Goal: Task Accomplishment & Management: Manage account settings

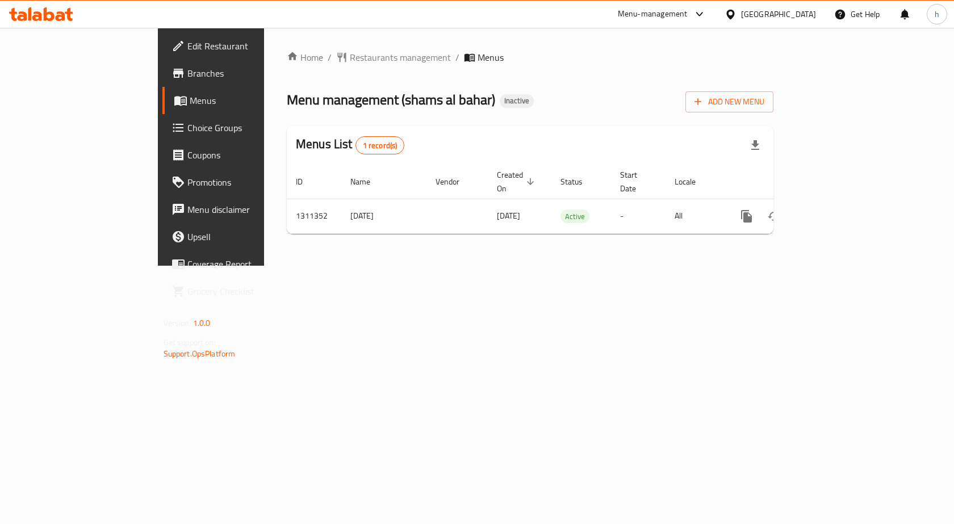
click at [765, 100] on span "Add New Menu" at bounding box center [730, 102] width 70 height 14
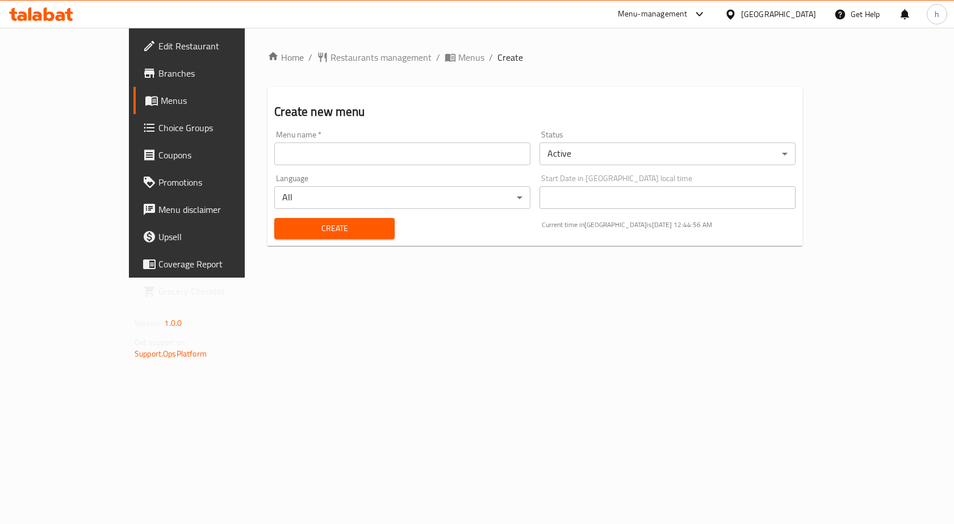
click at [353, 151] on input "text" at bounding box center [402, 154] width 256 height 23
drag, startPoint x: 191, startPoint y: 325, endPoint x: 77, endPoint y: 173, distance: 189.5
click at [245, 278] on div "Home / Restaurants management / Menus / Create Create new menu Menu name   * Me…" at bounding box center [535, 153] width 581 height 250
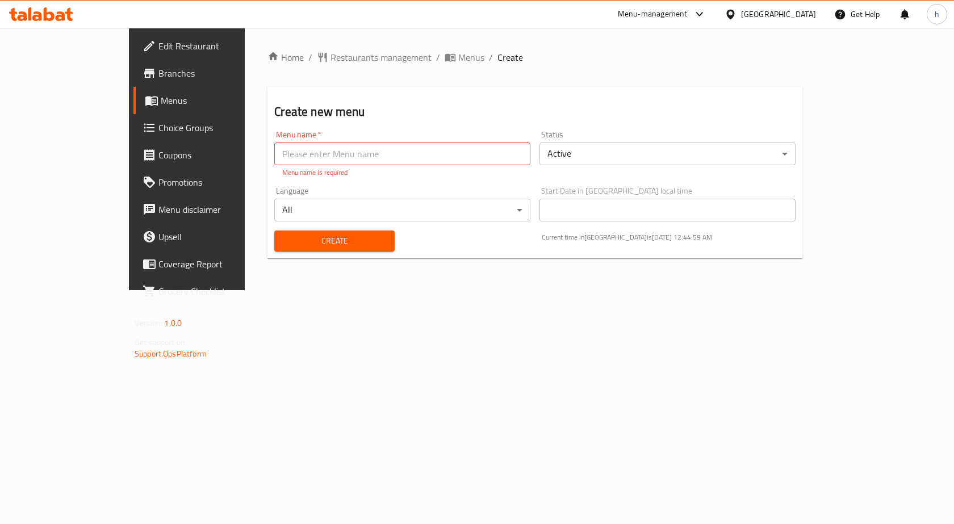
click at [161, 105] on span "Menus" at bounding box center [220, 101] width 119 height 14
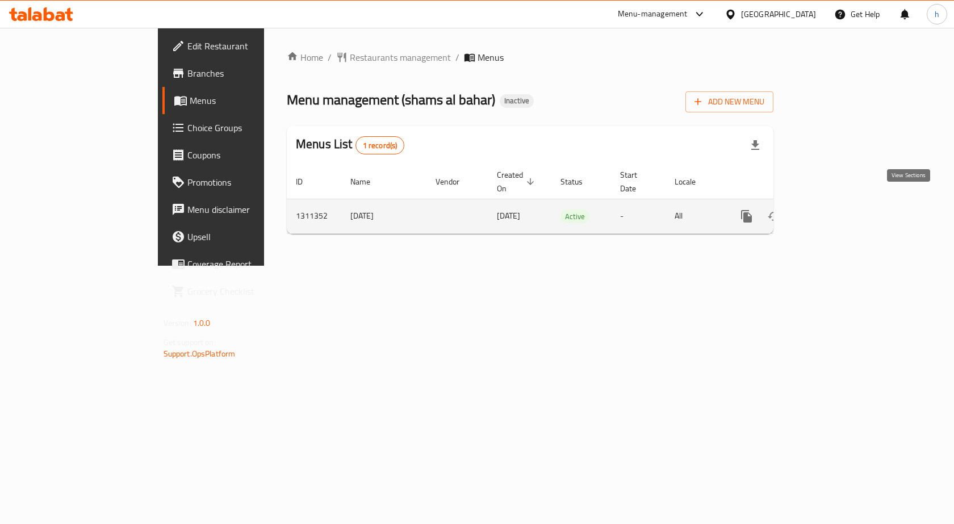
click at [836, 210] on icon "enhanced table" at bounding box center [829, 217] width 14 height 14
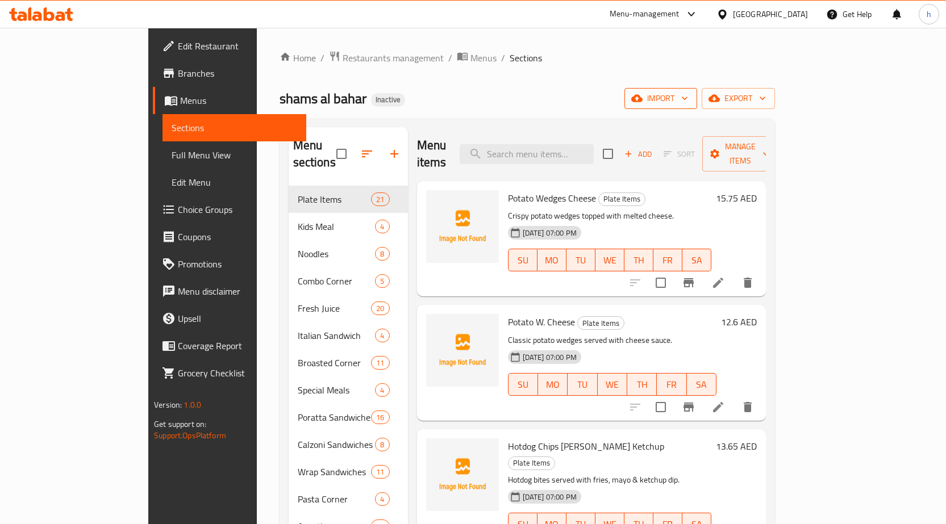
click at [688, 98] on span "import" at bounding box center [660, 98] width 55 height 14
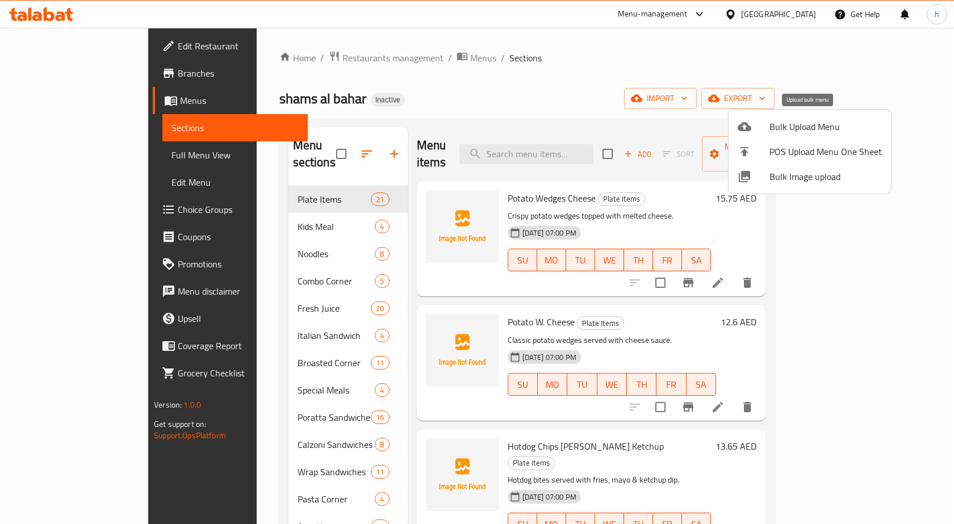
click at [817, 126] on span "Bulk Upload Menu" at bounding box center [826, 127] width 112 height 14
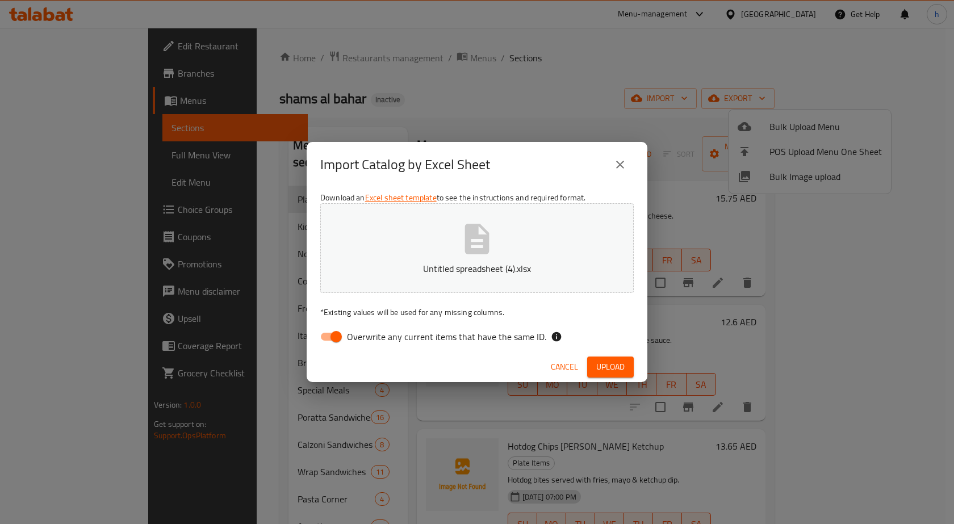
click at [336, 337] on input "Overwrite any current items that have the same ID." at bounding box center [336, 337] width 65 height 22
checkbox input "false"
click at [604, 364] on span "Upload" at bounding box center [611, 367] width 28 height 14
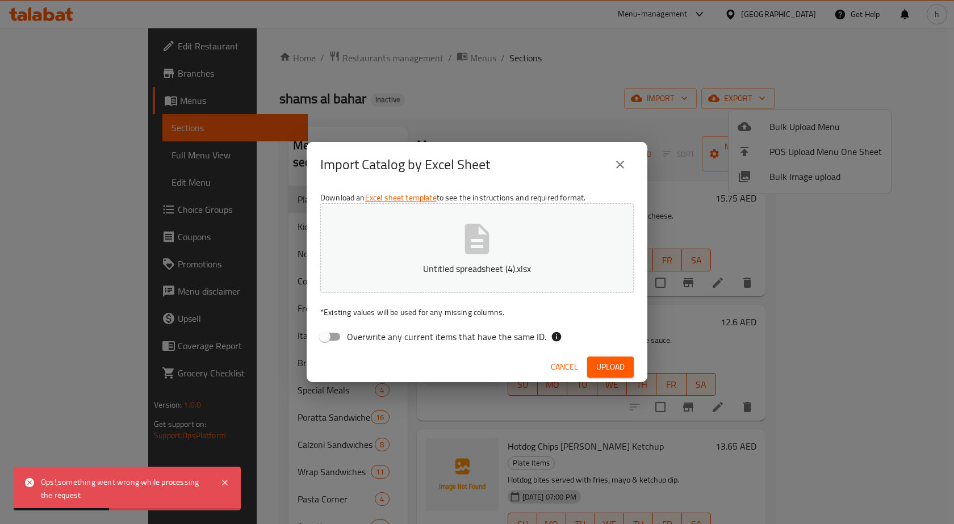
click at [490, 112] on div "Import Catalog by Excel Sheet Download an Excel sheet template to see the instr…" at bounding box center [477, 262] width 954 height 524
click at [627, 166] on icon "close" at bounding box center [621, 165] width 14 height 14
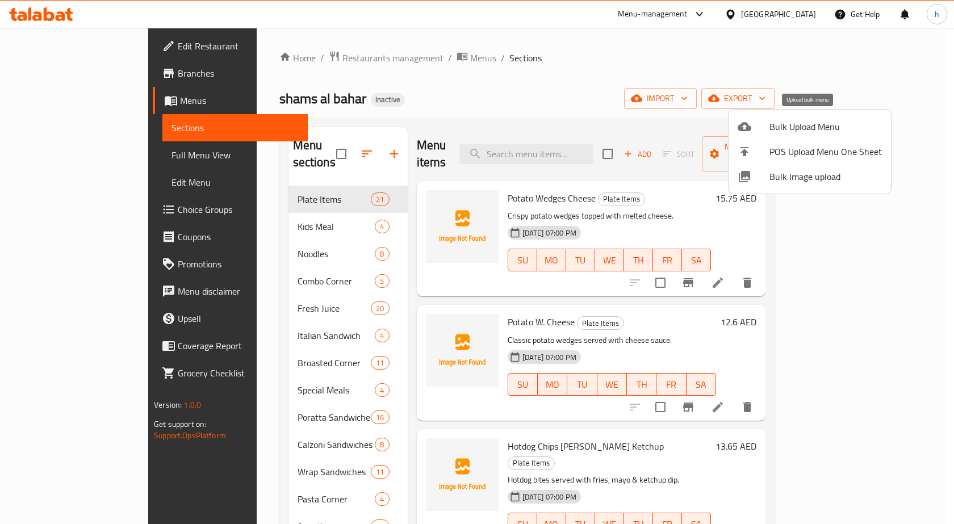
click at [791, 130] on span "Bulk Upload Menu" at bounding box center [826, 127] width 112 height 14
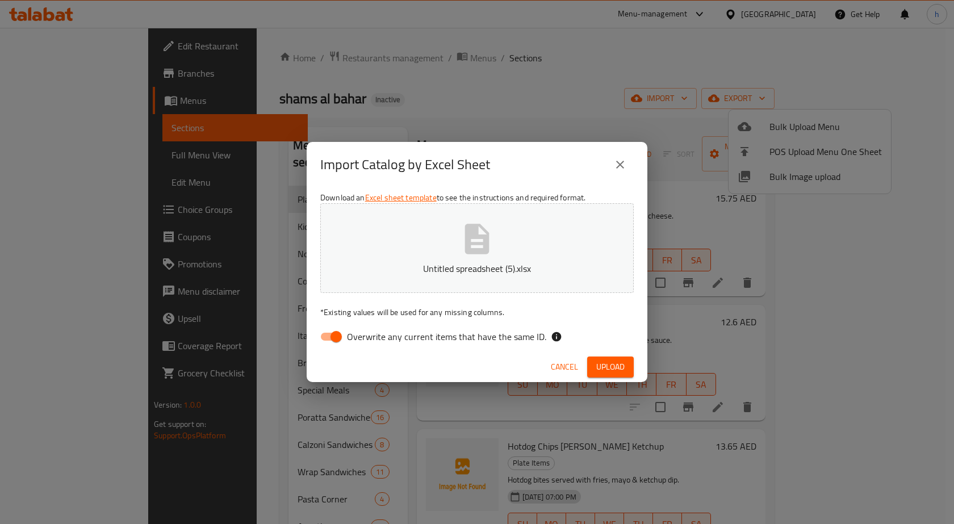
click at [335, 339] on input "Overwrite any current items that have the same ID." at bounding box center [336, 337] width 65 height 22
checkbox input "false"
click at [612, 365] on span "Upload" at bounding box center [611, 367] width 28 height 14
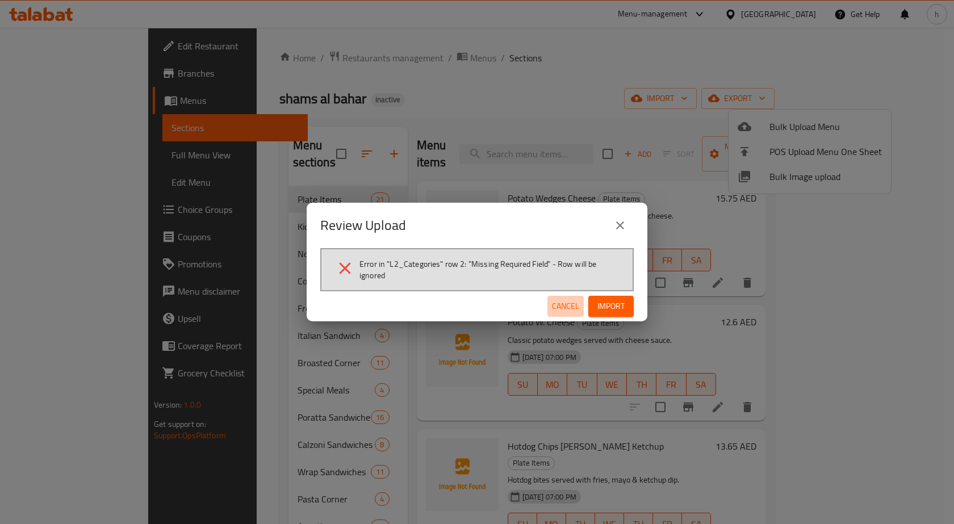
click at [562, 305] on span "Cancel" at bounding box center [565, 306] width 27 height 14
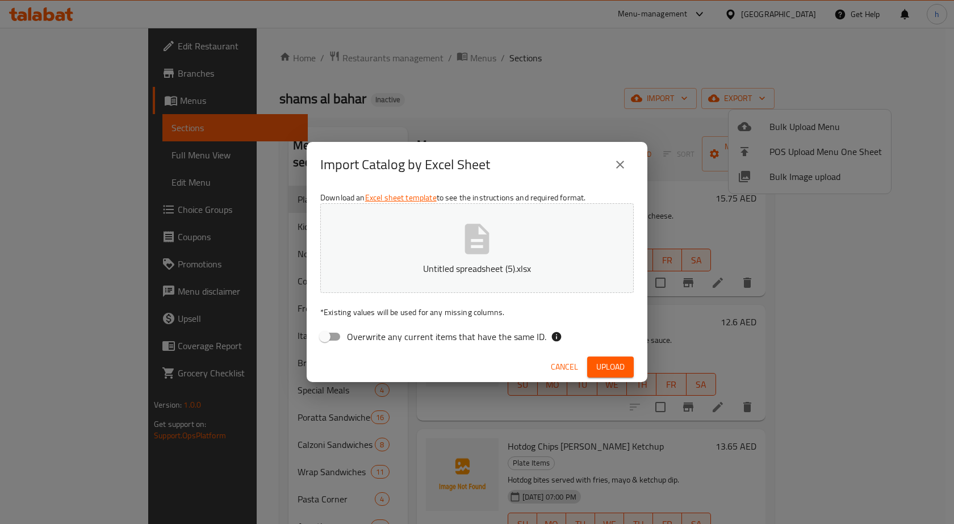
click at [616, 160] on icon "close" at bounding box center [621, 165] width 14 height 14
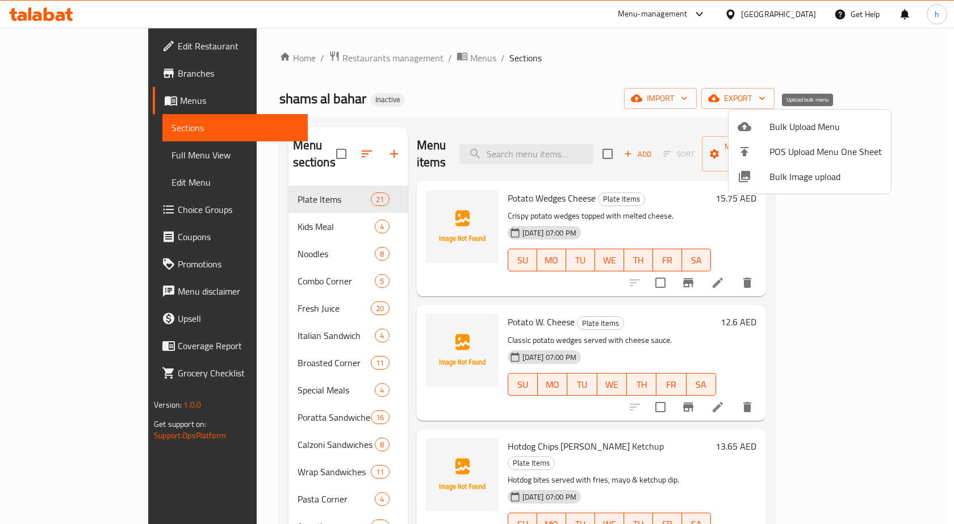
click at [785, 128] on span "Bulk Upload Menu" at bounding box center [826, 127] width 112 height 14
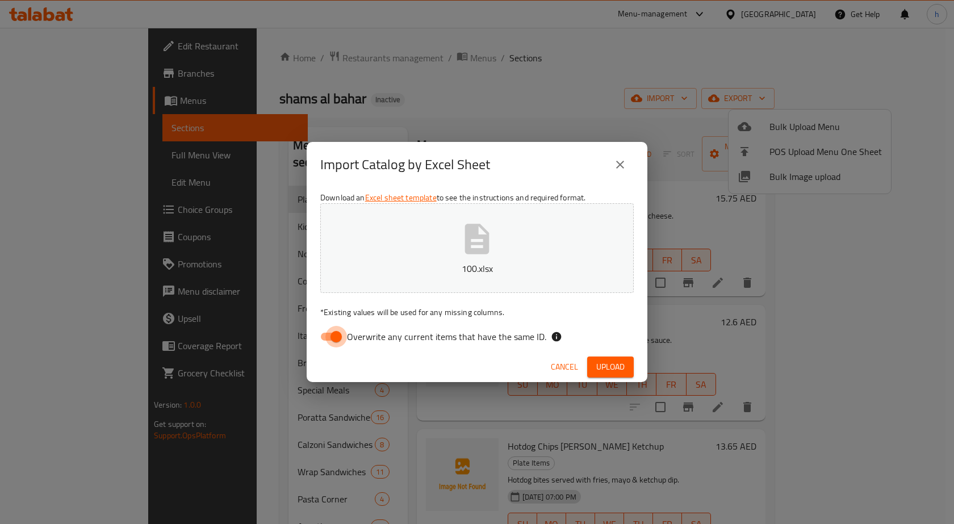
click at [338, 330] on input "Overwrite any current items that have the same ID." at bounding box center [336, 337] width 65 height 22
checkbox input "false"
click at [607, 368] on span "Upload" at bounding box center [611, 367] width 28 height 14
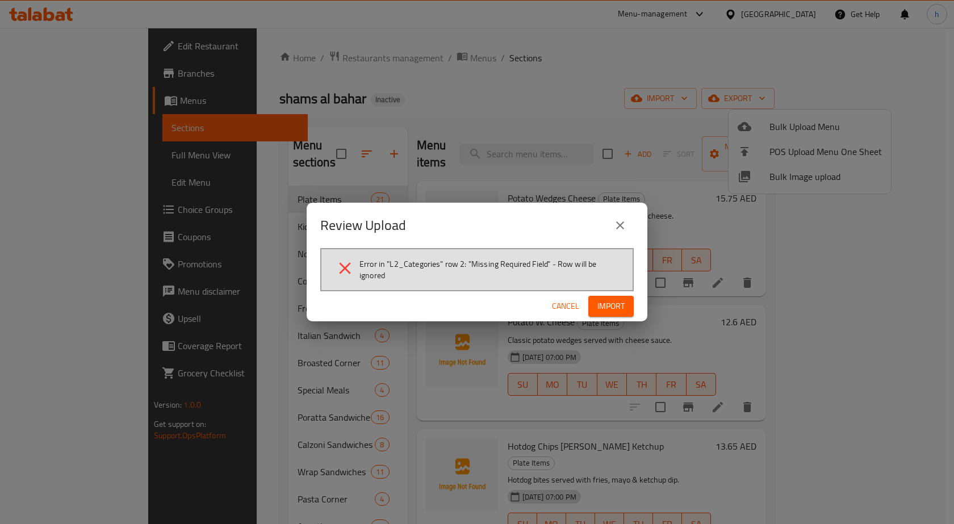
click at [630, 224] on button "close" at bounding box center [620, 225] width 27 height 27
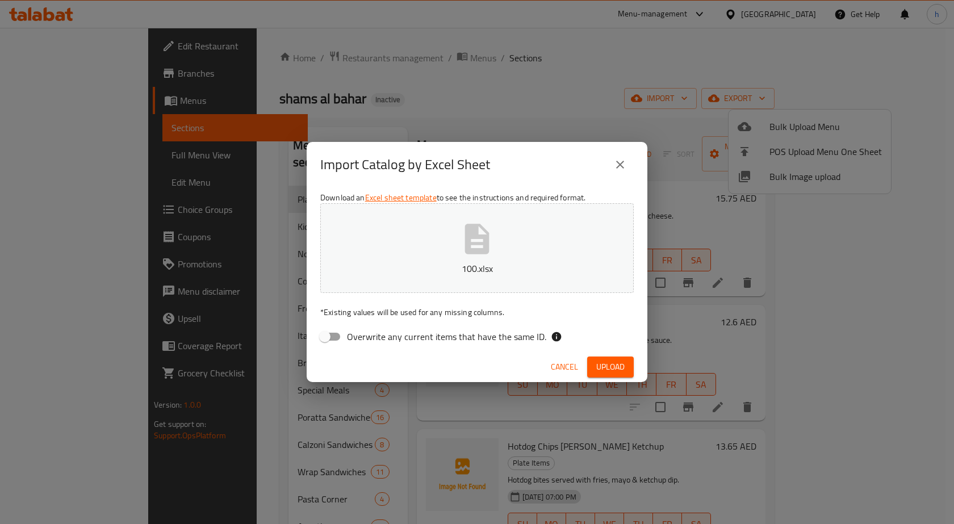
click at [619, 172] on button "close" at bounding box center [620, 164] width 27 height 27
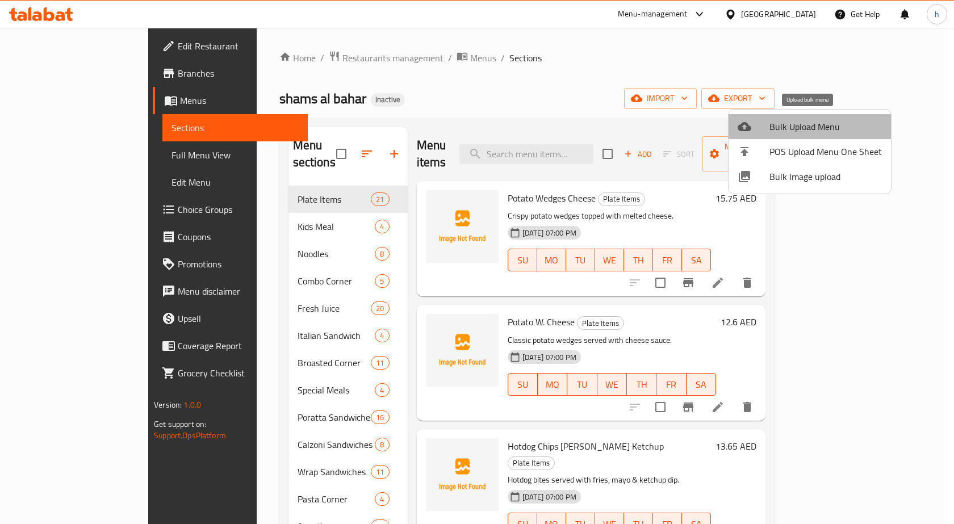
click at [823, 125] on span "Bulk Upload Menu" at bounding box center [826, 127] width 112 height 14
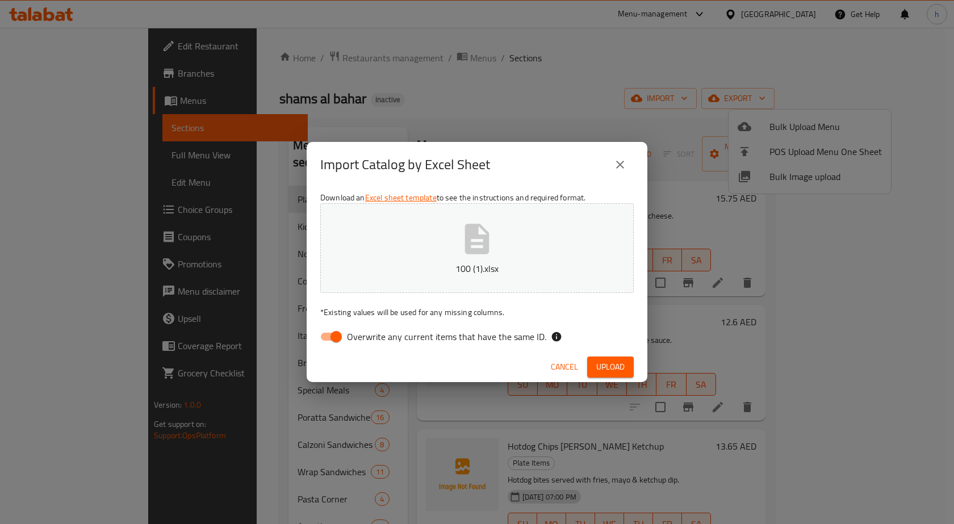
click at [332, 335] on input "Overwrite any current items that have the same ID." at bounding box center [336, 337] width 65 height 22
checkbox input "false"
click at [611, 359] on button "Upload" at bounding box center [610, 367] width 47 height 21
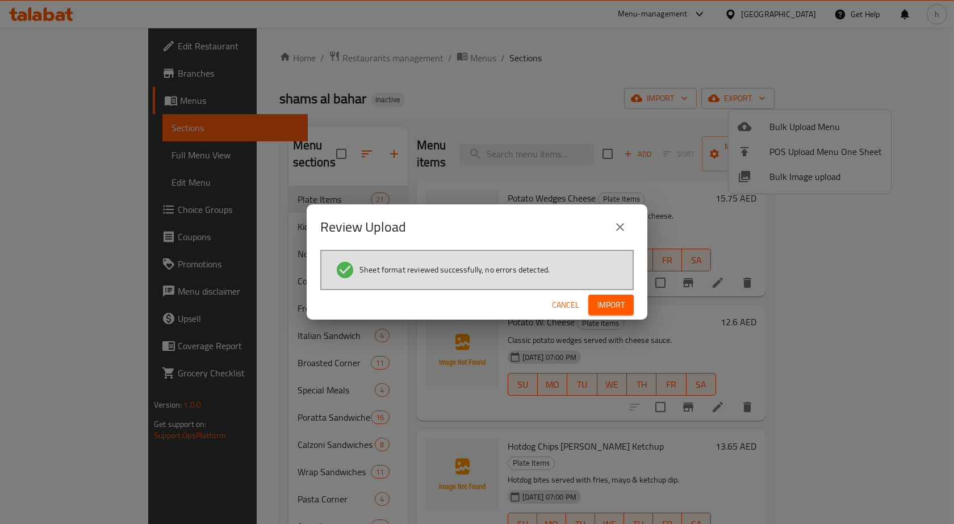
click at [602, 302] on span "Import" at bounding box center [611, 305] width 27 height 14
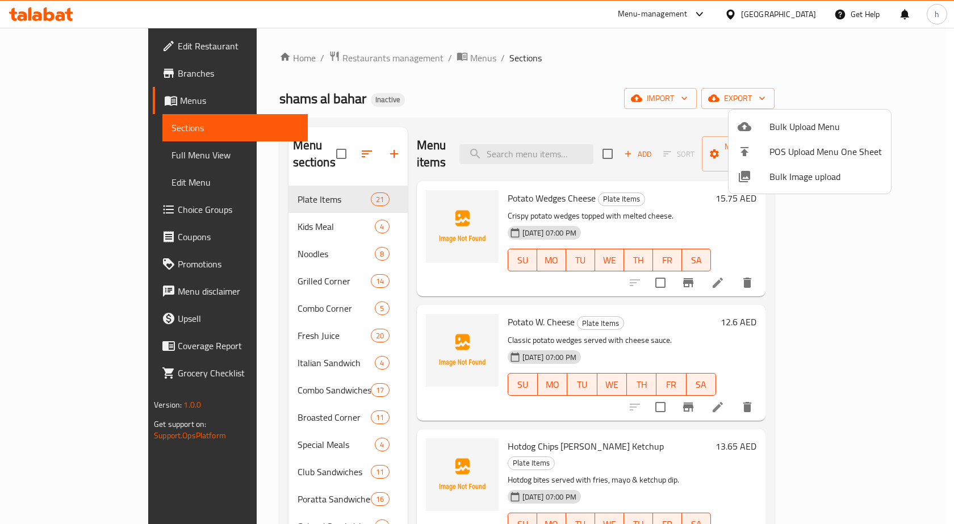
click at [263, 149] on div at bounding box center [477, 262] width 954 height 524
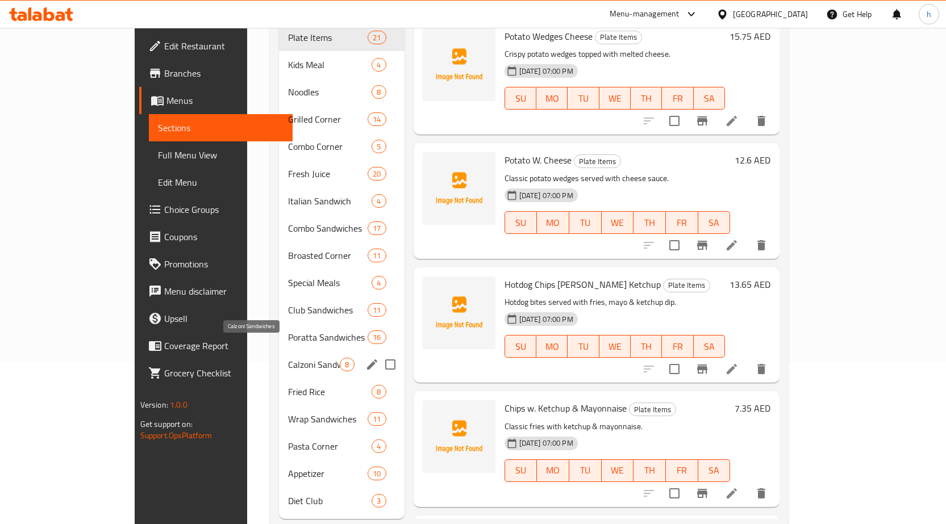
scroll to position [172, 0]
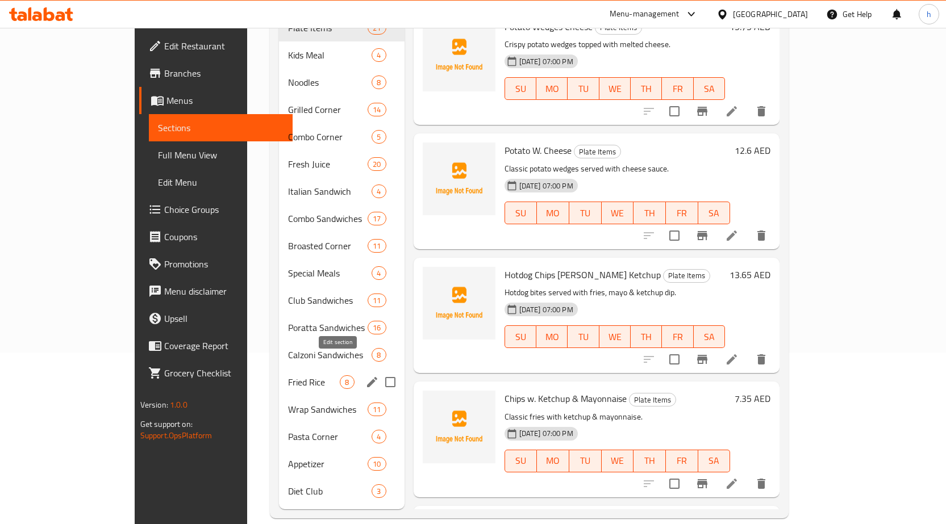
click at [365, 376] on icon "edit" at bounding box center [372, 383] width 14 height 14
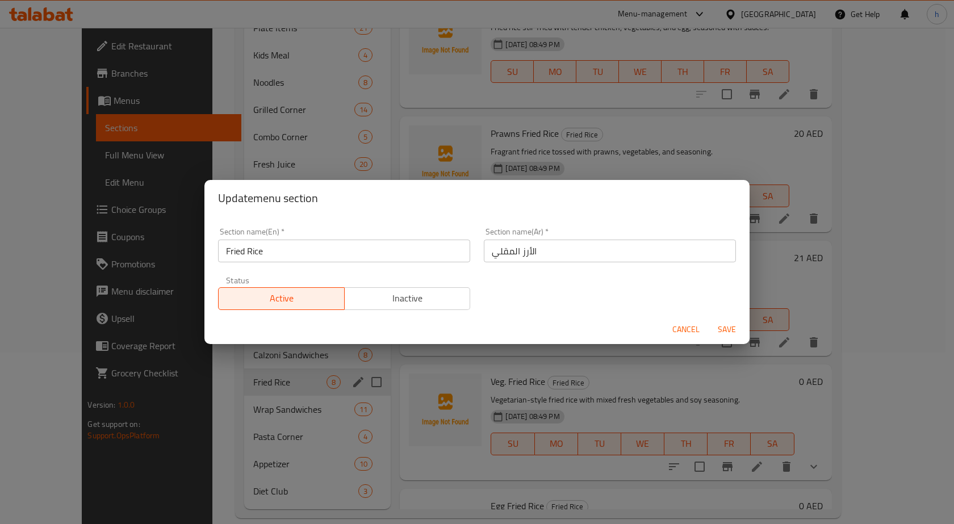
click at [259, 366] on div "Update menu section Section name(En)   * Fried Rice Section name(En) * Section …" at bounding box center [477, 262] width 954 height 524
click at [693, 332] on span "Cancel" at bounding box center [686, 330] width 27 height 14
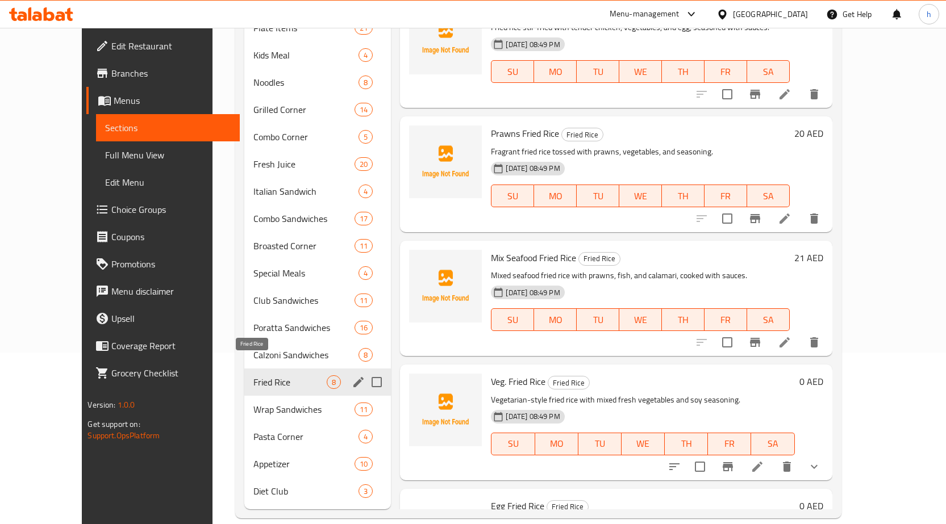
click at [253, 376] on span "Fried Rice" at bounding box center [290, 383] width 74 height 14
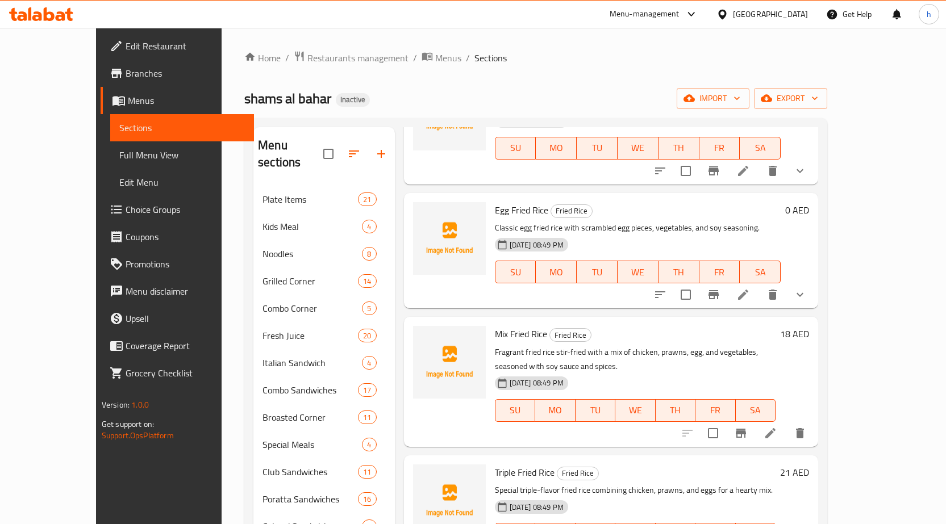
scroll to position [172, 0]
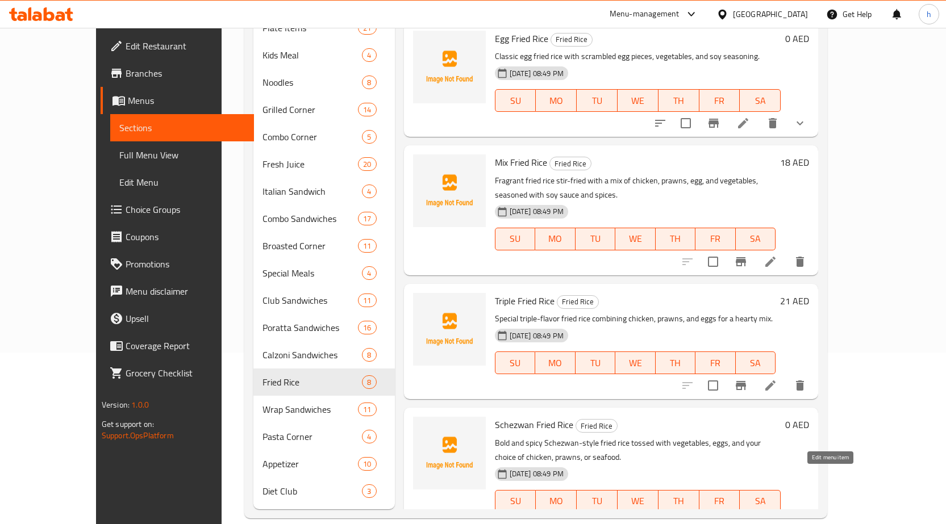
click at [750, 518] on icon at bounding box center [743, 525] width 14 height 14
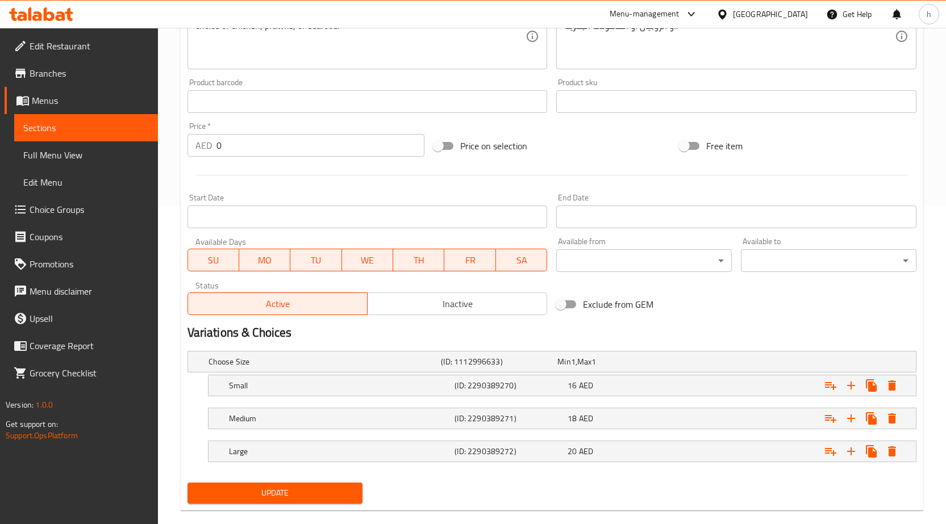
scroll to position [337, 0]
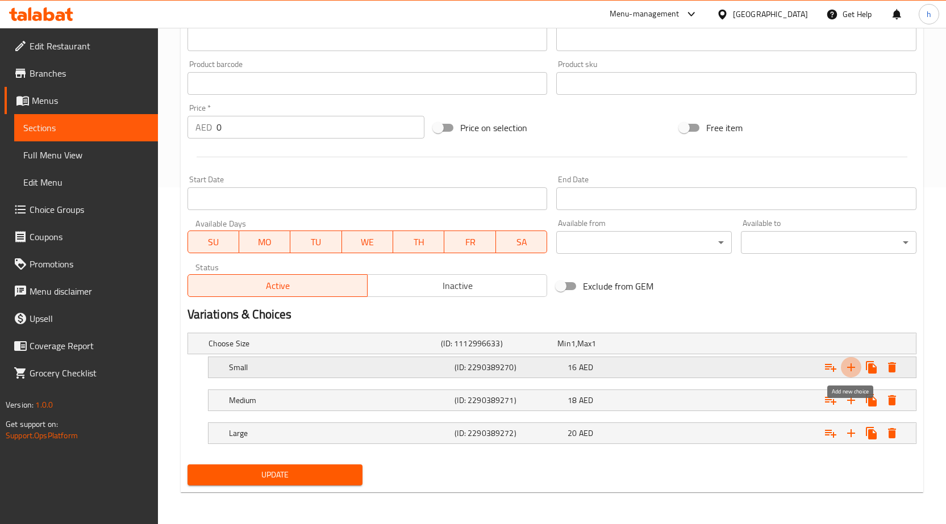
click at [852, 368] on icon "Expand" at bounding box center [851, 368] width 14 height 14
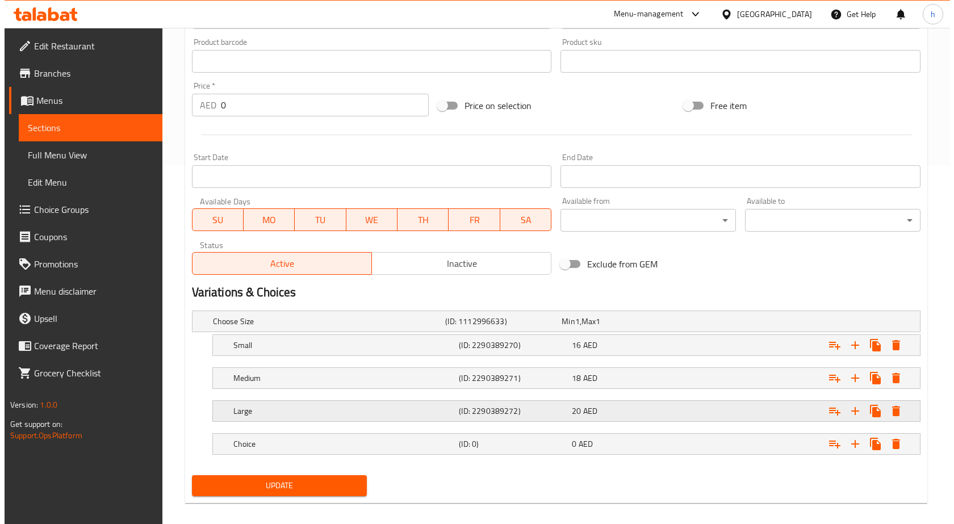
scroll to position [370, 0]
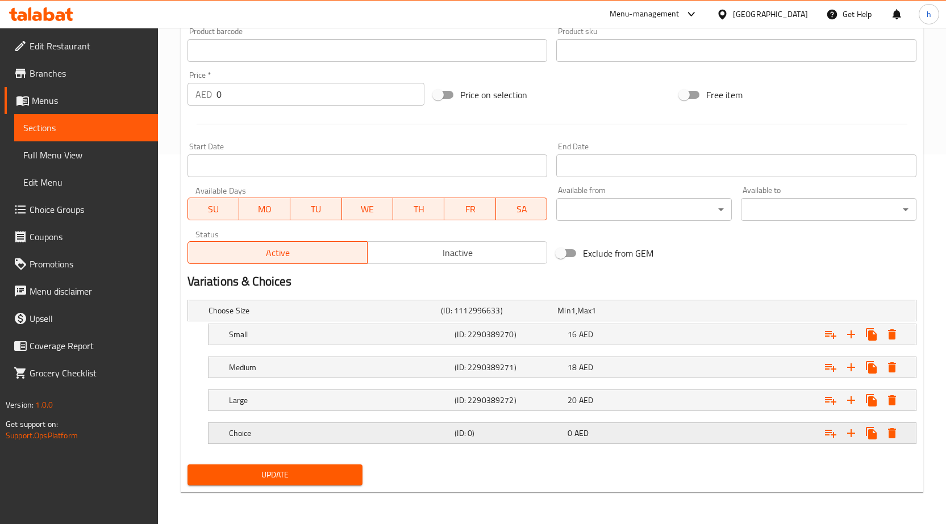
click at [317, 428] on h5 "Choice" at bounding box center [340, 433] width 222 height 11
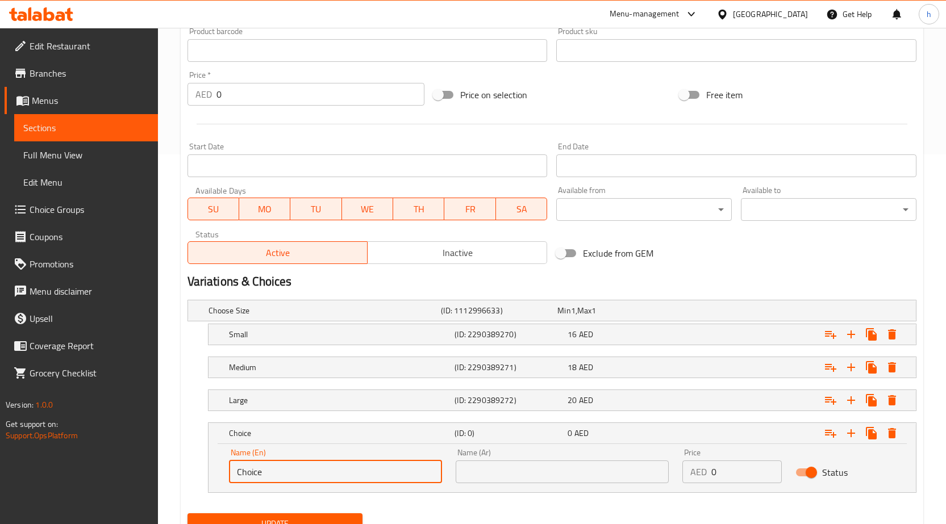
click at [295, 470] on input "Choice" at bounding box center [335, 472] width 213 height 23
type input "C"
type input "Y"
click at [894, 435] on icon "Expand" at bounding box center [892, 433] width 8 height 10
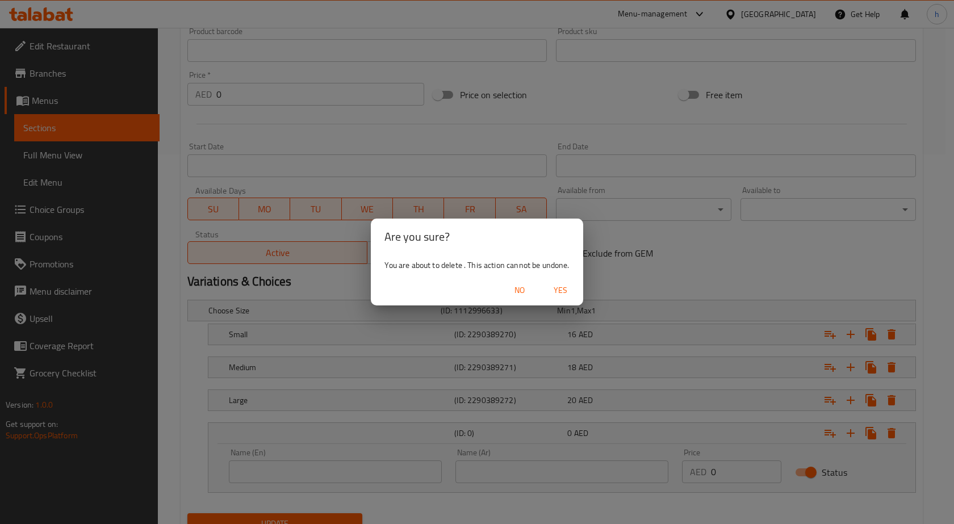
click at [560, 282] on button "Yes" at bounding box center [561, 290] width 36 height 21
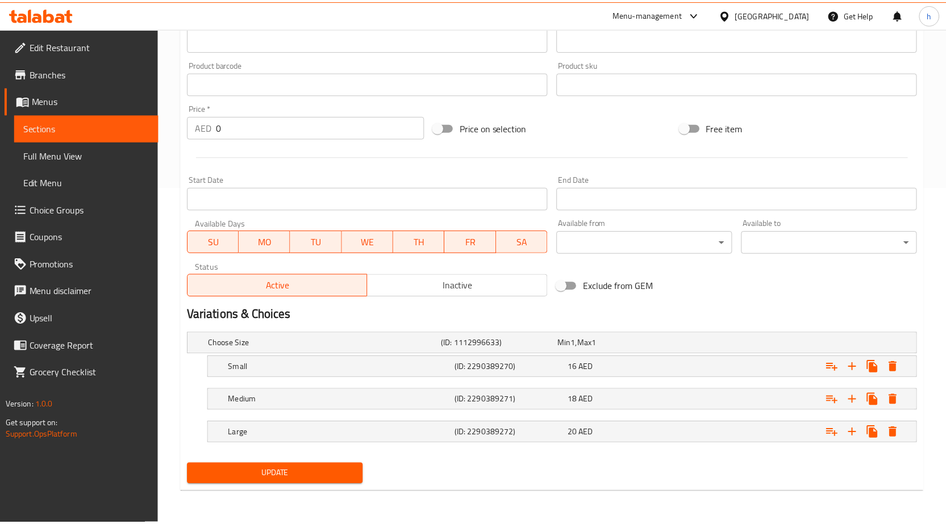
scroll to position [337, 0]
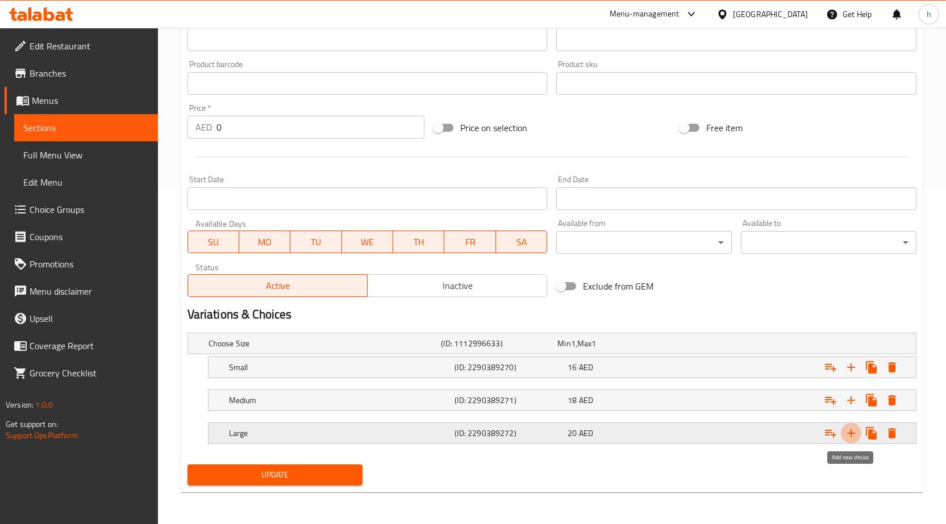
click at [846, 430] on icon "Expand" at bounding box center [851, 434] width 14 height 14
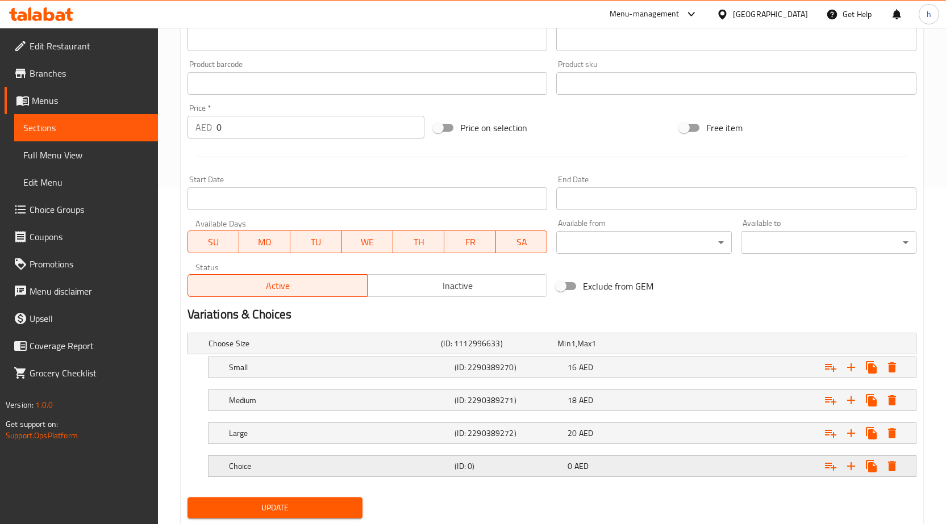
click at [369, 465] on h5 "Choice" at bounding box center [340, 466] width 222 height 11
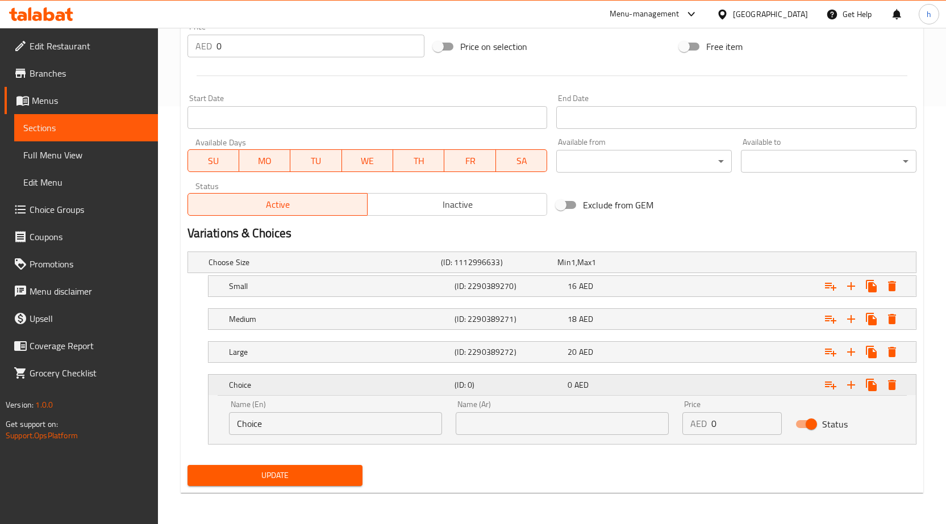
scroll to position [419, 0]
click at [336, 423] on input "Choice" at bounding box center [335, 423] width 213 height 23
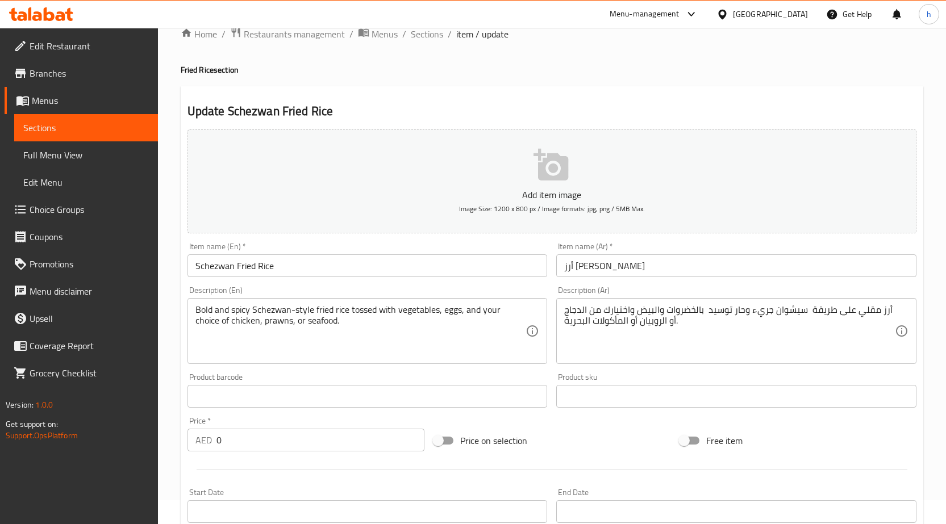
scroll to position [0, 0]
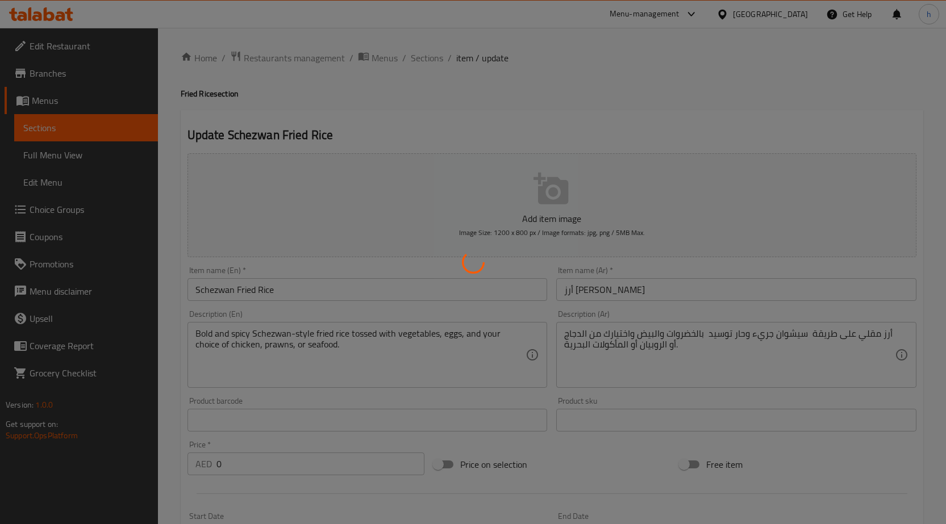
click at [78, 209] on div at bounding box center [473, 262] width 946 height 524
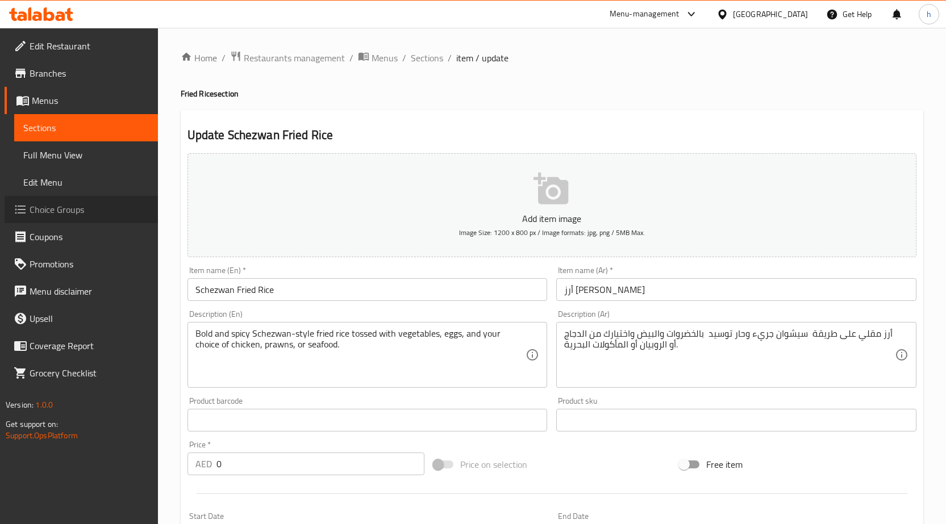
click at [78, 209] on span "Choice Groups" at bounding box center [89, 210] width 119 height 14
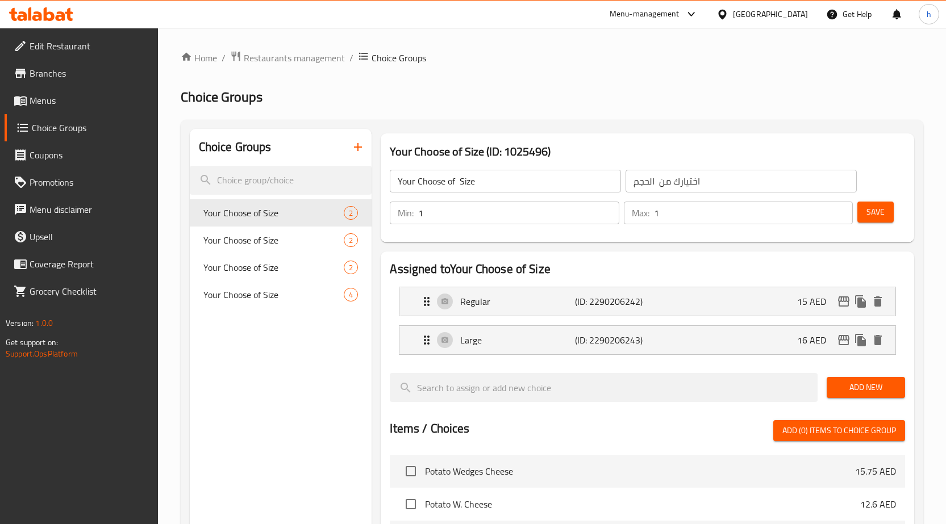
click at [357, 148] on icon "button" at bounding box center [358, 147] width 8 height 8
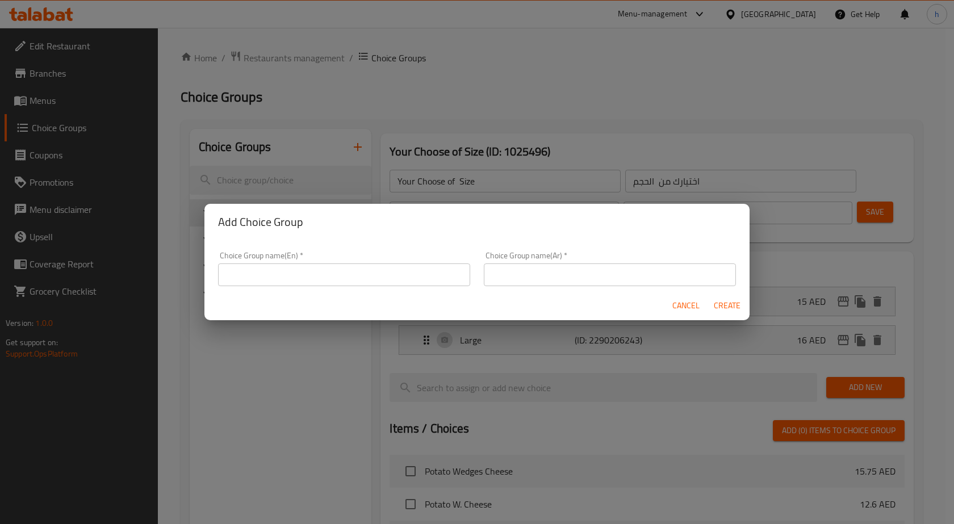
click at [330, 269] on input "text" at bounding box center [344, 275] width 252 height 23
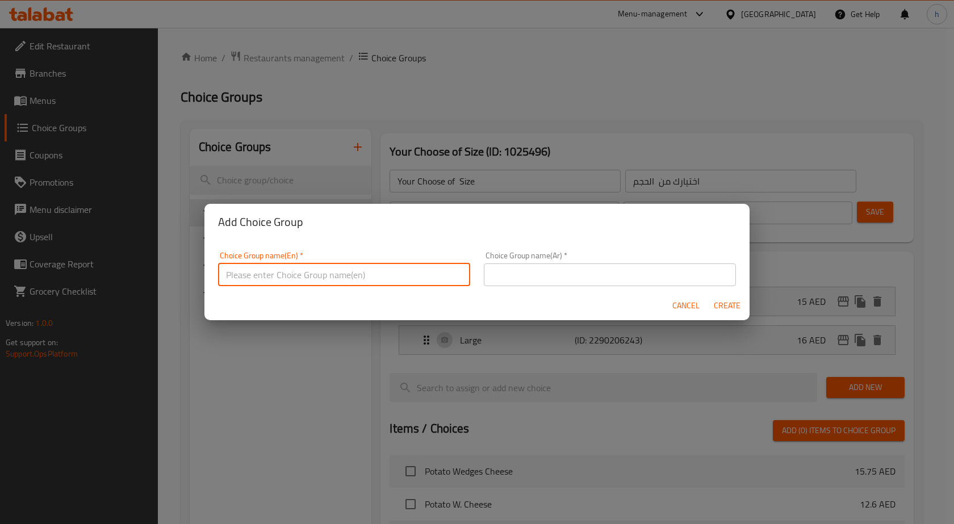
click at [330, 279] on input "text" at bounding box center [344, 275] width 252 height 23
type input "غ"
type input "Your Choice Of"
click at [510, 278] on input "text" at bounding box center [610, 275] width 252 height 23
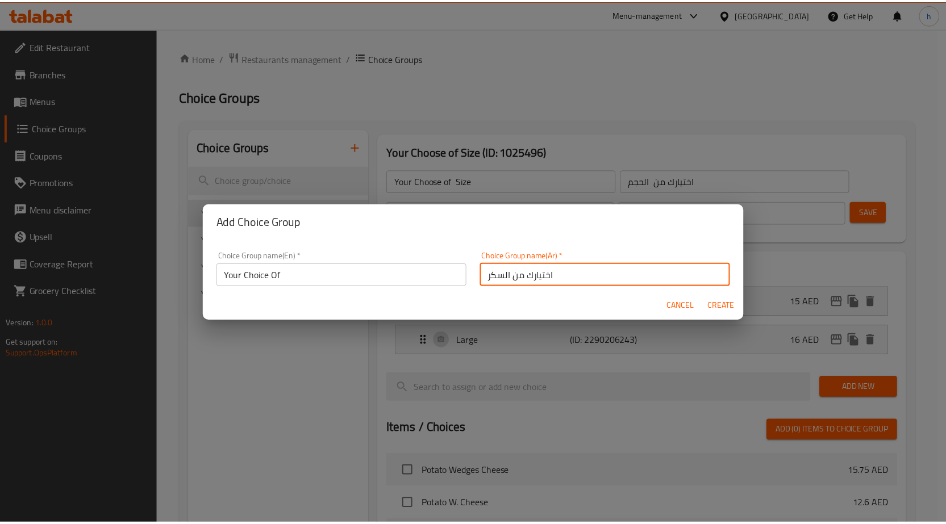
scroll to position [3, 0]
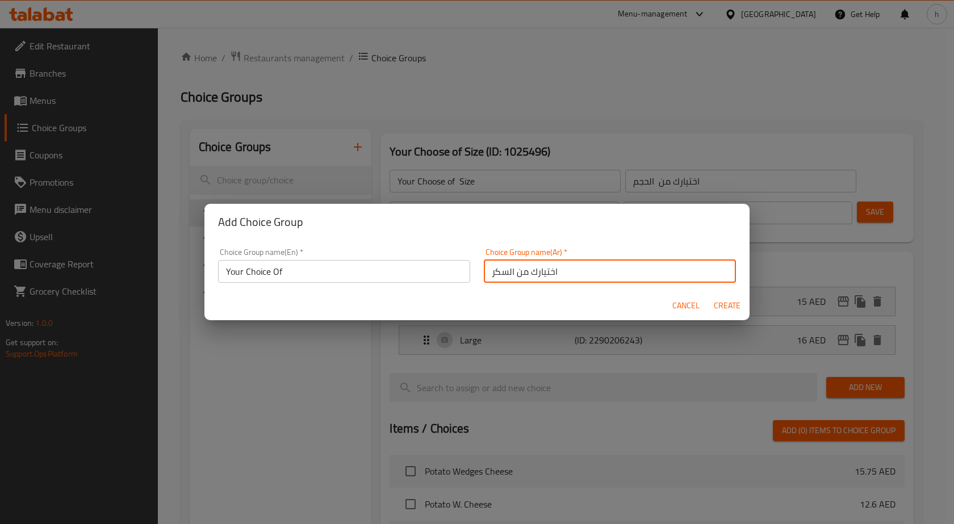
drag, startPoint x: 511, startPoint y: 275, endPoint x: 486, endPoint y: 286, distance: 27.5
click at [486, 286] on div "Choice Group name(Ar)   * اختيارك من السكر Choice Group name(Ar) *" at bounding box center [610, 265] width 266 height 48
type input "اختيارك من"
click at [728, 309] on span "Create" at bounding box center [727, 306] width 27 height 14
type input "Your Choice Of"
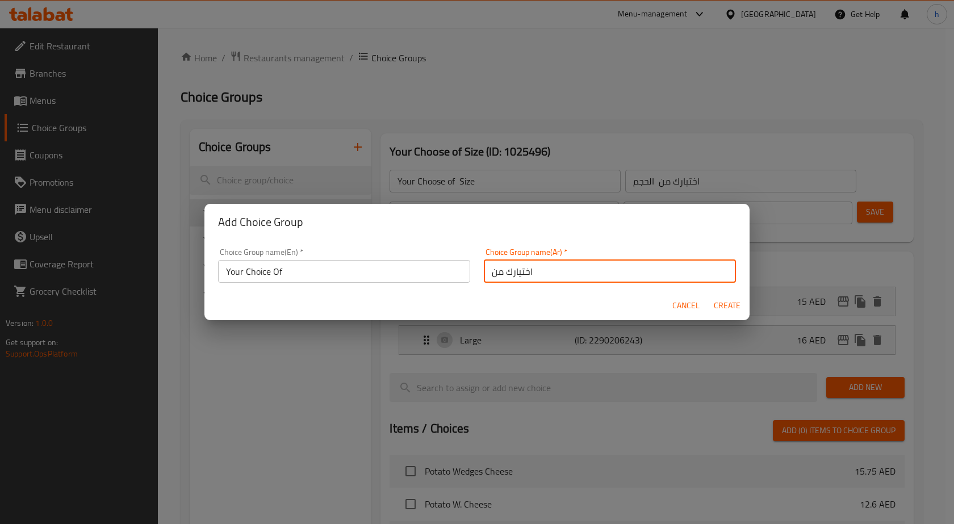
type input "اختيارك من"
type input "0"
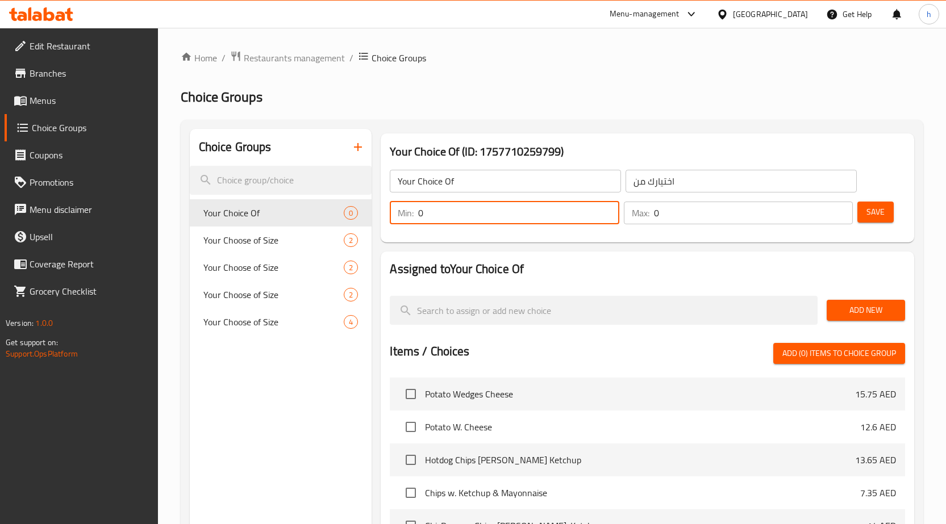
drag, startPoint x: 505, startPoint y: 216, endPoint x: 453, endPoint y: 232, distance: 53.9
click at [453, 232] on div "Your Choice Of ​ اختيارك من ​ Min: 0 ​ Max: 0 ​ Save" at bounding box center [647, 197] width 524 height 82
click at [609, 219] on input "0" at bounding box center [518, 213] width 201 height 23
click at [610, 214] on input "0" at bounding box center [518, 213] width 201 height 23
type input "1"
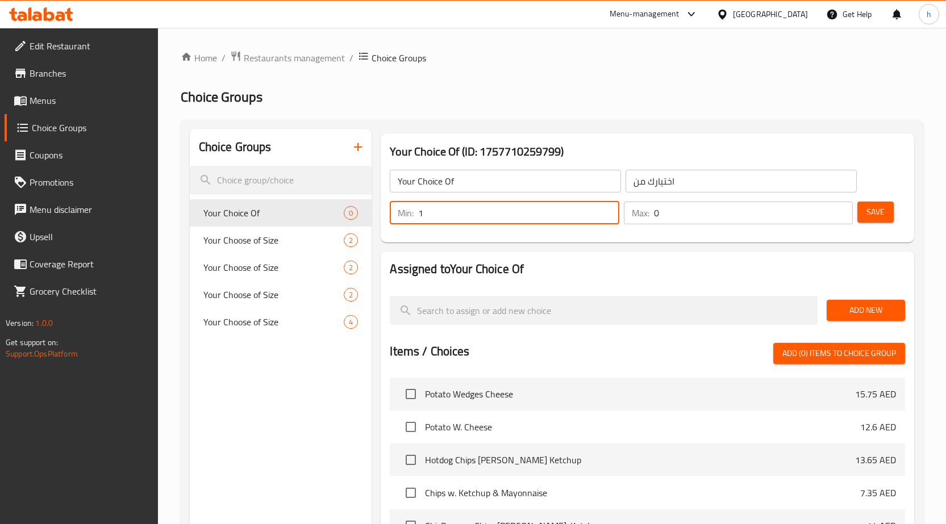
click at [604, 210] on input "1" at bounding box center [518, 213] width 201 height 23
type input "1"
click at [841, 208] on input "1" at bounding box center [753, 213] width 199 height 23
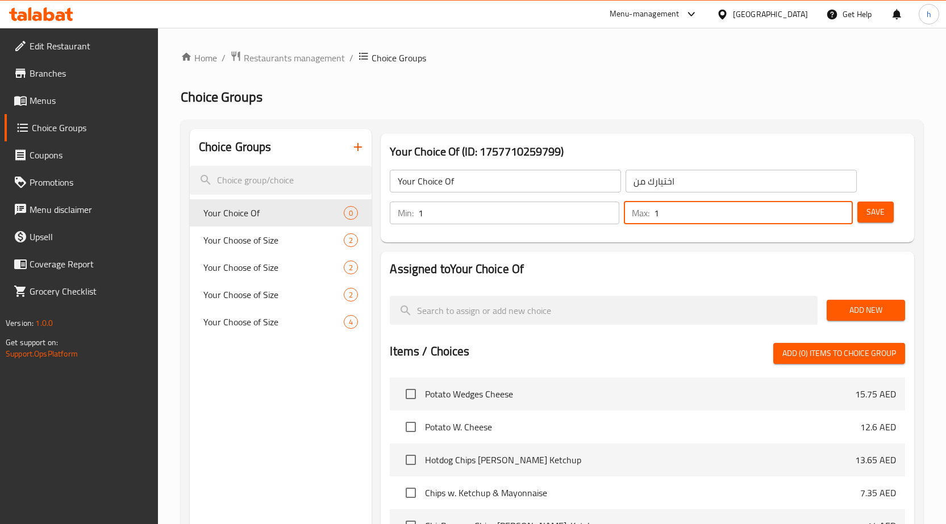
click at [873, 211] on span "Save" at bounding box center [875, 212] width 18 height 14
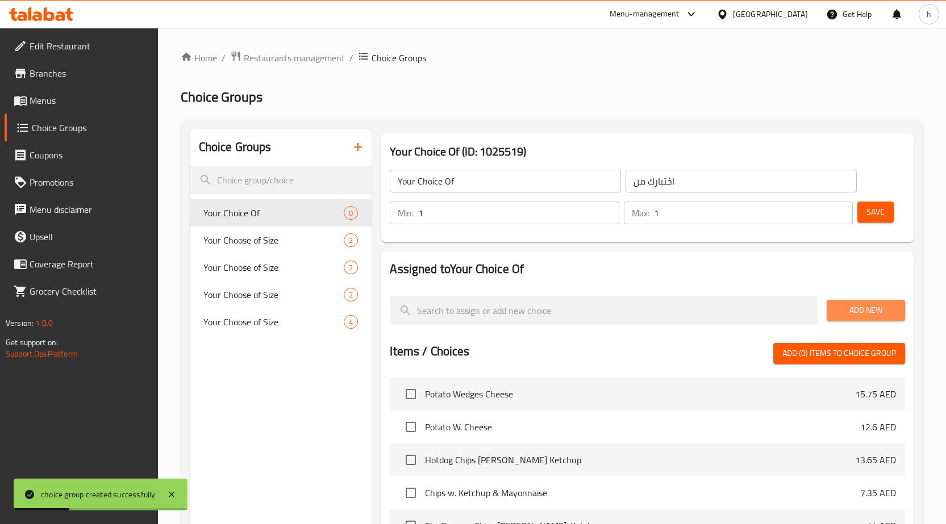
click at [854, 310] on span "Add New" at bounding box center [866, 310] width 60 height 14
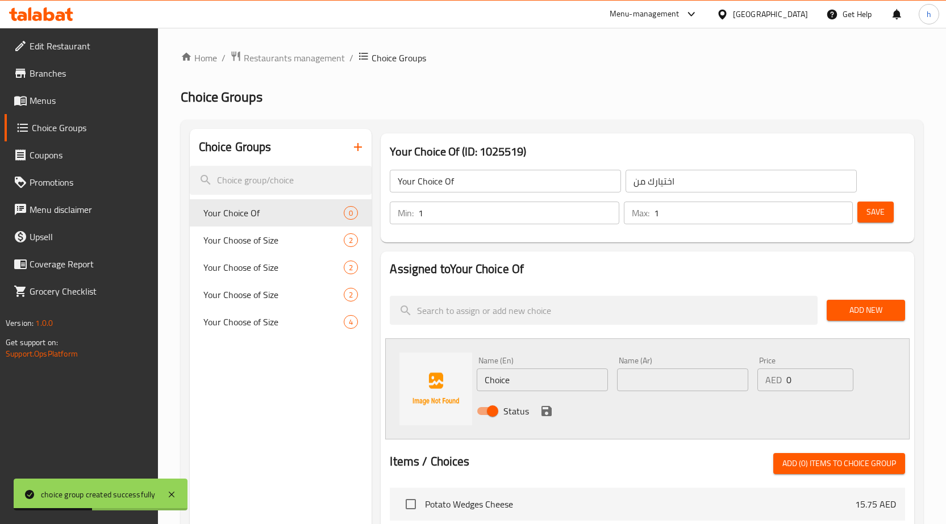
click at [589, 381] on input "Choice" at bounding box center [542, 380] width 131 height 23
drag, startPoint x: 542, startPoint y: 378, endPoint x: 504, endPoint y: 382, distance: 38.2
click at [504, 382] on input "Choice" at bounding box center [542, 380] width 131 height 23
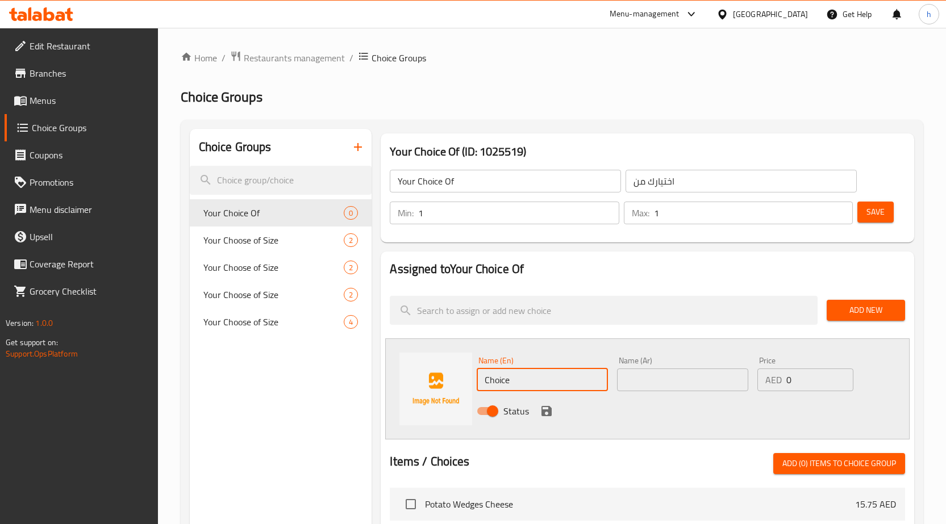
click at [518, 381] on input "Choice" at bounding box center [542, 380] width 131 height 23
drag, startPoint x: 508, startPoint y: 383, endPoint x: 473, endPoint y: 381, distance: 35.9
click at [473, 381] on div "Name (En) Choice Name (En)" at bounding box center [542, 374] width 140 height 44
paste input "chicken"
type input "chicken"
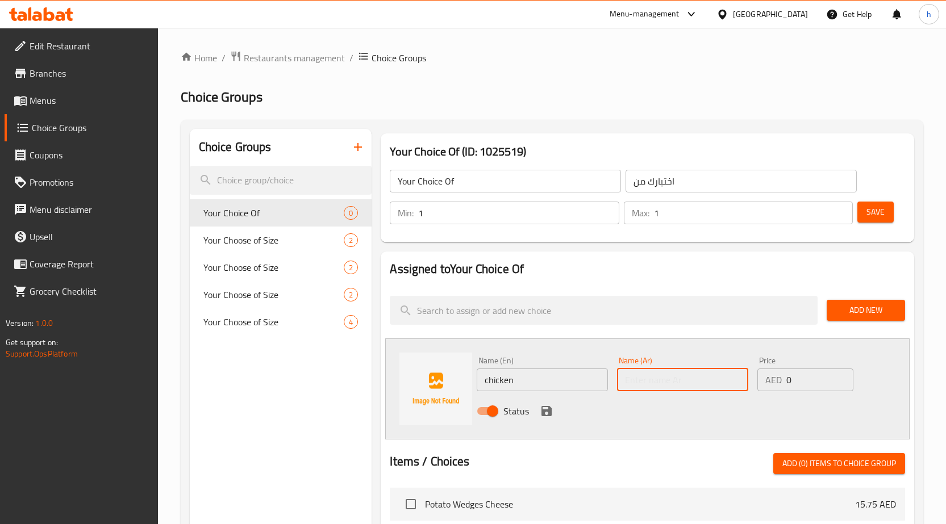
click at [650, 386] on input "text" at bounding box center [682, 380] width 131 height 23
type input "دجاج"
click at [802, 383] on input "0" at bounding box center [819, 380] width 67 height 23
type input "18"
click at [543, 416] on icon "save" at bounding box center [547, 412] width 14 height 14
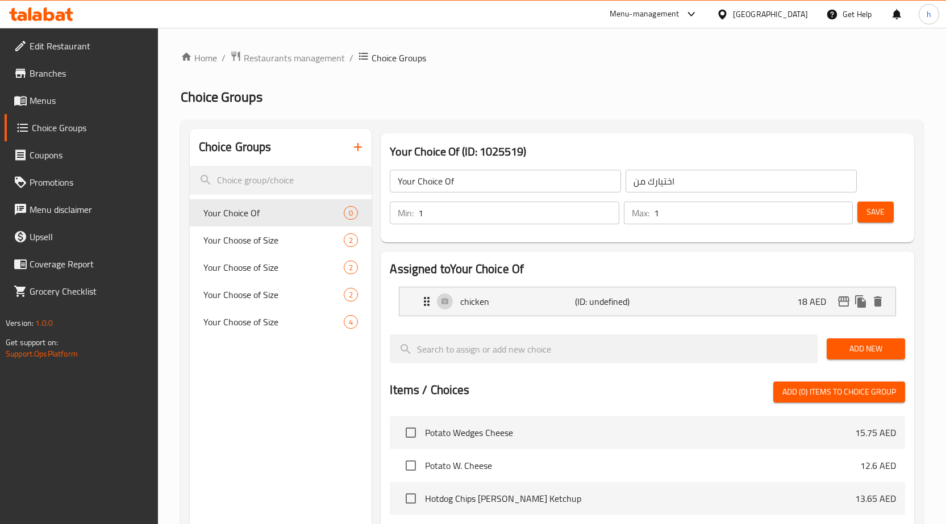
click at [881, 356] on button "Add New" at bounding box center [866, 349] width 78 height 21
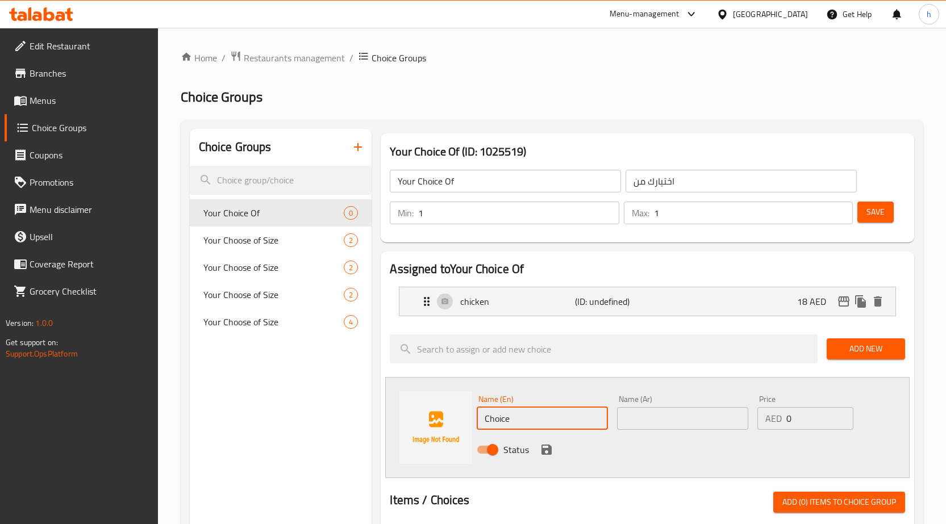
drag, startPoint x: 521, startPoint y: 422, endPoint x: 473, endPoint y: 424, distance: 47.8
click at [473, 424] on div "Name (En) Choice Name (En)" at bounding box center [542, 413] width 140 height 44
paste input "prawns"
click at [494, 420] on input "prawns" at bounding box center [542, 418] width 131 height 23
click at [489, 421] on input "prawns" at bounding box center [542, 418] width 131 height 23
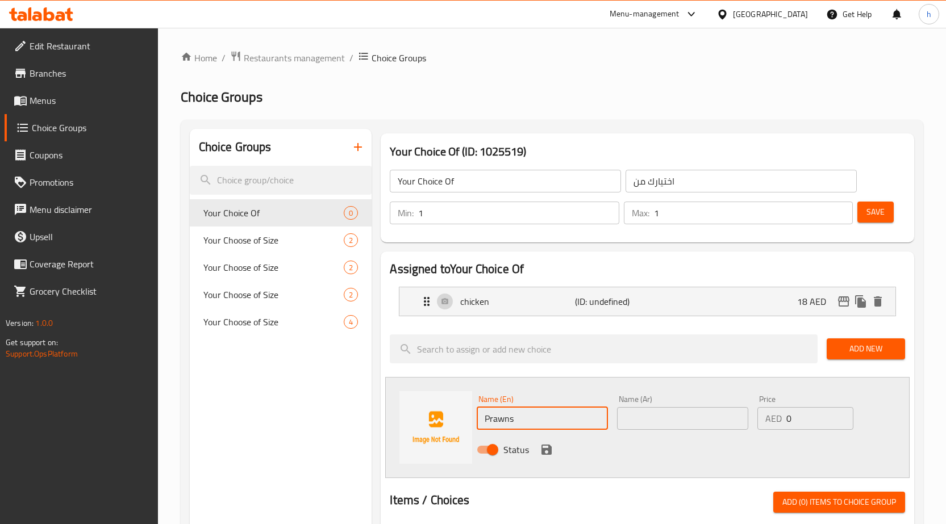
type input "Prawns"
click at [636, 419] on input "text" at bounding box center [682, 418] width 131 height 23
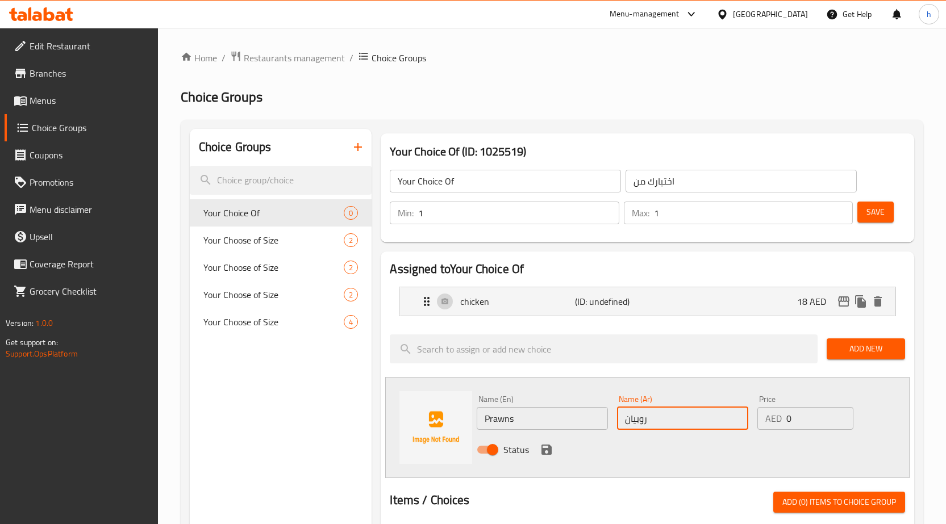
type input "روبيان"
drag, startPoint x: 804, startPoint y: 425, endPoint x: 783, endPoint y: 425, distance: 21.0
click at [783, 425] on div "AED 0 Price" at bounding box center [805, 418] width 96 height 23
click at [795, 418] on input "number" at bounding box center [819, 418] width 67 height 23
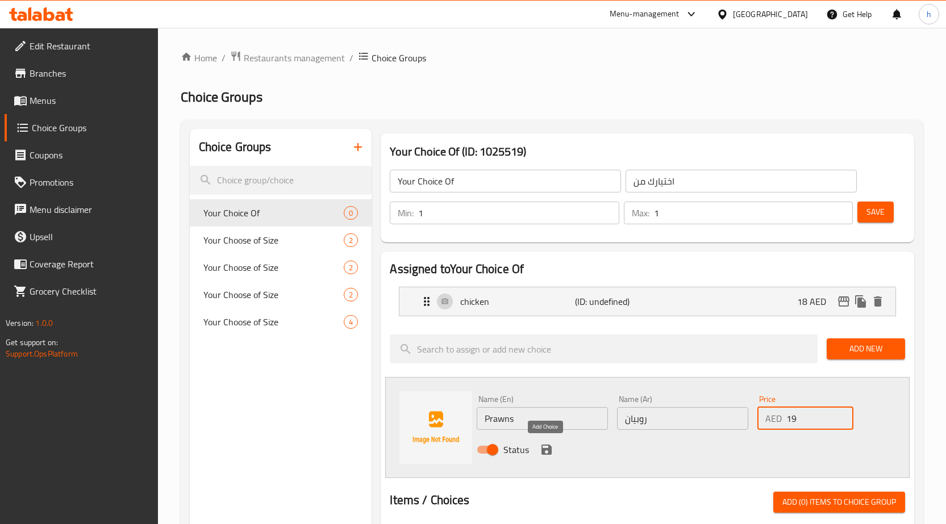
type input "19"
click at [550, 451] on icon "save" at bounding box center [546, 450] width 10 height 10
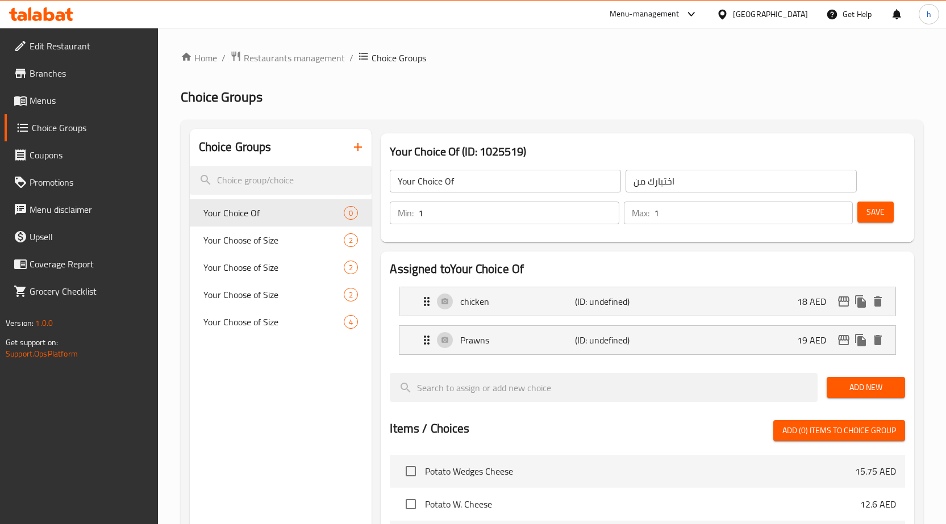
click at [858, 382] on span "Add New" at bounding box center [866, 388] width 60 height 14
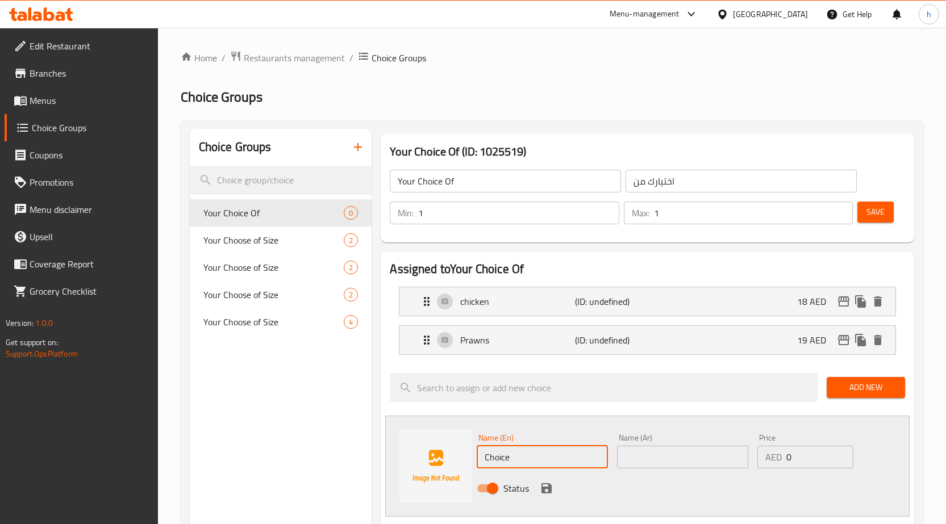
drag, startPoint x: 514, startPoint y: 452, endPoint x: 476, endPoint y: 469, distance: 42.2
click at [476, 469] on div "Name (En) Choice Name (En)" at bounding box center [542, 452] width 140 height 44
paste input "seafood"
click at [489, 461] on input "seafood" at bounding box center [542, 457] width 131 height 23
type input "Seafood"
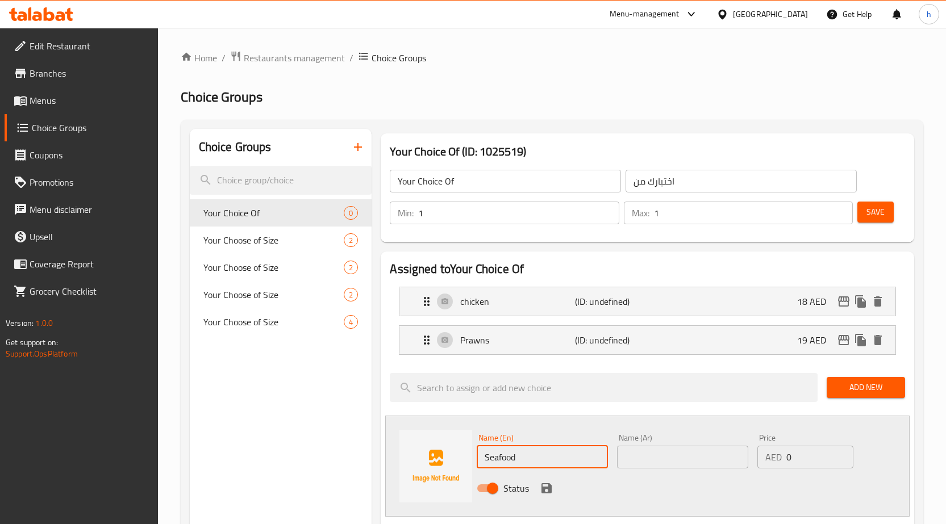
click at [641, 457] on input "text" at bounding box center [682, 457] width 131 height 23
type input "L"
type input "مأكولات بحرية"
click at [806, 307] on p "18 AED" at bounding box center [816, 302] width 38 height 14
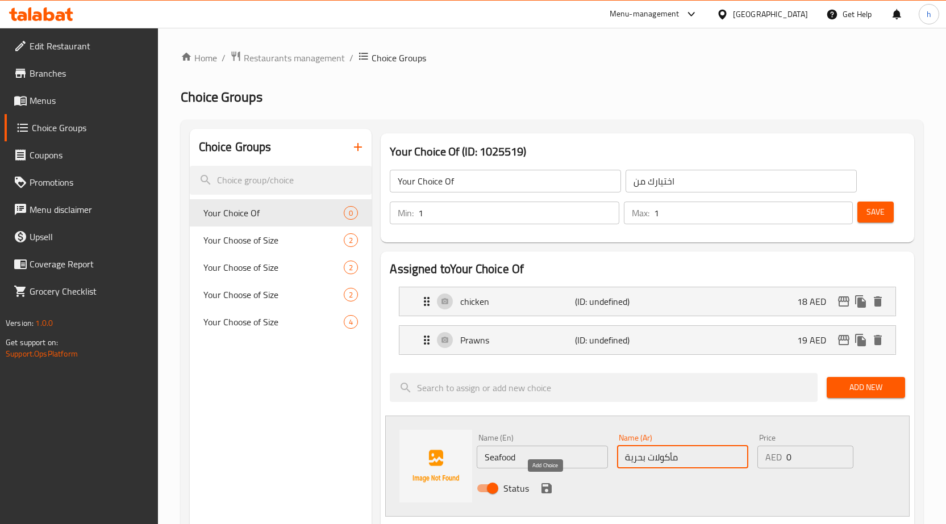
click at [548, 487] on icon "save" at bounding box center [546, 488] width 10 height 10
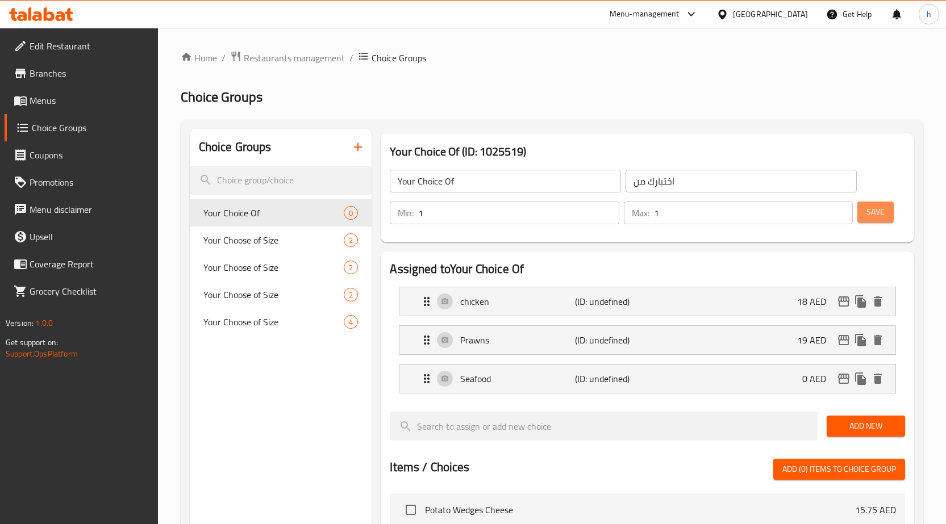
click at [886, 210] on button "Save" at bounding box center [875, 212] width 36 height 21
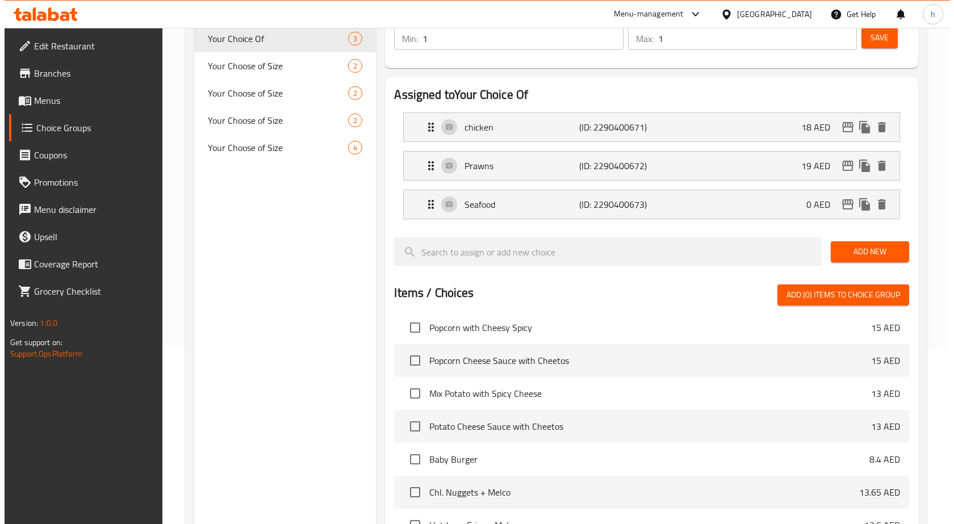
scroll to position [405, 0]
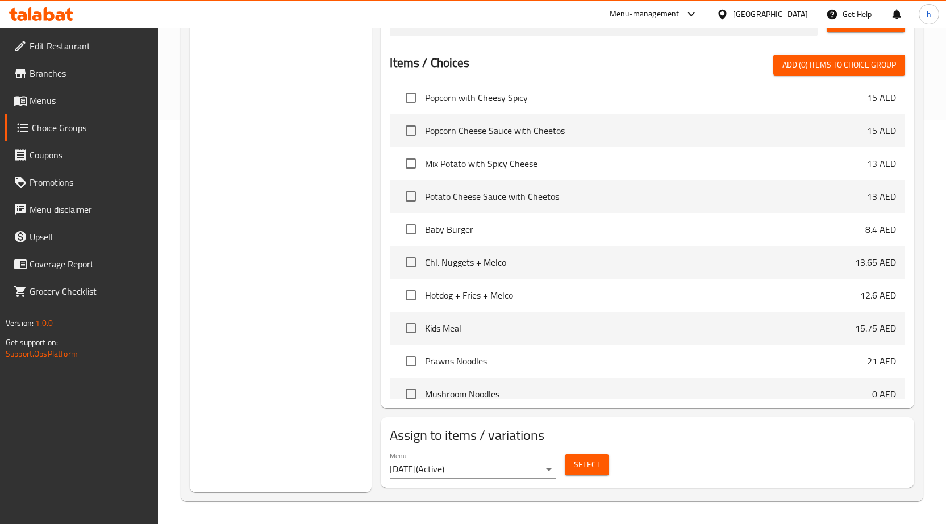
click at [581, 469] on span "Select" at bounding box center [587, 465] width 26 height 14
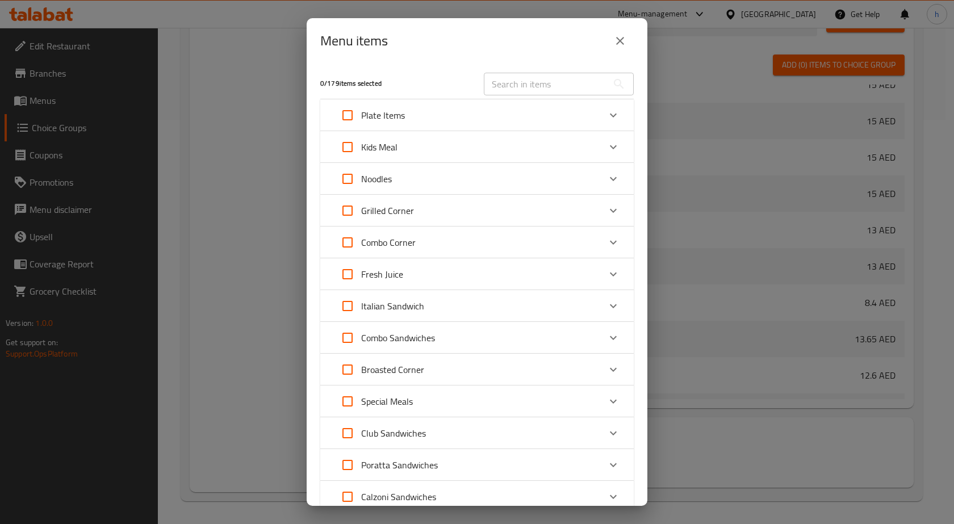
click at [524, 80] on input "text" at bounding box center [546, 84] width 124 height 23
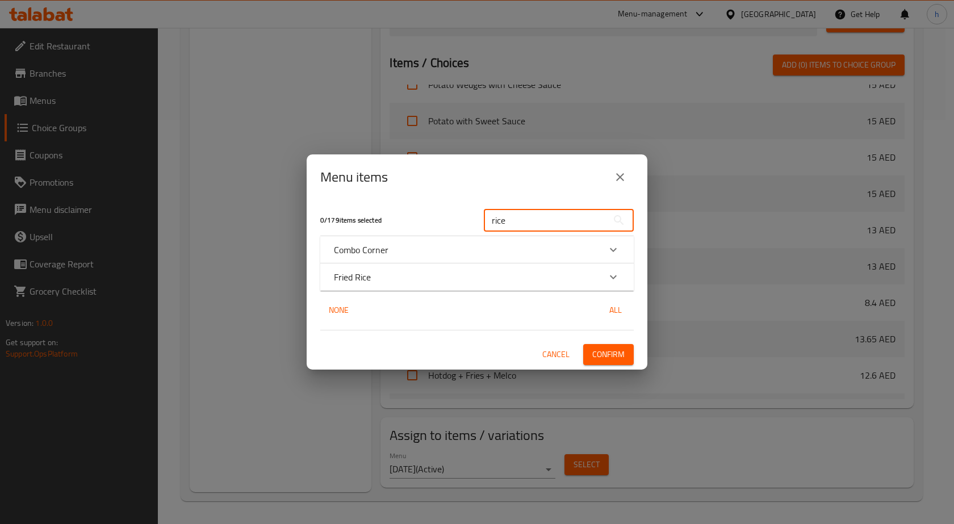
type input "rice"
click at [516, 272] on div "Fried Rice" at bounding box center [467, 277] width 266 height 14
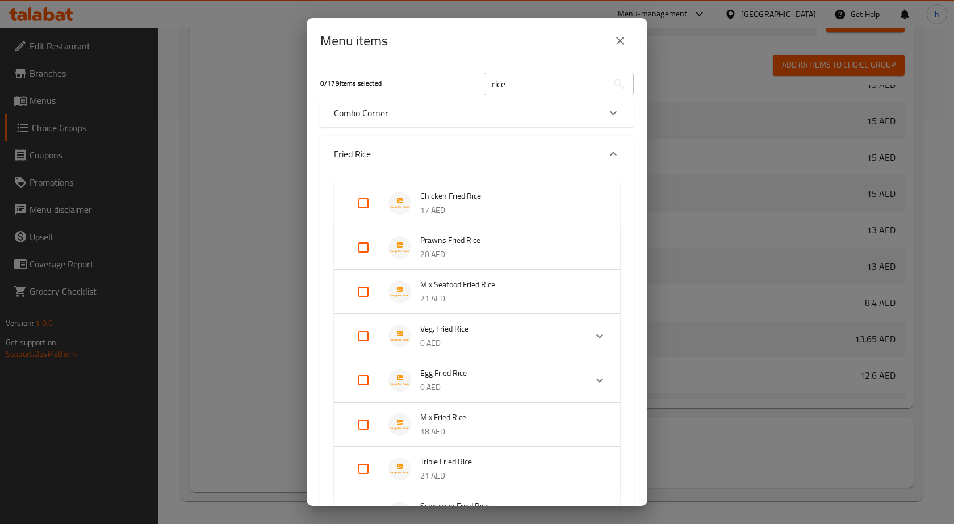
click at [623, 34] on icon "close" at bounding box center [621, 41] width 14 height 14
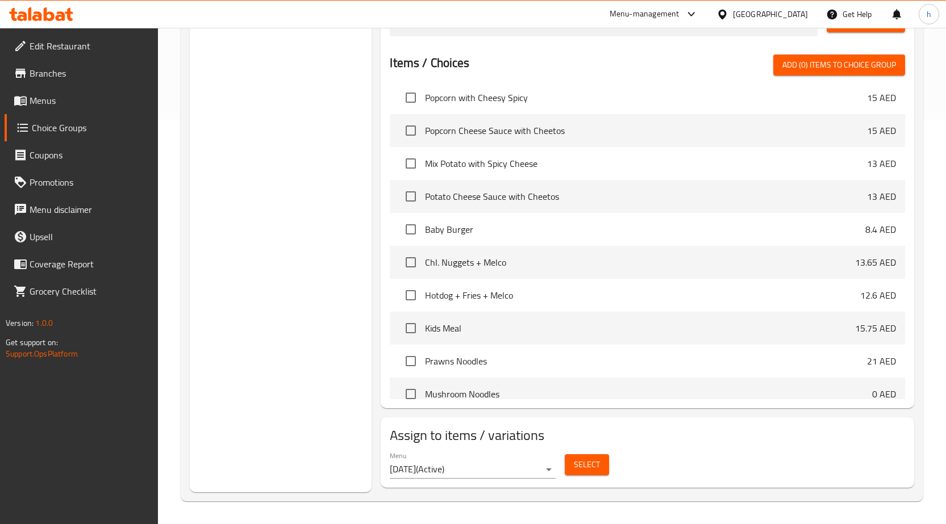
click at [579, 466] on span "Select" at bounding box center [587, 465] width 26 height 14
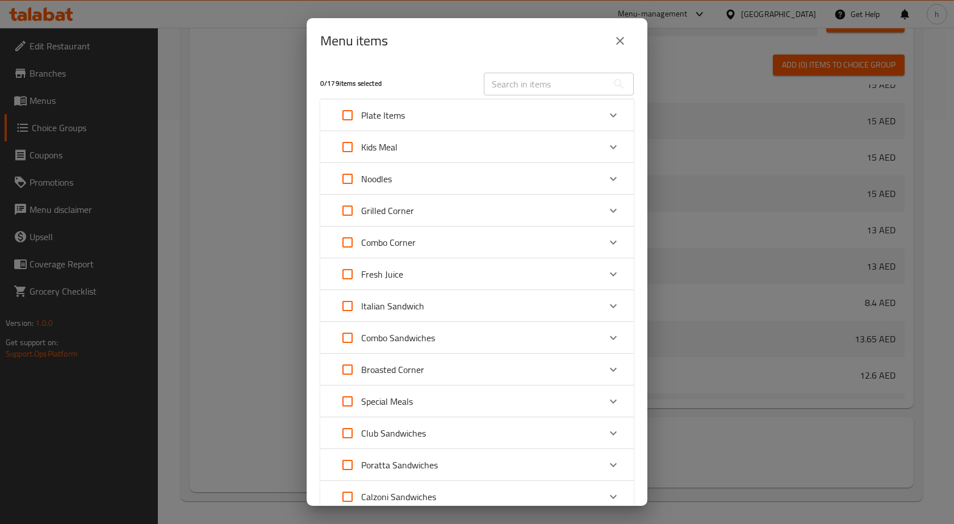
click at [521, 141] on div at bounding box center [477, 262] width 954 height 524
click at [517, 81] on input "text" at bounding box center [546, 84] width 124 height 23
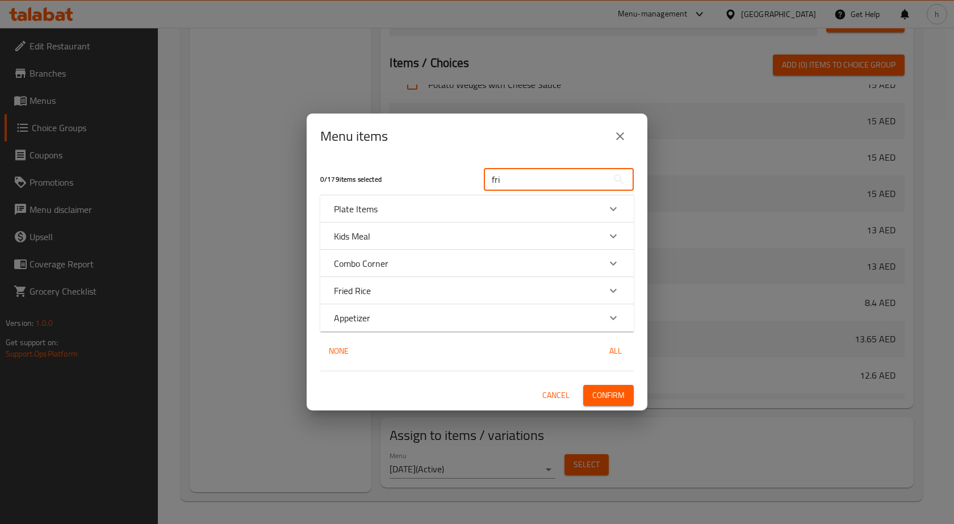
type input "fri"
click at [339, 290] on p "Fried Rice" at bounding box center [352, 291] width 37 height 14
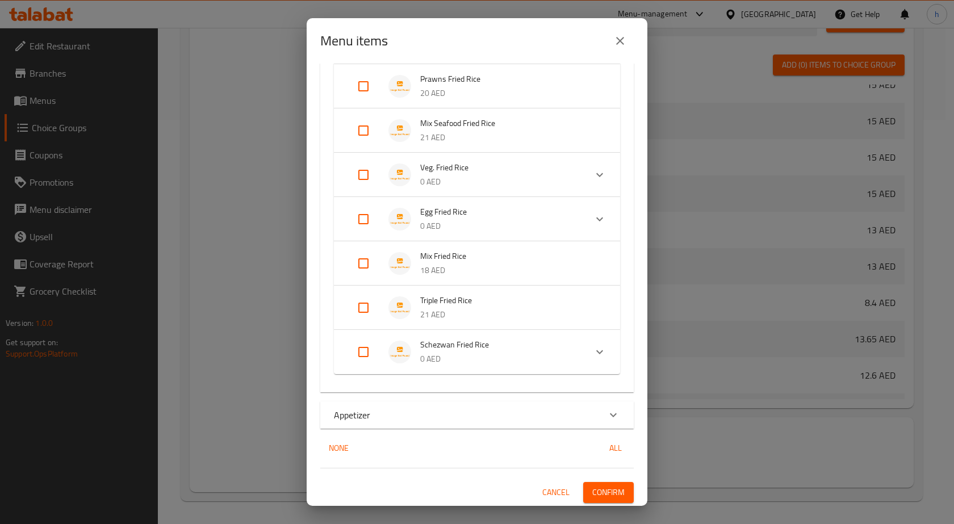
scroll to position [218, 0]
click at [364, 347] on input "Expand" at bounding box center [363, 350] width 27 height 27
checkbox input "true"
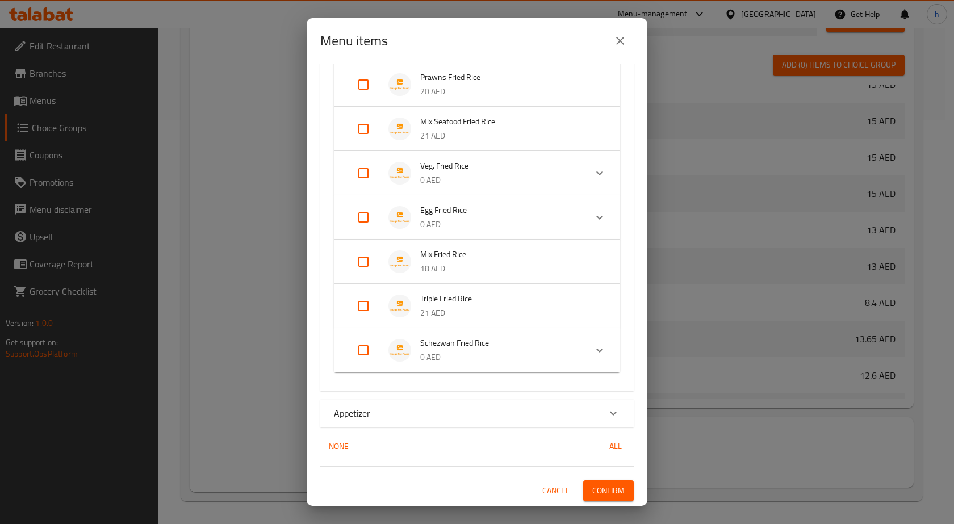
checkbox input "true"
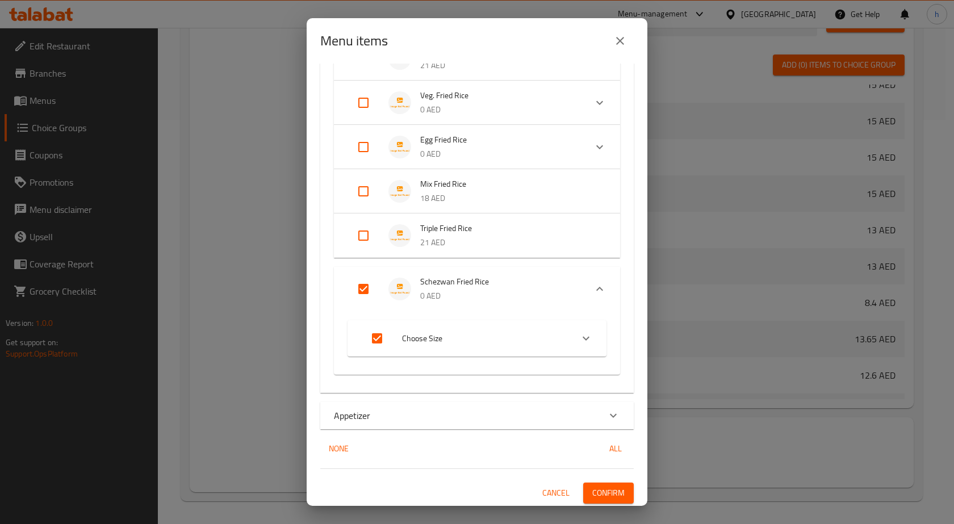
scroll to position [290, 0]
click at [580, 337] on icon "Expand" at bounding box center [586, 337] width 14 height 14
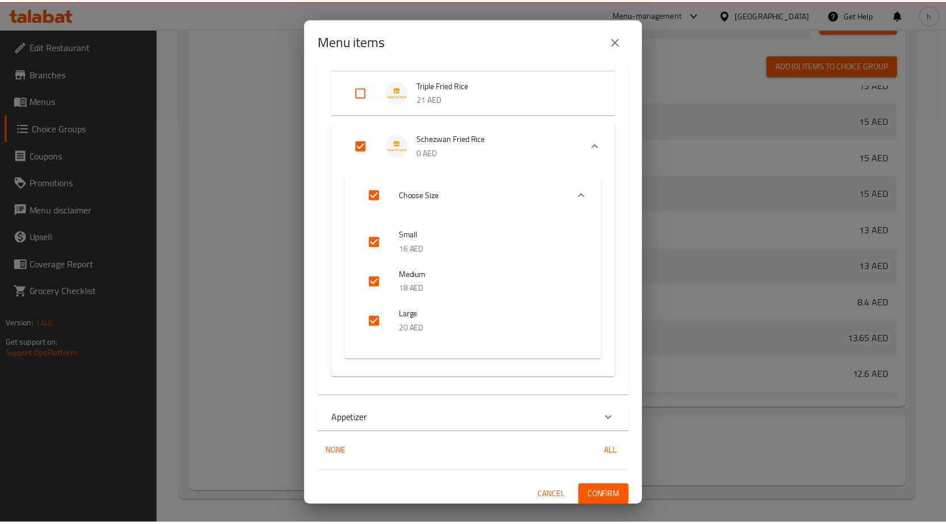
scroll to position [437, 0]
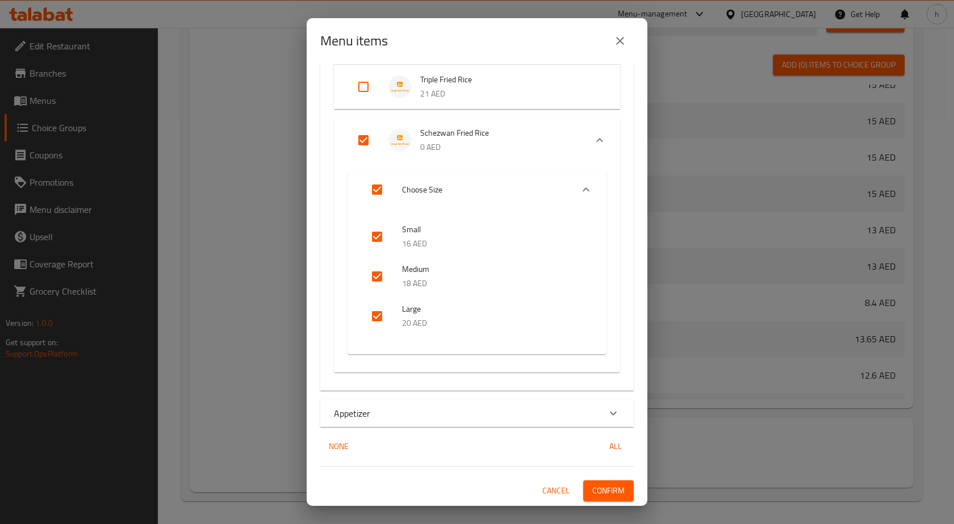
click at [609, 487] on span "Confirm" at bounding box center [609, 491] width 32 height 14
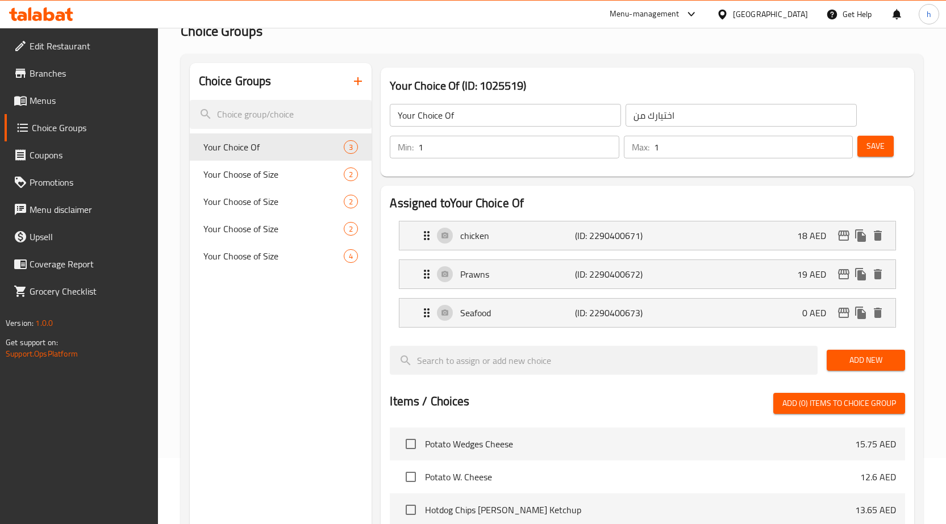
scroll to position [0, 0]
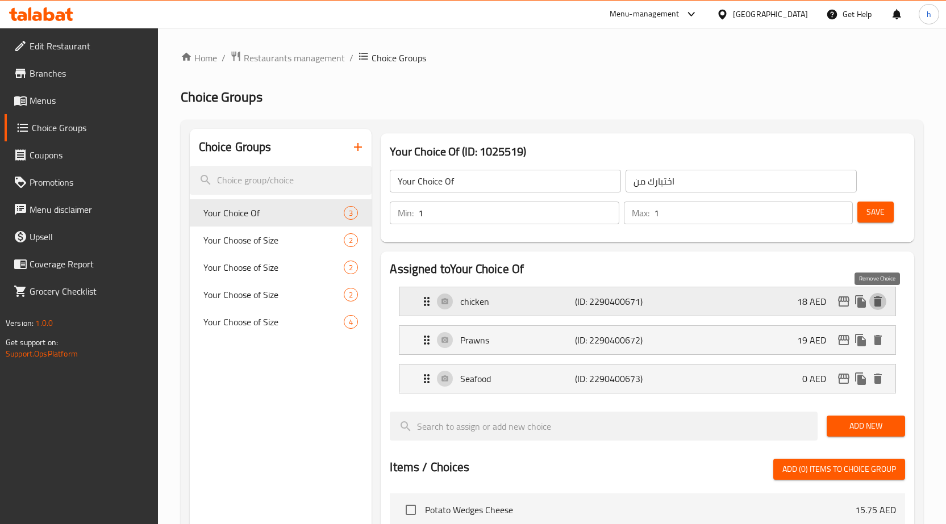
click at [879, 298] on icon "delete" at bounding box center [878, 302] width 8 height 10
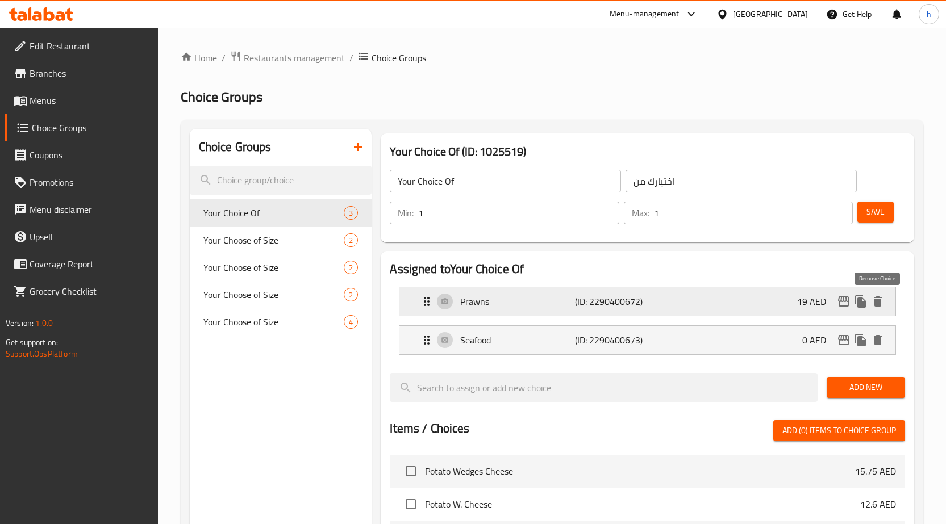
click at [879, 301] on icon "delete" at bounding box center [878, 302] width 8 height 10
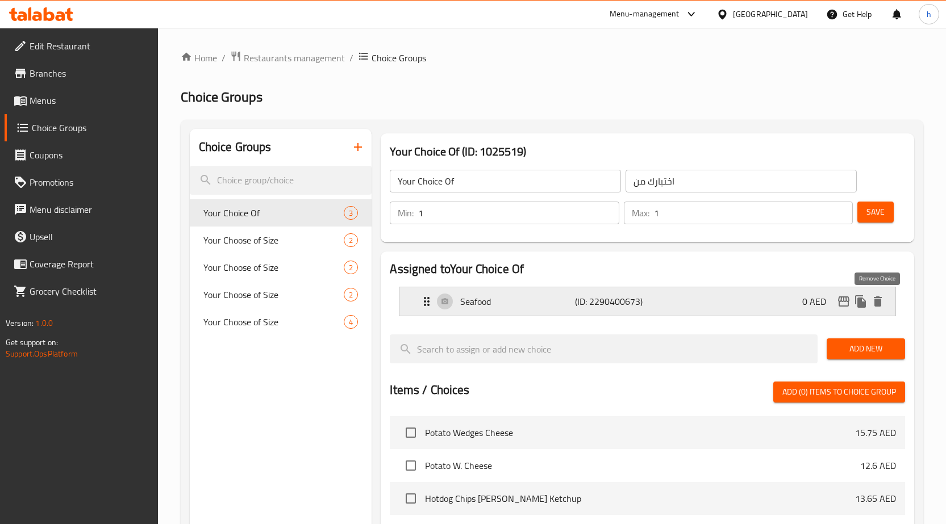
click at [879, 305] on icon "delete" at bounding box center [878, 302] width 8 height 10
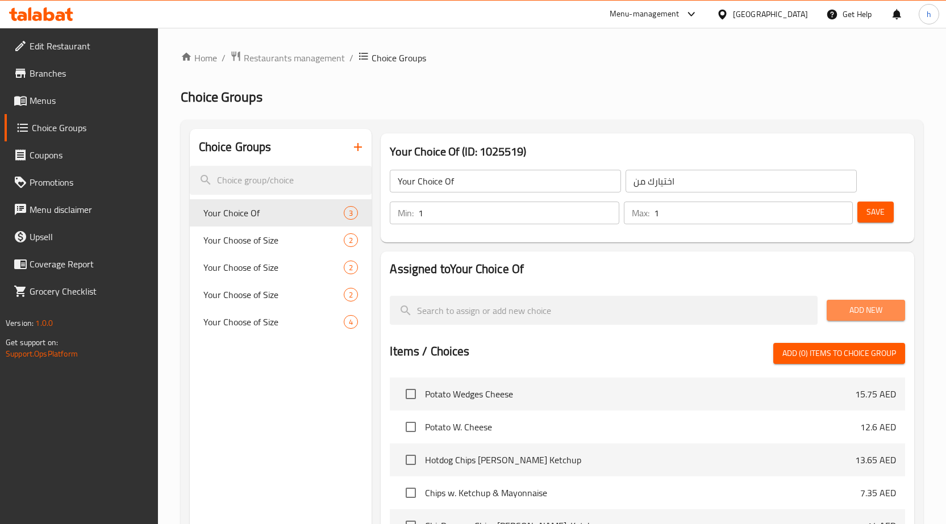
click at [867, 308] on span "Add New" at bounding box center [866, 310] width 60 height 14
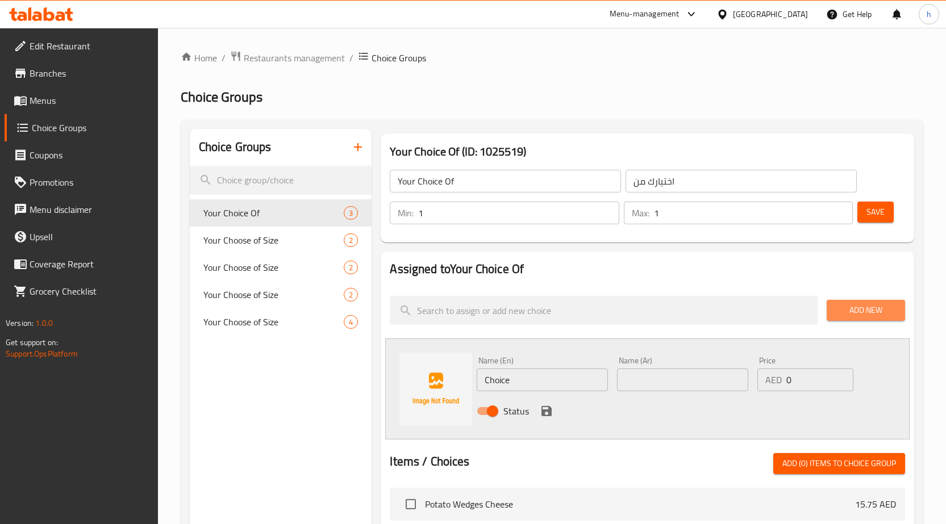
click at [867, 308] on span "Add New" at bounding box center [866, 310] width 60 height 14
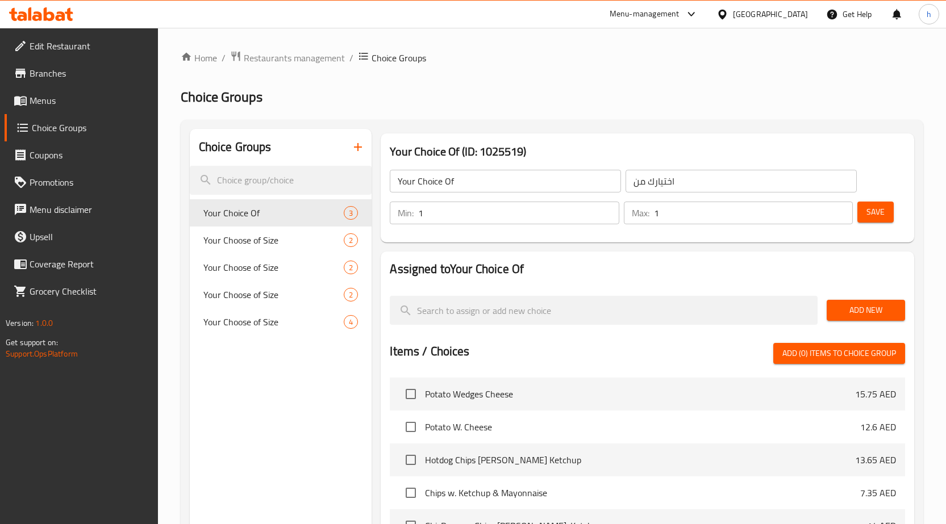
click at [867, 308] on span "Add New" at bounding box center [866, 310] width 60 height 14
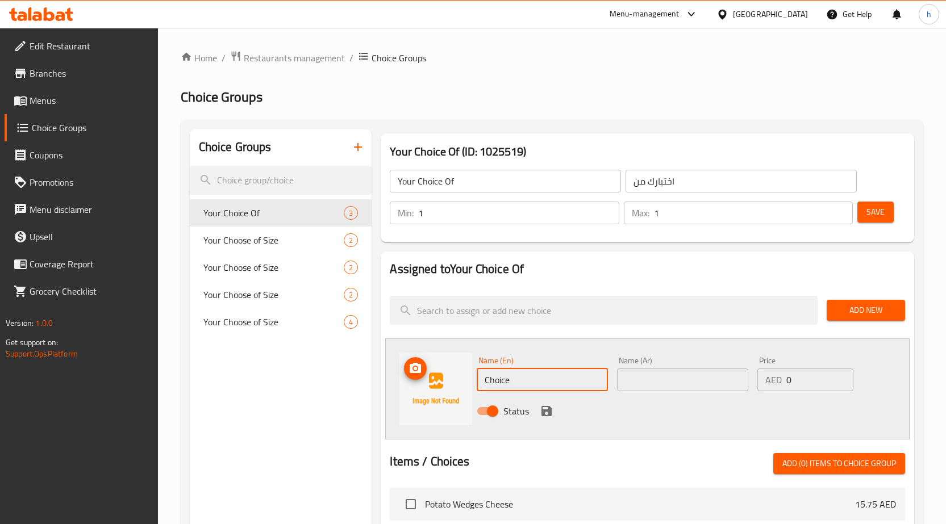
drag, startPoint x: 544, startPoint y: 385, endPoint x: 464, endPoint y: 386, distance: 80.7
click at [464, 386] on div "Name (En) Choice Name (En) Name (Ar) Name (Ar) Price AED 0 Price Status" at bounding box center [647, 389] width 524 height 101
paste input "chicken"
click at [488, 382] on input "chicken" at bounding box center [542, 380] width 131 height 23
type input "Chicken"
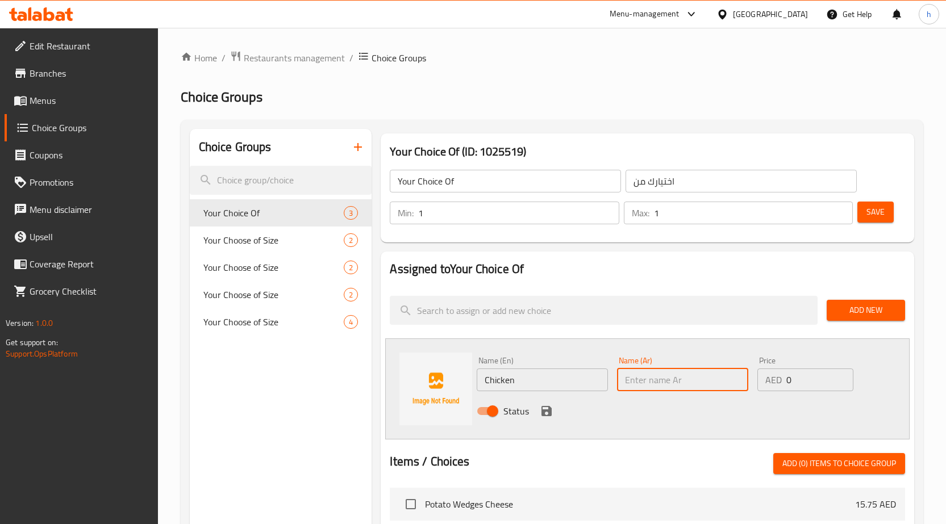
click at [696, 379] on input "text" at bounding box center [682, 380] width 131 height 23
type input "دجاج"
click at [850, 310] on span "Add New" at bounding box center [866, 310] width 60 height 14
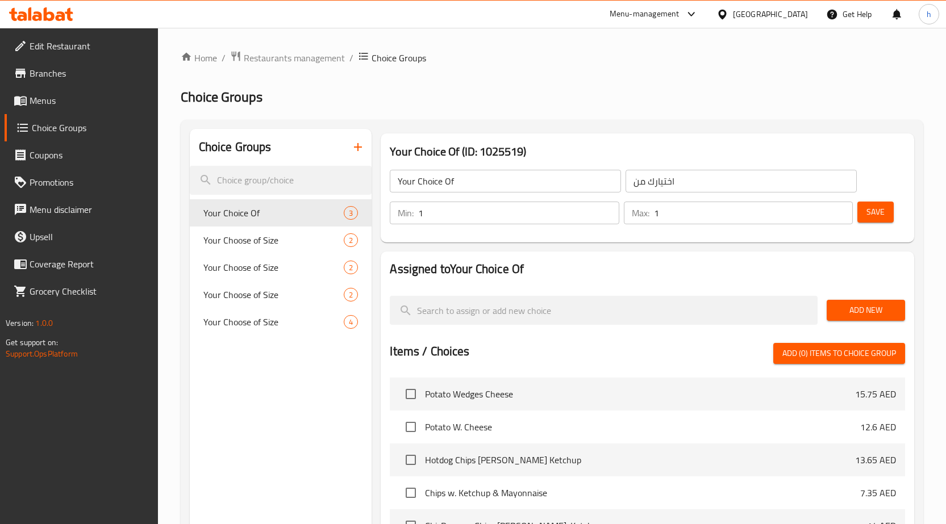
click at [850, 310] on span "Add New" at bounding box center [866, 310] width 60 height 14
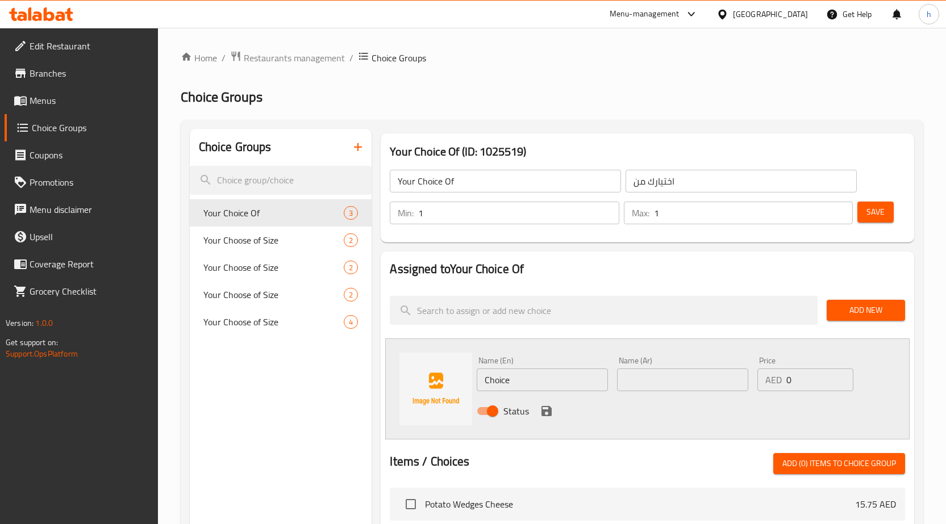
click at [641, 376] on input "text" at bounding box center [682, 380] width 131 height 23
type input "دجاج"
drag, startPoint x: 552, startPoint y: 380, endPoint x: 392, endPoint y: 384, distance: 160.3
click at [393, 385] on div "Name (En) Choice Name (En) Name (Ar) دجاج Name (Ar) Price AED 0 Price Status" at bounding box center [647, 389] width 524 height 101
paste input "chicken"
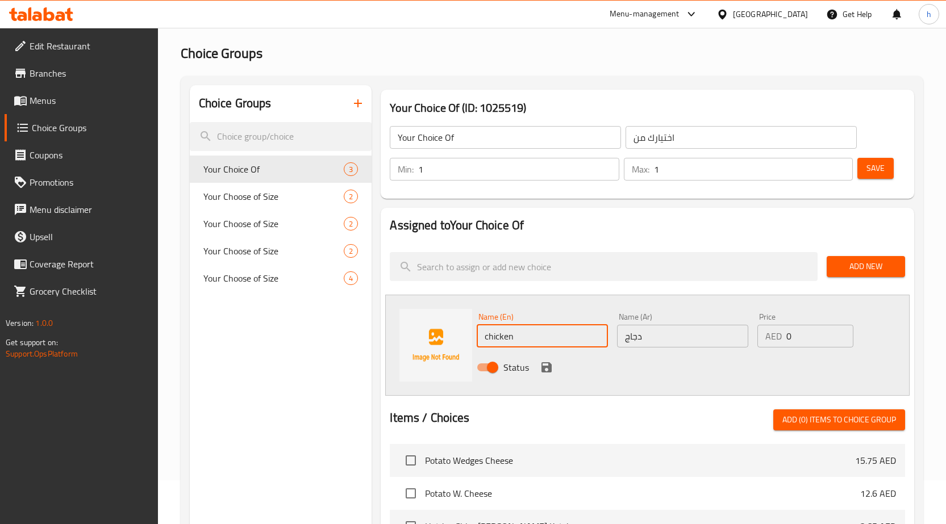
scroll to position [57, 0]
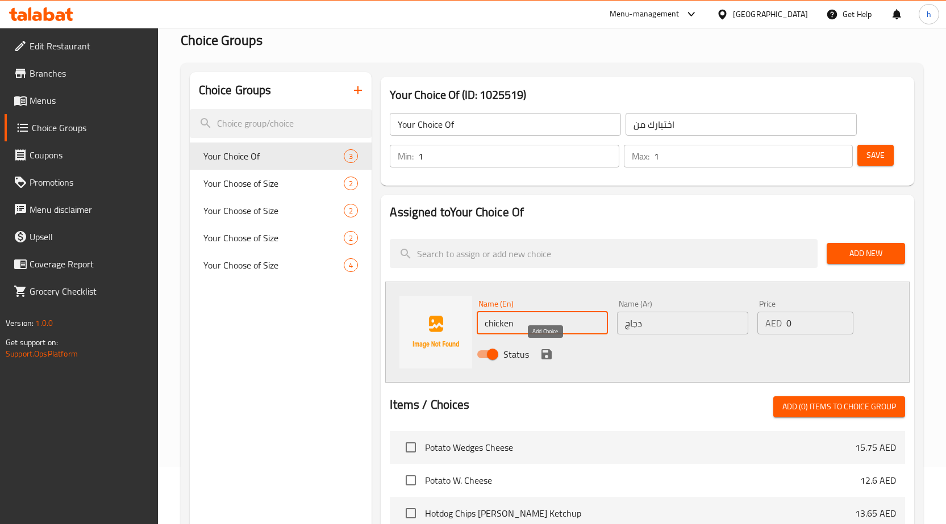
type input "chicken"
click at [548, 353] on icon "save" at bounding box center [546, 354] width 10 height 10
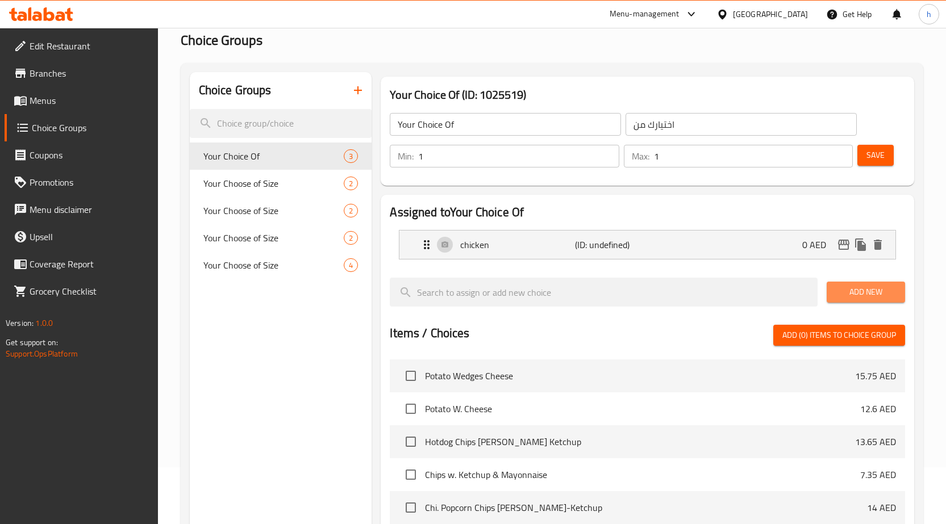
click at [873, 286] on span "Add New" at bounding box center [866, 292] width 60 height 14
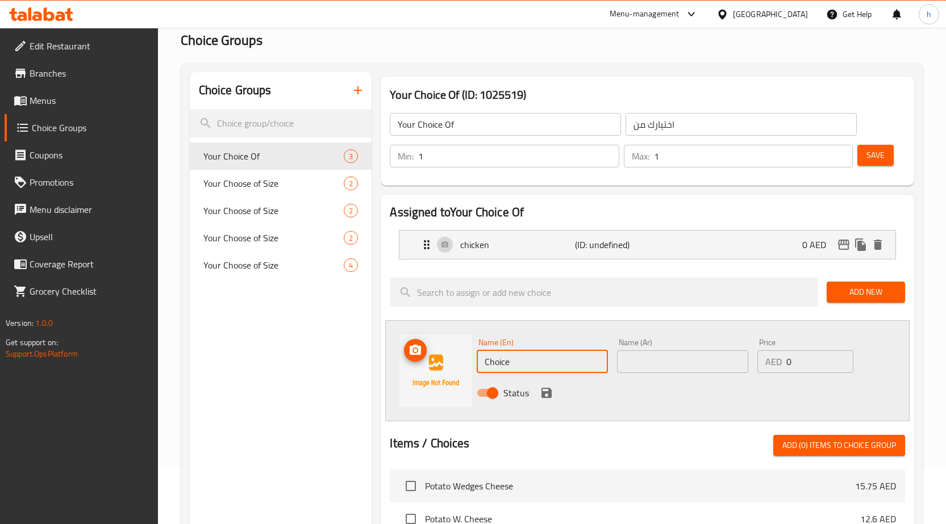
drag, startPoint x: 528, startPoint y: 368, endPoint x: 462, endPoint y: 358, distance: 66.5
click at [462, 358] on div "Name (En) Choice Name (En) Name (Ar) Name (Ar) Price AED 0 Price Status" at bounding box center [647, 370] width 524 height 101
paste input "prawns"
type input "prawns"
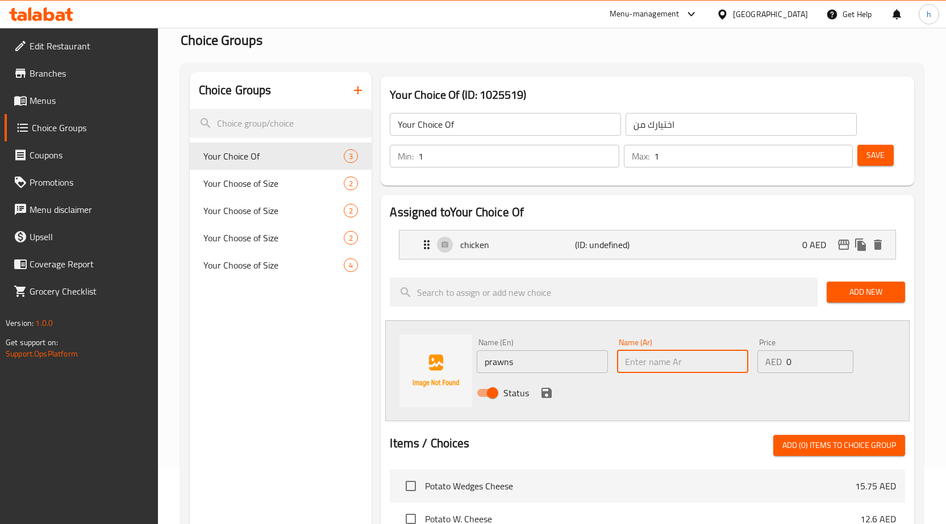
click at [657, 361] on input "text" at bounding box center [682, 362] width 131 height 23
type input "V"
type input "روبيان"
click at [549, 390] on icon "save" at bounding box center [546, 393] width 10 height 10
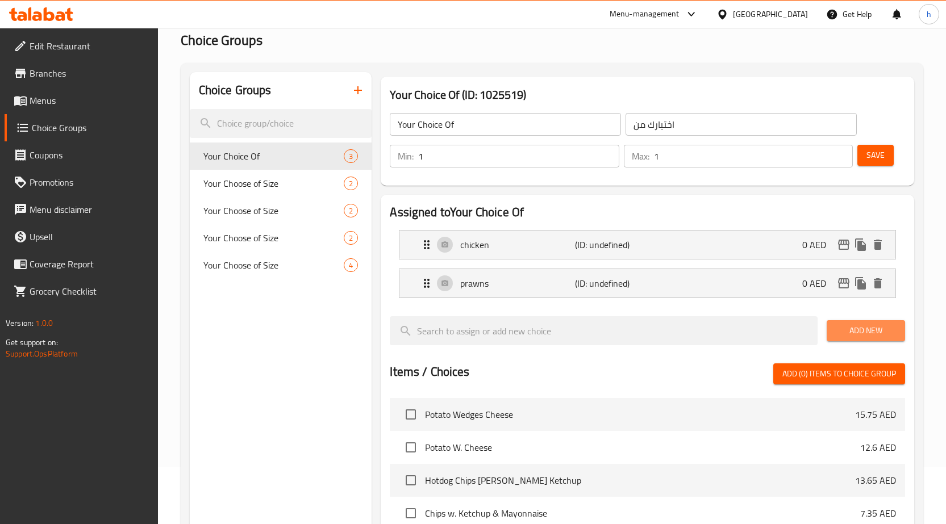
click at [856, 327] on span "Add New" at bounding box center [866, 331] width 60 height 14
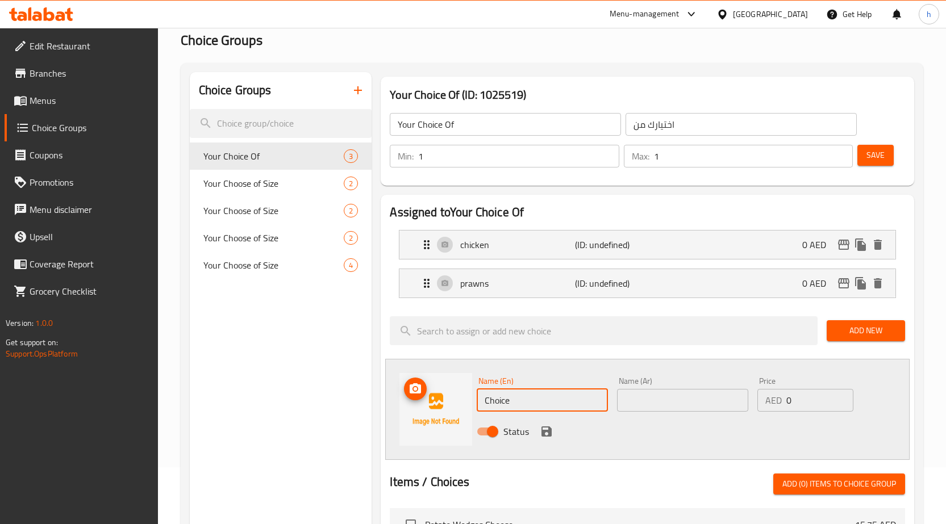
drag, startPoint x: 514, startPoint y: 406, endPoint x: 465, endPoint y: 404, distance: 49.5
click at [465, 404] on div "Name (En) Choice Name (En) Name (Ar) Name (Ar) Price AED 0 Price Status" at bounding box center [647, 409] width 524 height 101
paste input "seafood."
type input "seafood"
click at [662, 401] on input "text" at bounding box center [682, 400] width 131 height 23
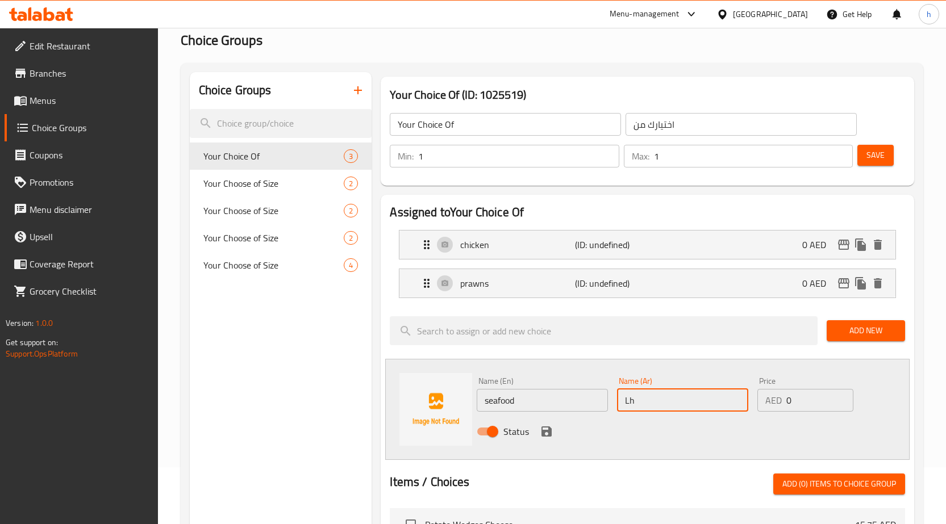
type input "L"
type input "مأكولات بحرية"
click at [544, 432] on icon "save" at bounding box center [546, 432] width 10 height 10
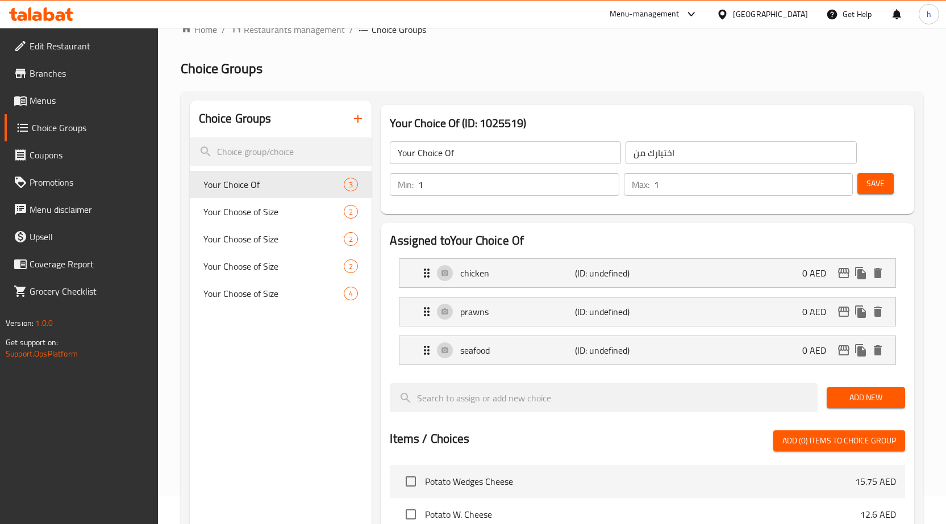
scroll to position [0, 0]
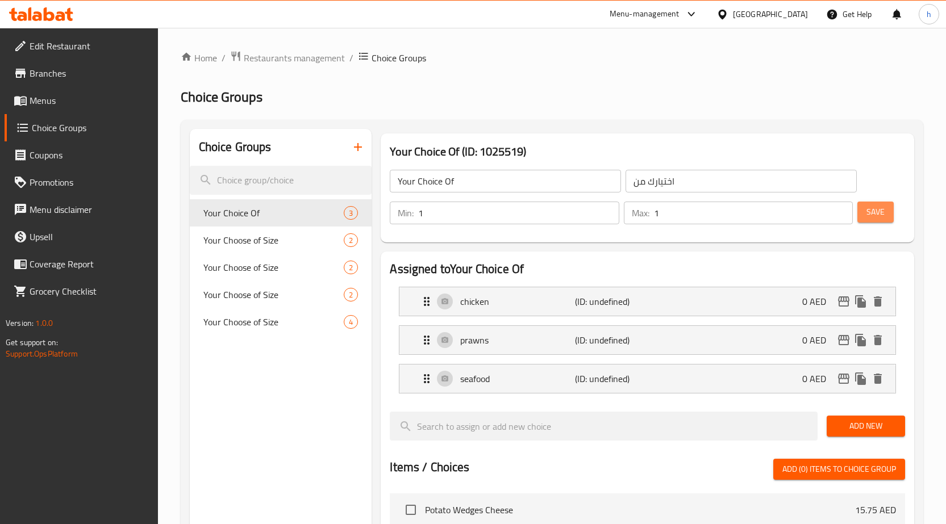
click at [866, 208] on button "Save" at bounding box center [875, 212] width 36 height 21
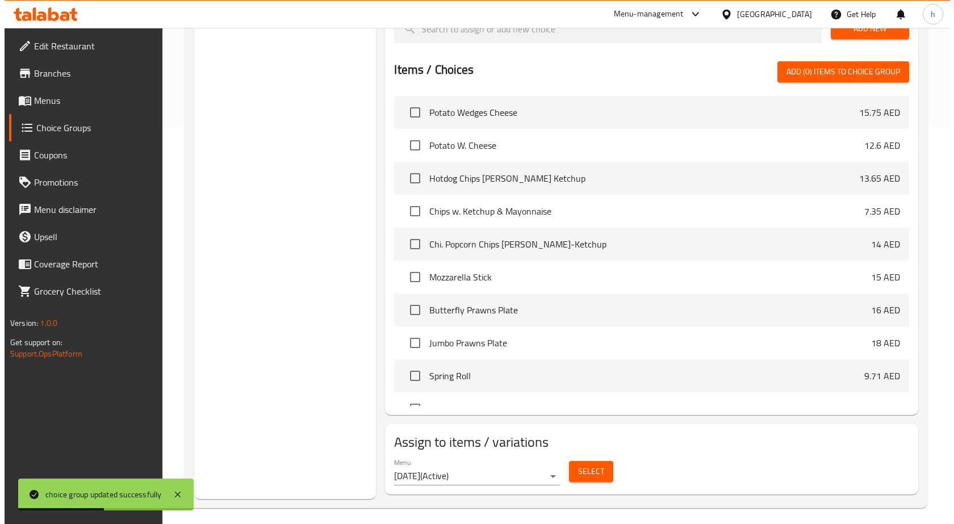
scroll to position [405, 0]
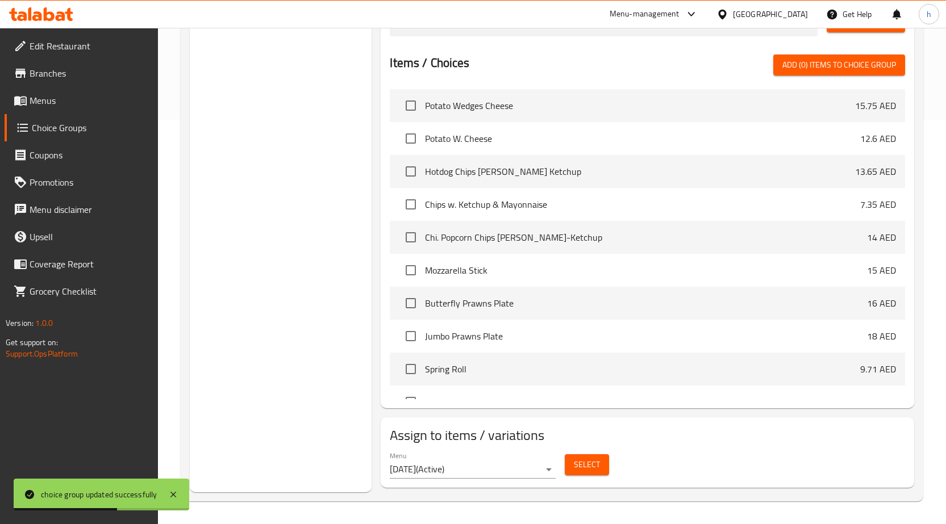
click at [587, 465] on span "Select" at bounding box center [587, 465] width 26 height 14
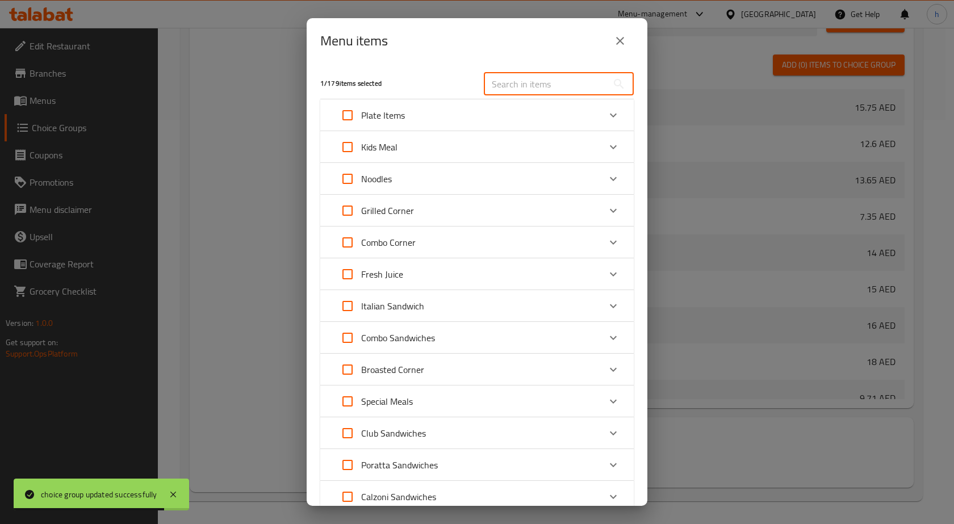
click at [514, 75] on input "text" at bounding box center [546, 84] width 124 height 23
type input "ب"
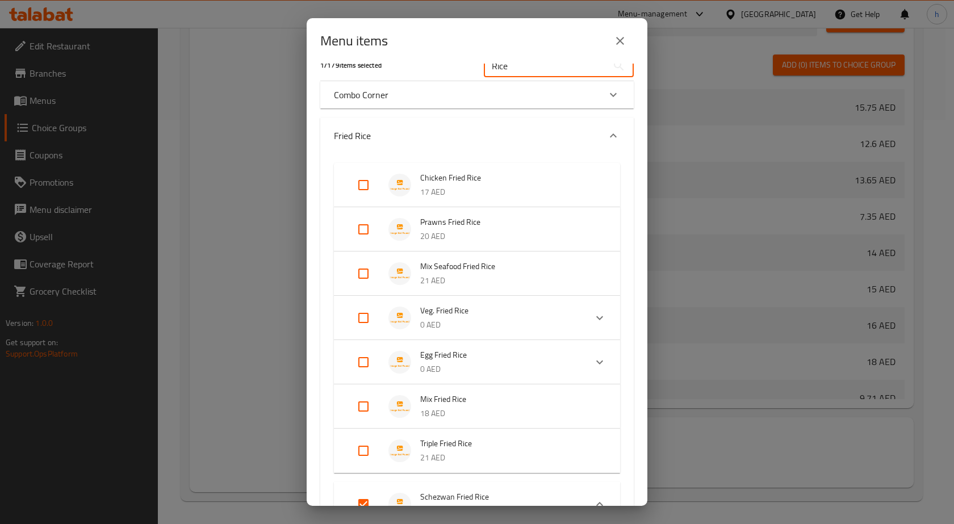
scroll to position [0, 0]
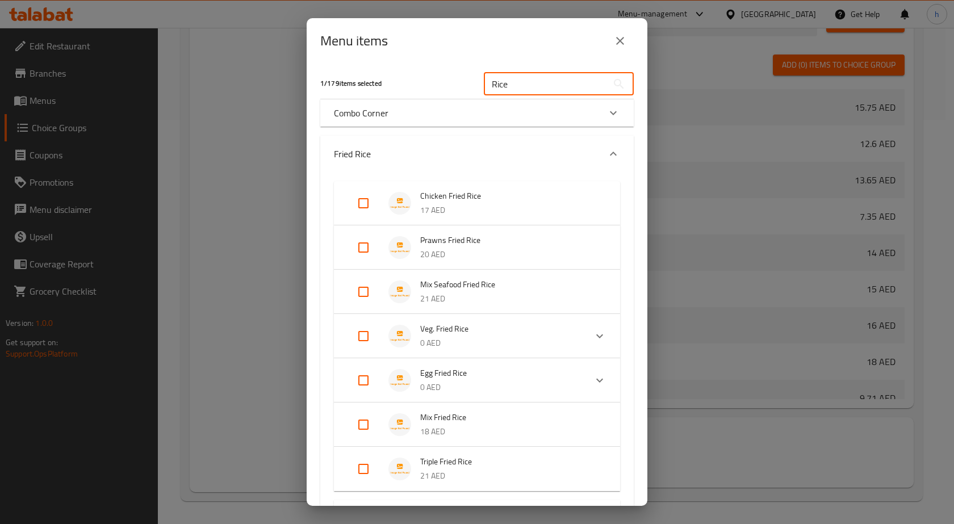
type input "Rice"
click at [622, 40] on icon "close" at bounding box center [620, 41] width 8 height 8
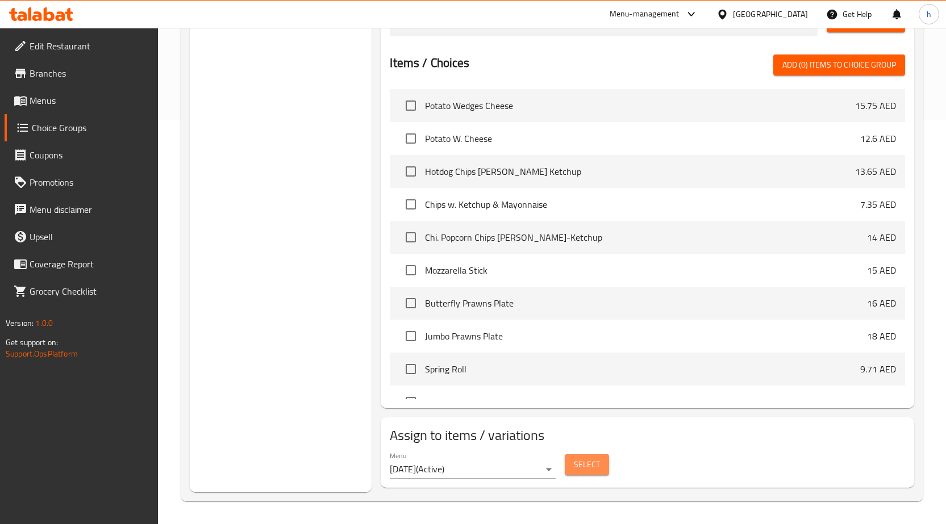
click at [577, 455] on button "Select" at bounding box center [587, 465] width 44 height 21
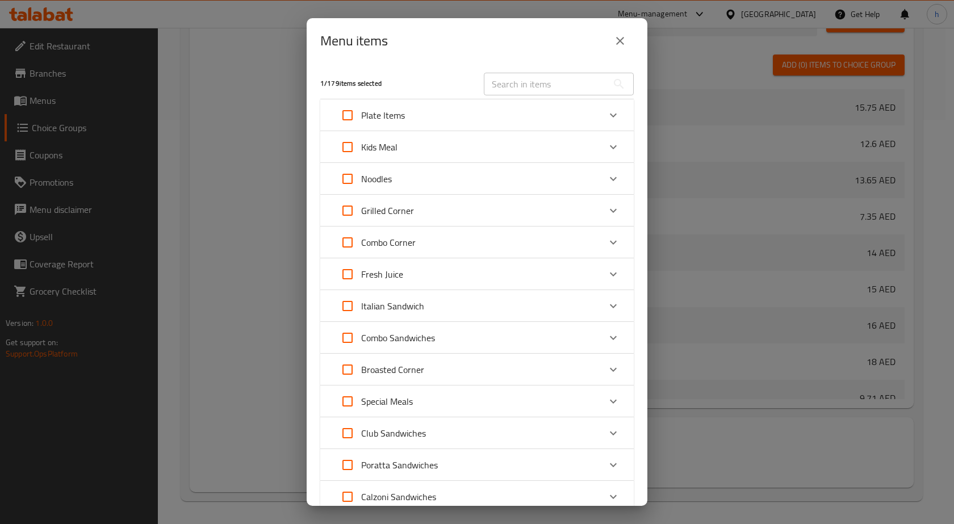
click at [351, 79] on h5 "1 / 179 items selected" at bounding box center [395, 84] width 150 height 10
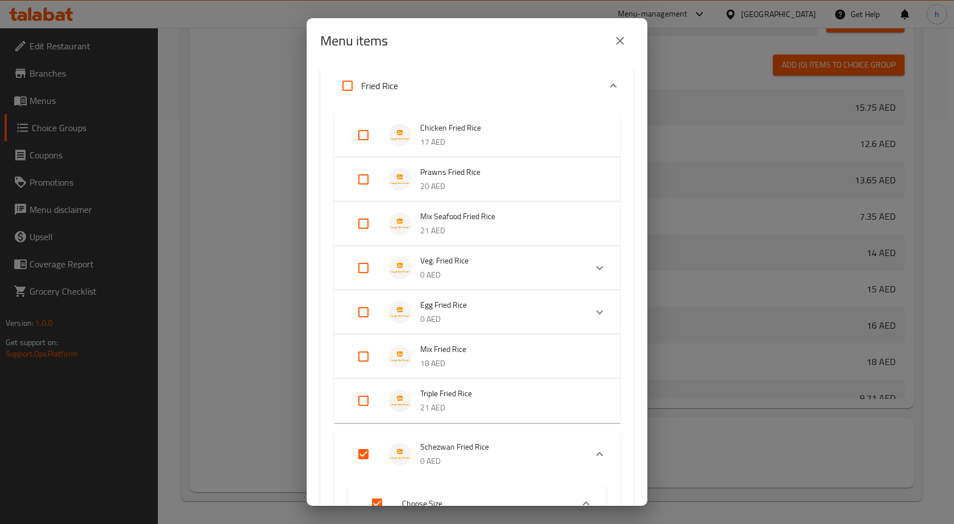
scroll to position [625, 0]
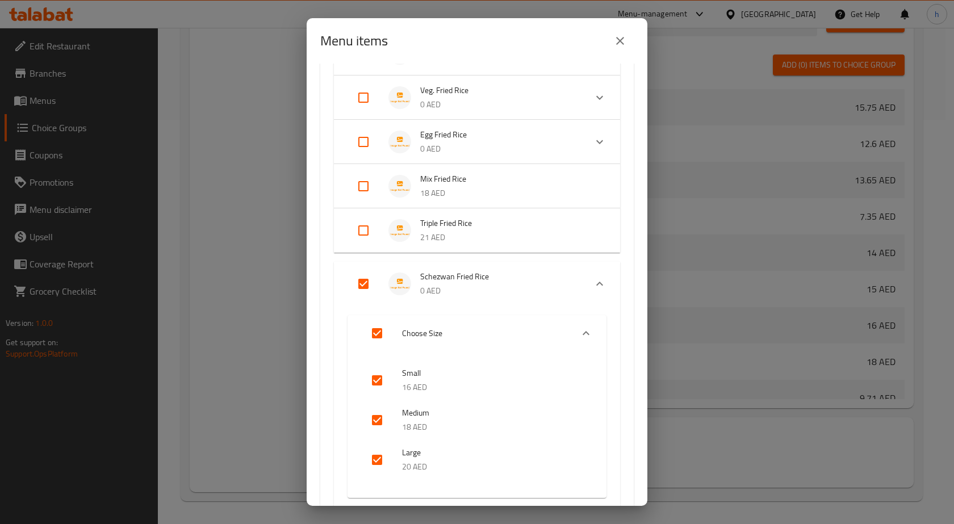
click at [366, 283] on input "Expand" at bounding box center [363, 283] width 27 height 27
checkbox input "false"
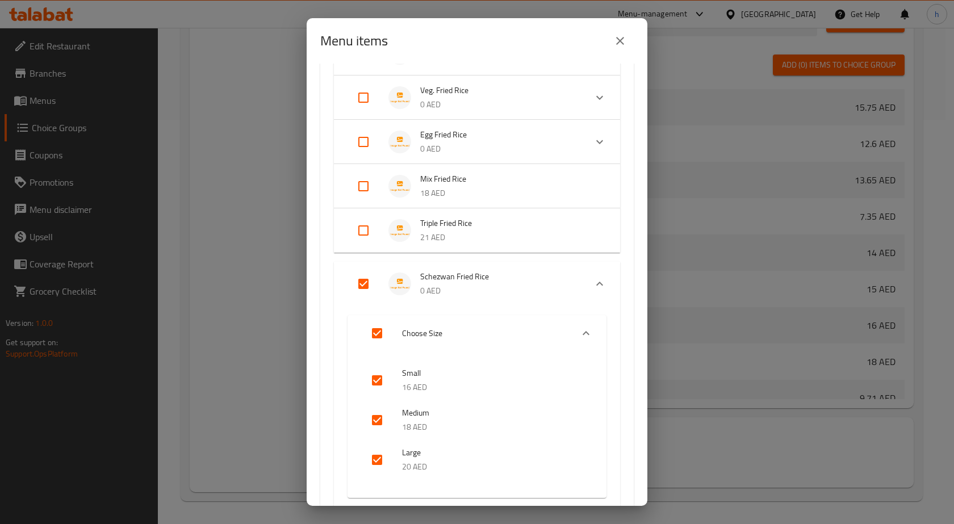
checkbox input "false"
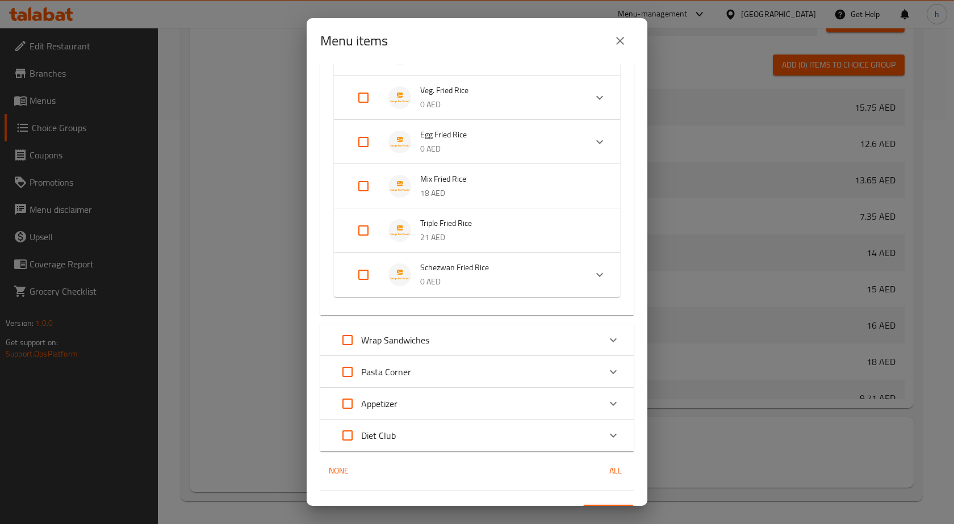
click at [362, 276] on input "Expand" at bounding box center [363, 274] width 27 height 27
checkbox input "true"
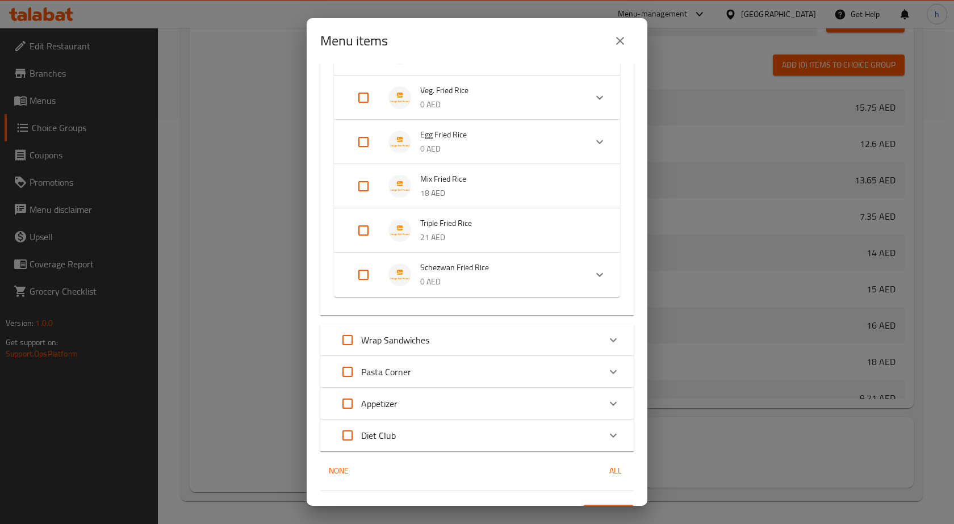
checkbox input "true"
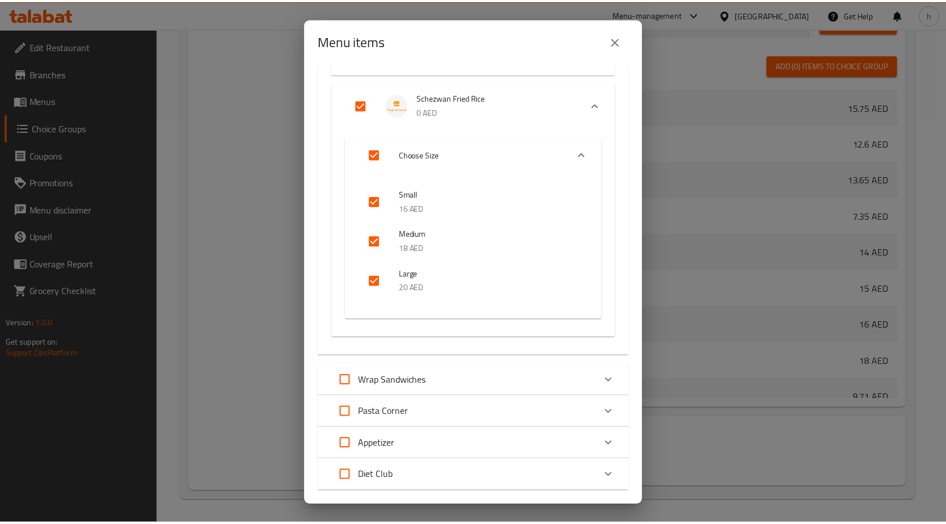
scroll to position [869, 0]
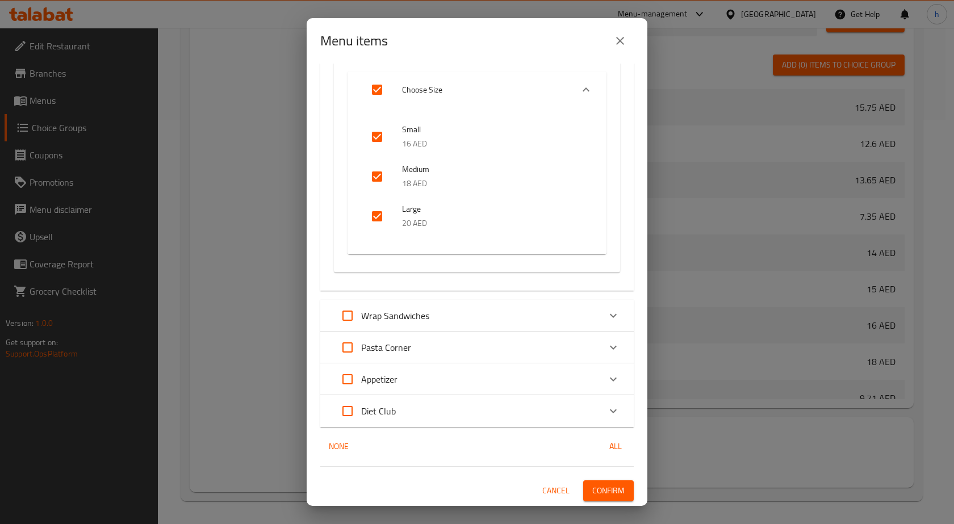
click at [596, 491] on span "Confirm" at bounding box center [609, 491] width 32 height 14
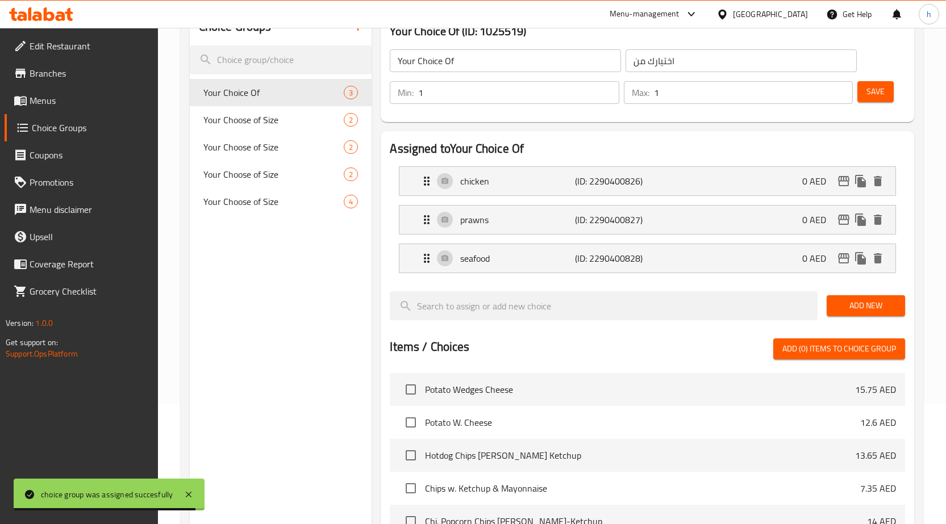
scroll to position [0, 0]
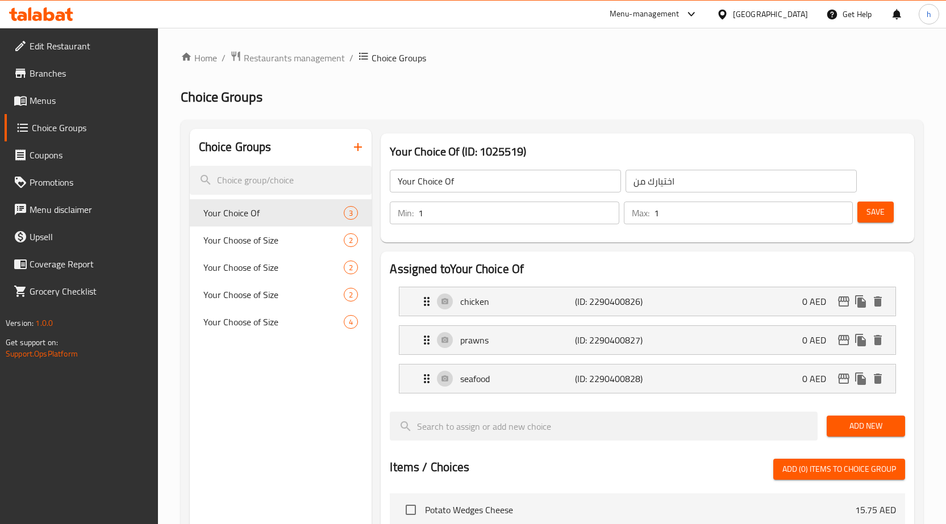
click at [881, 209] on span "Save" at bounding box center [875, 212] width 18 height 14
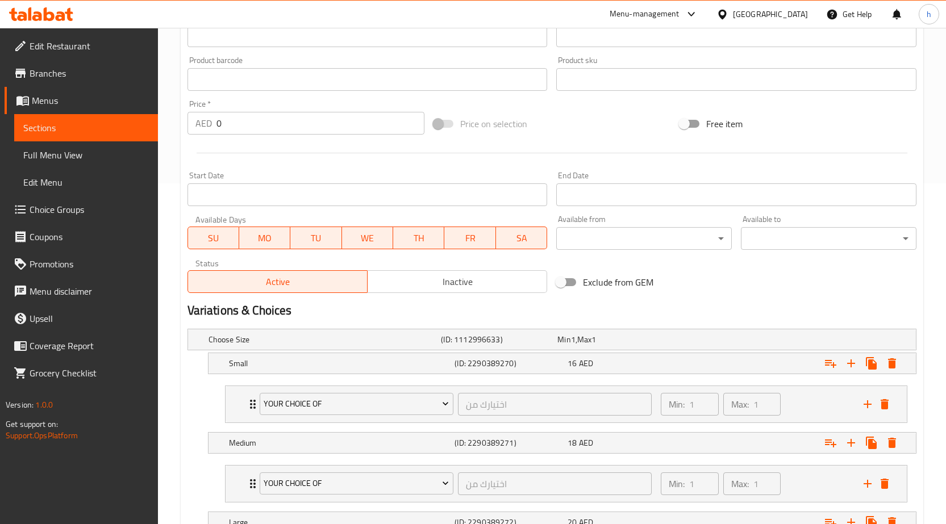
scroll to position [477, 0]
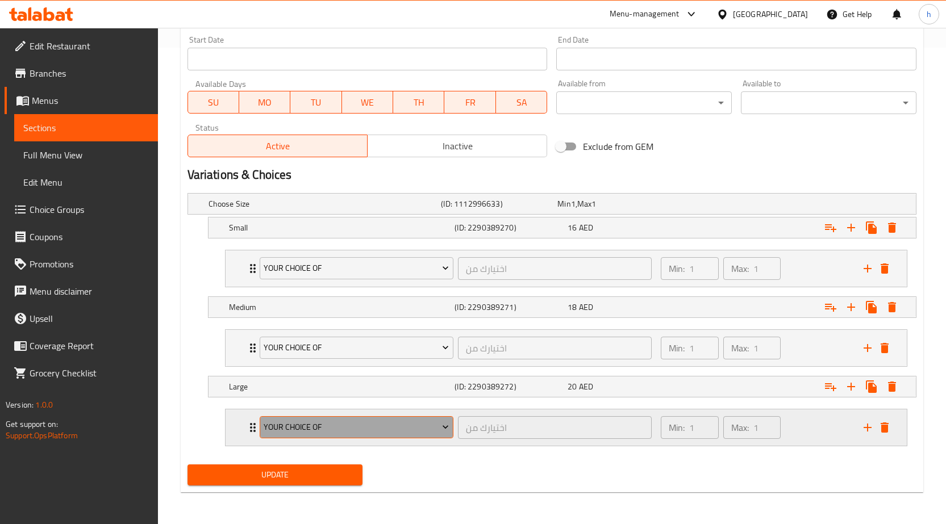
click at [435, 424] on span "Your Choice Of" at bounding box center [356, 427] width 185 height 14
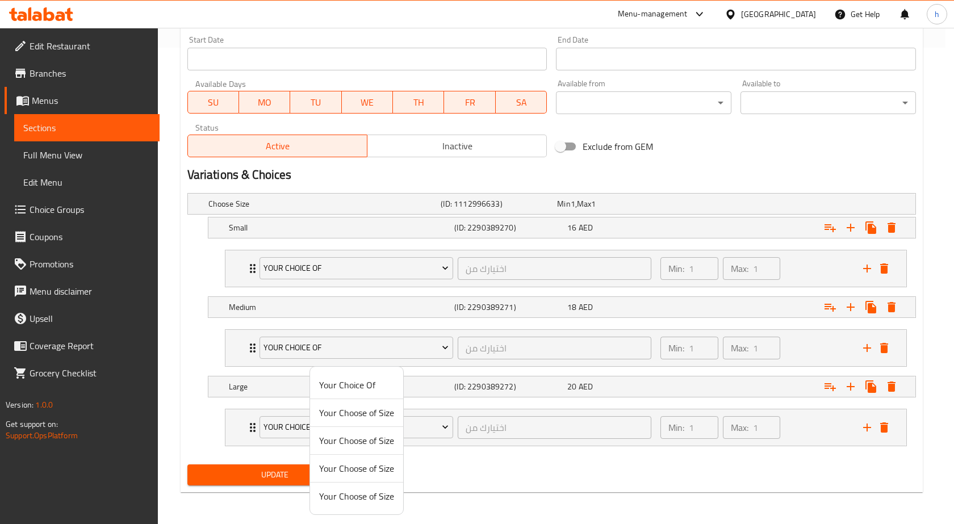
click at [547, 484] on div at bounding box center [477, 262] width 954 height 524
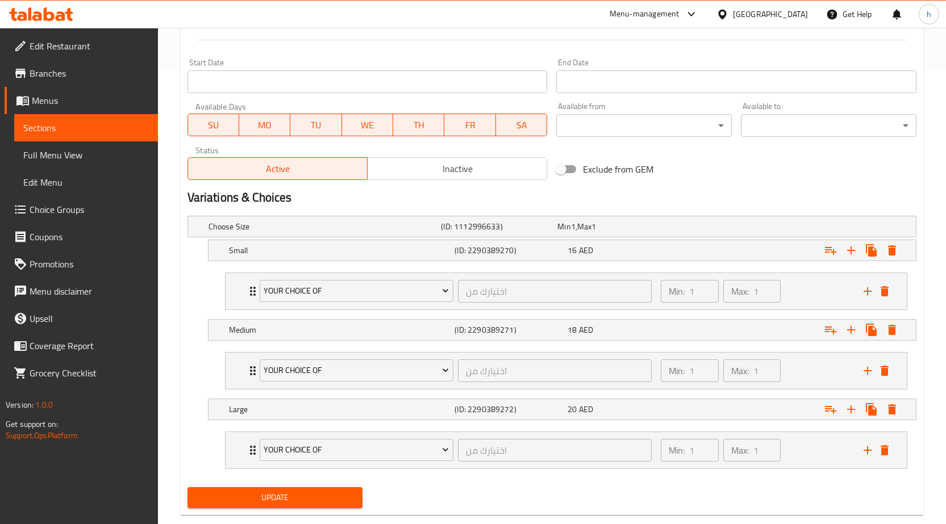
scroll to position [455, 0]
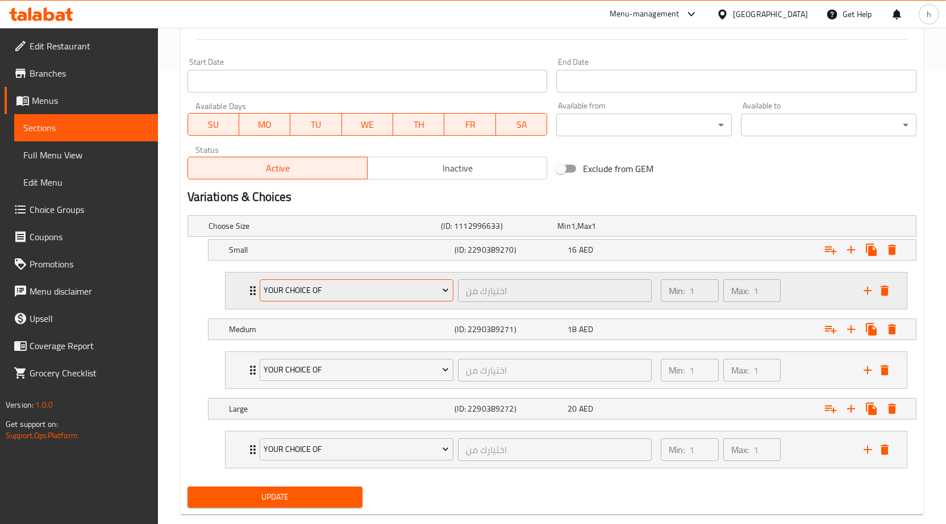
click at [377, 293] on span "Your Choice Of" at bounding box center [356, 290] width 185 height 14
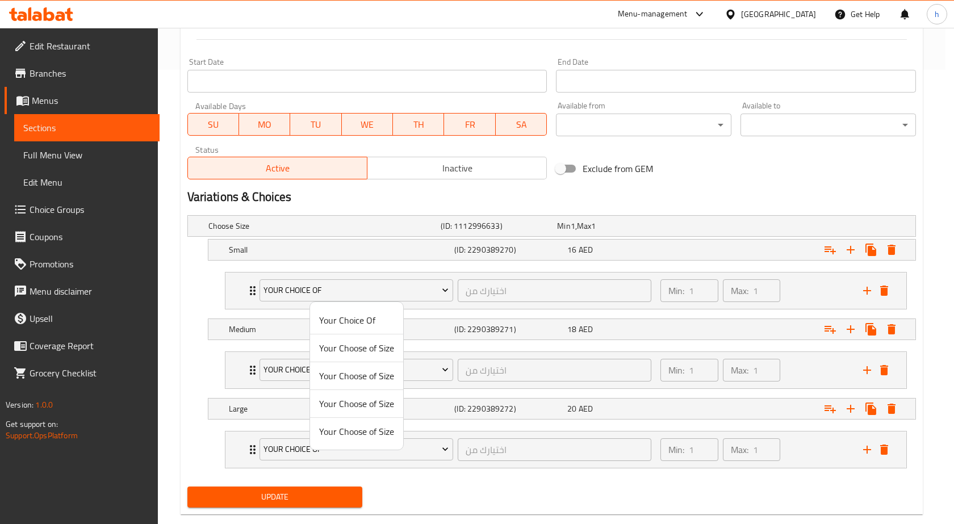
click at [449, 288] on div at bounding box center [477, 262] width 954 height 524
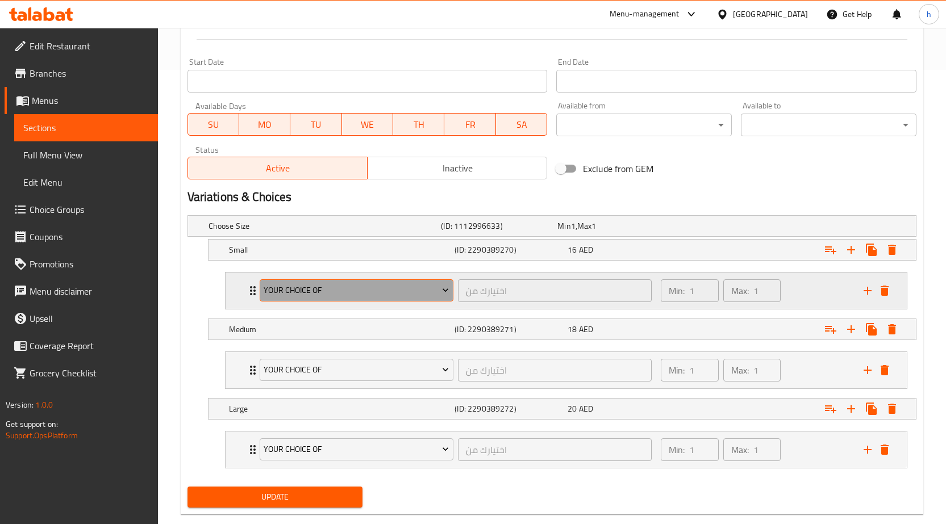
click at [445, 289] on icon "Expand" at bounding box center [445, 290] width 11 height 11
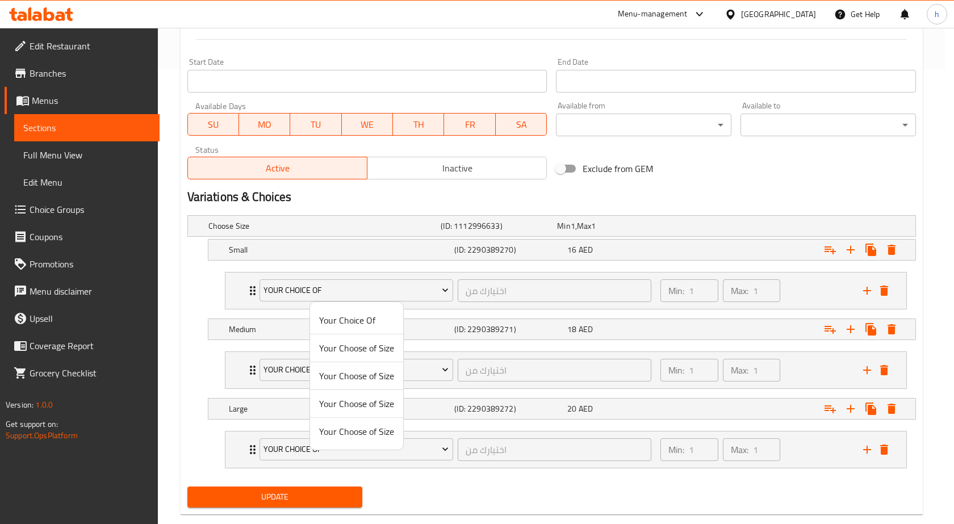
click at [375, 317] on span "Your Choice Of" at bounding box center [356, 321] width 75 height 14
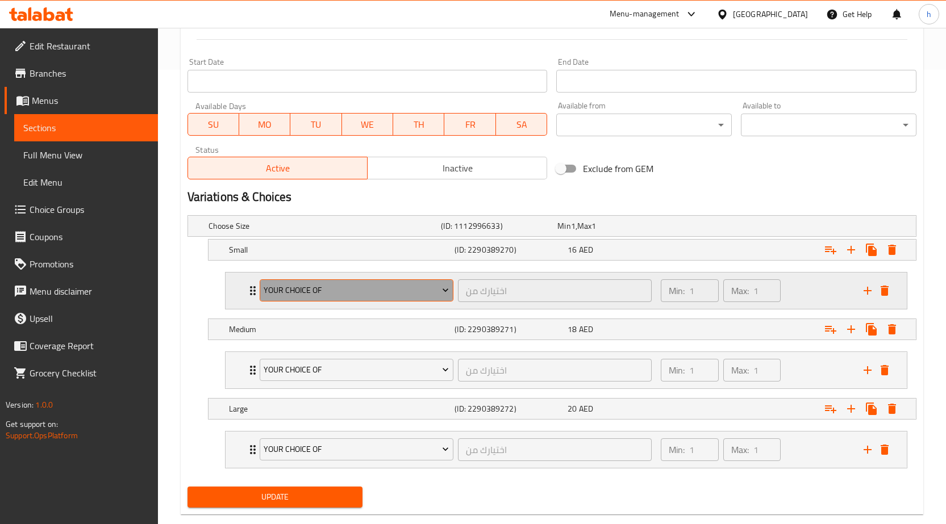
click at [359, 295] on span "Your Choice Of" at bounding box center [356, 290] width 185 height 14
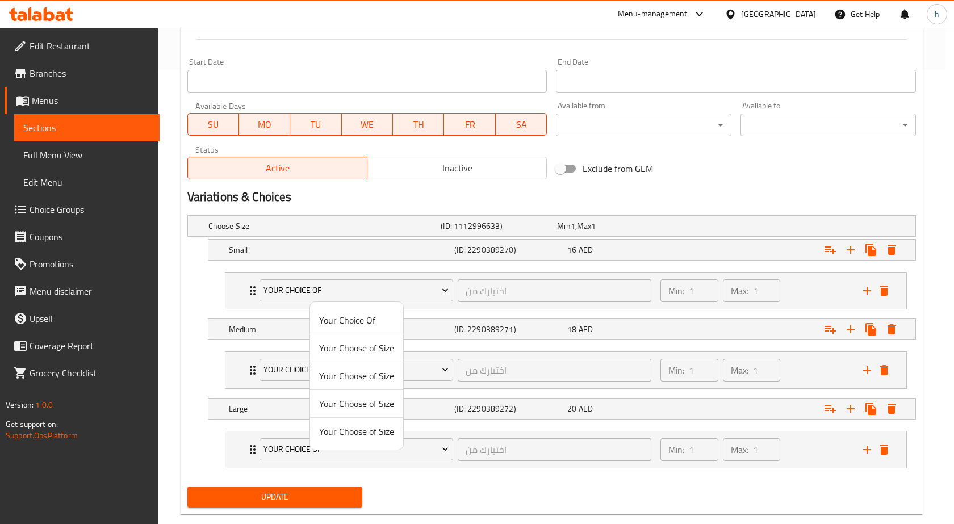
click at [202, 296] on div at bounding box center [477, 262] width 954 height 524
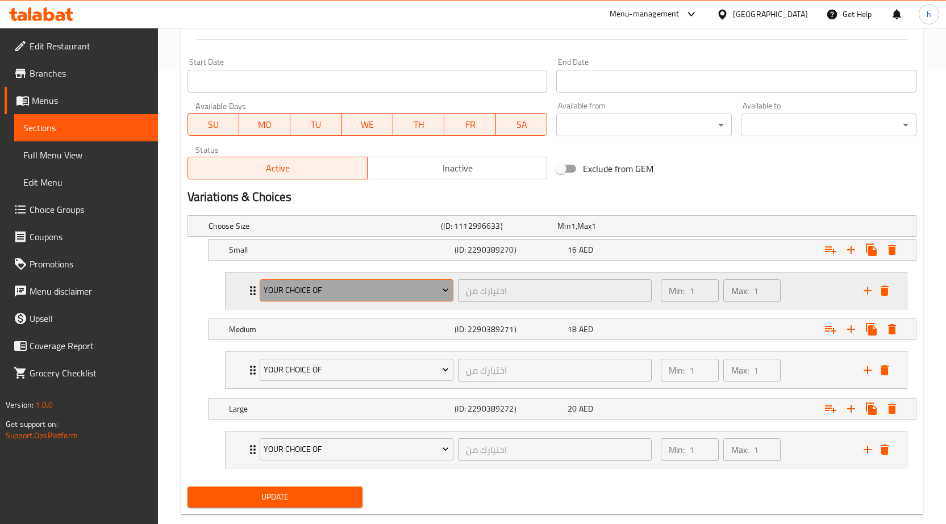
click at [435, 287] on span "Your Choice Of" at bounding box center [356, 290] width 185 height 14
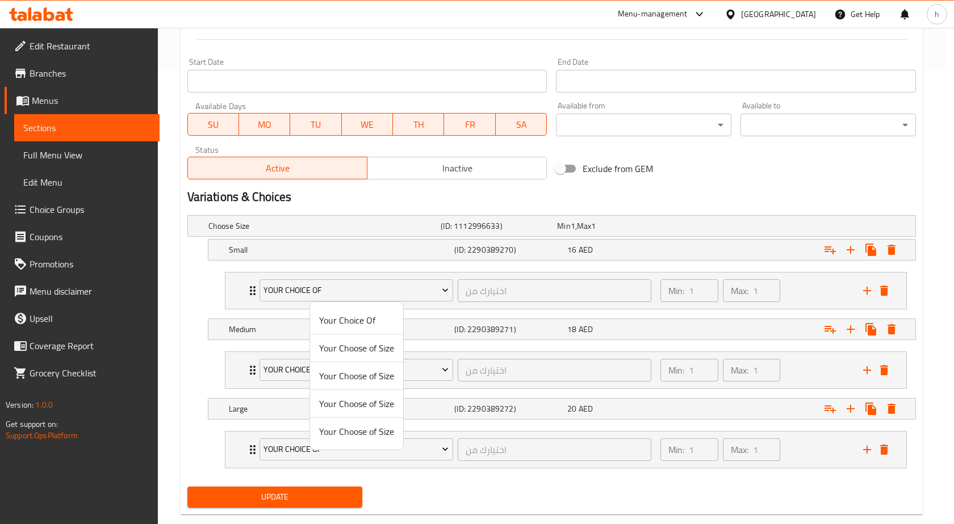
click at [832, 251] on div at bounding box center [477, 262] width 954 height 524
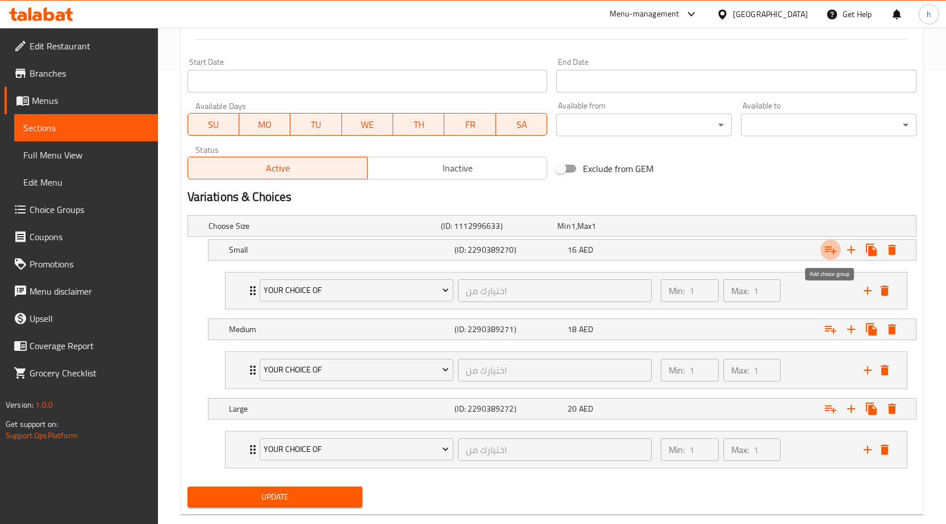
click at [832, 251] on icon "Expand" at bounding box center [830, 251] width 11 height 8
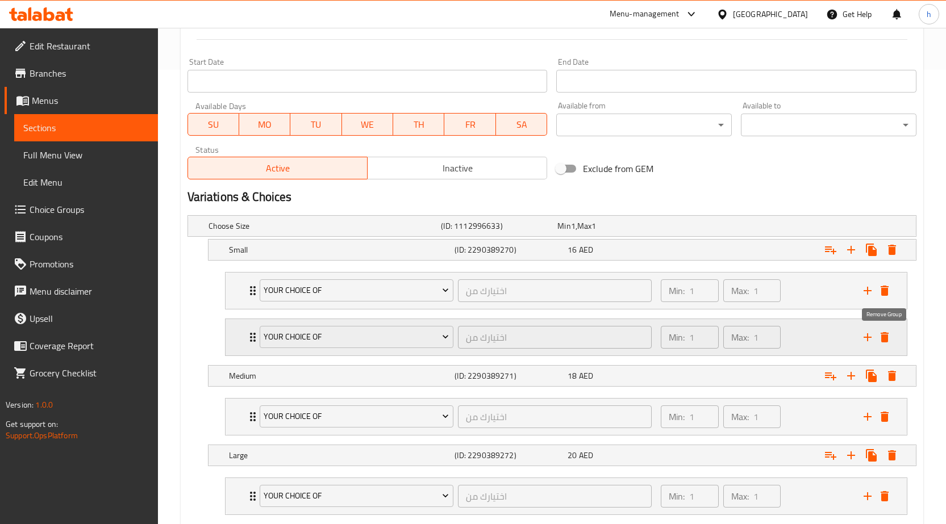
click at [881, 340] on icon "delete" at bounding box center [885, 337] width 8 height 10
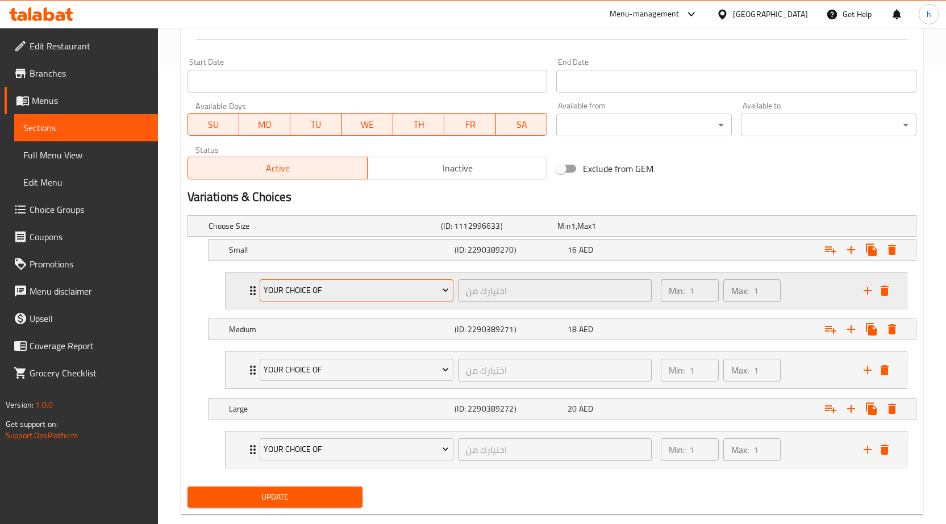
click at [445, 290] on icon "Expand" at bounding box center [445, 290] width 11 height 11
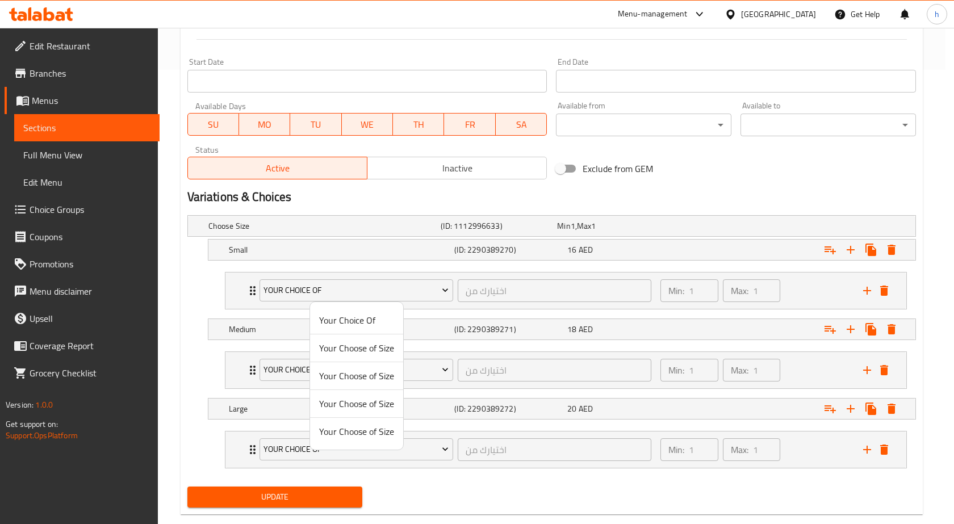
click at [516, 294] on div at bounding box center [477, 262] width 954 height 524
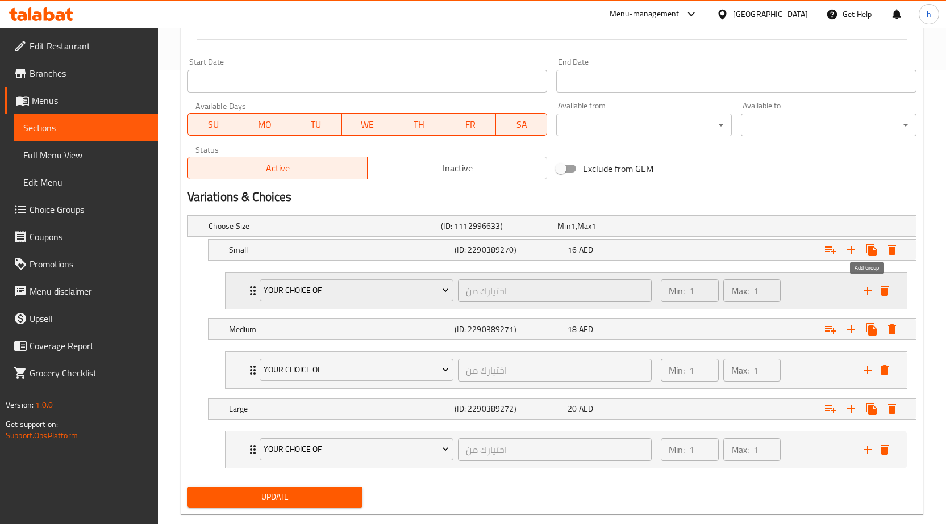
click at [866, 293] on icon "add" at bounding box center [868, 291] width 14 height 14
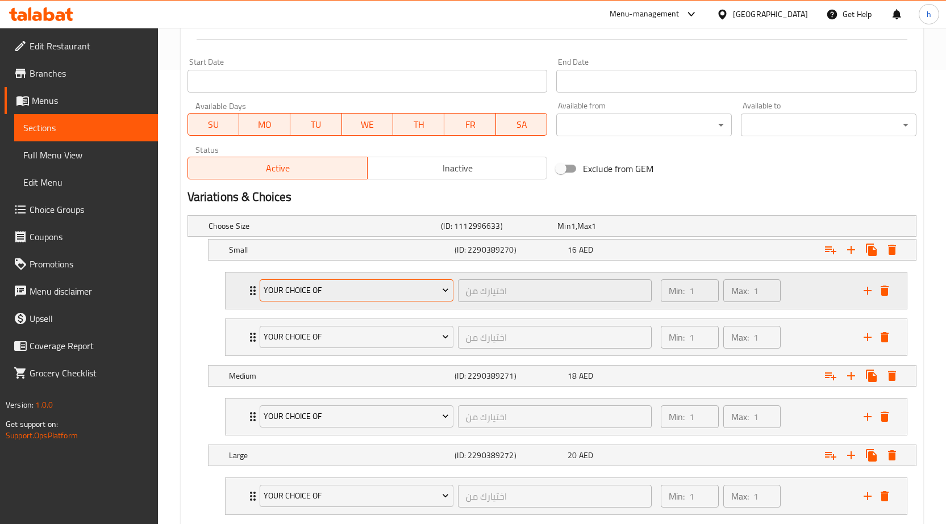
click at [335, 293] on span "Your Choice Of" at bounding box center [356, 290] width 185 height 14
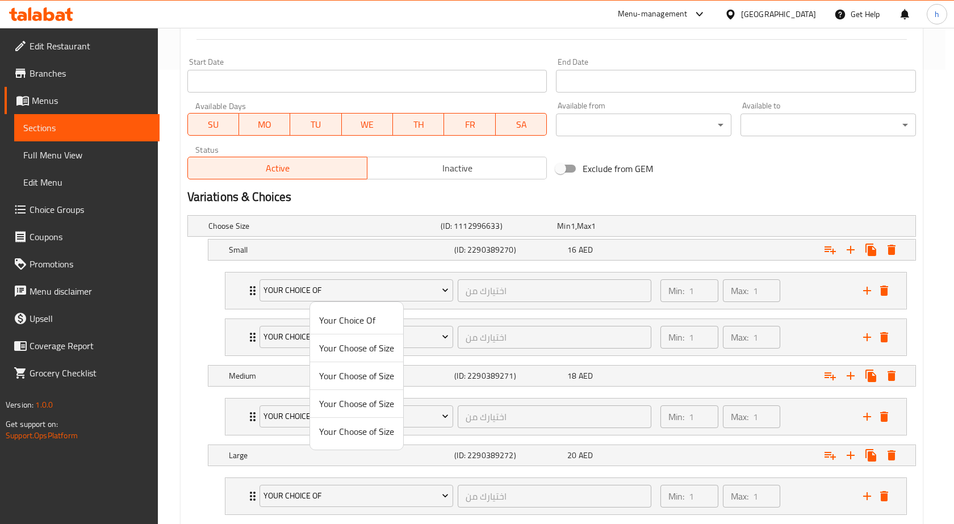
click at [358, 318] on span "Your Choice Of" at bounding box center [356, 321] width 75 height 14
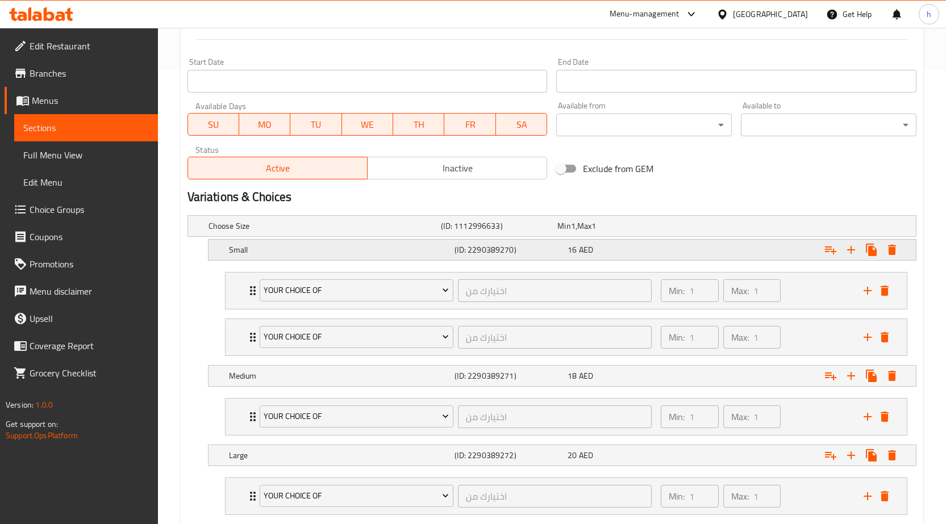
click at [894, 255] on icon "Expand" at bounding box center [892, 250] width 8 height 10
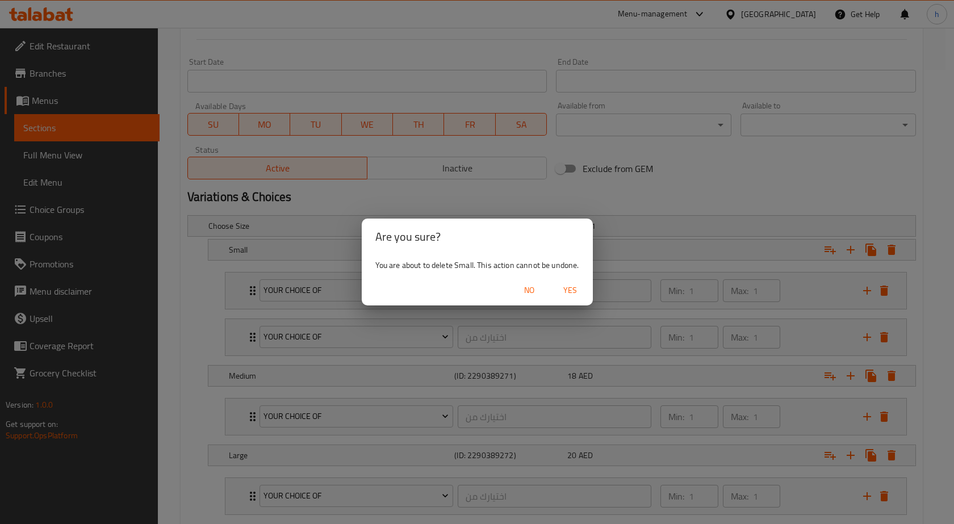
click at [711, 310] on div "Are you sure? You are about to delete Small. This action cannot be undone. No Y…" at bounding box center [477, 262] width 954 height 524
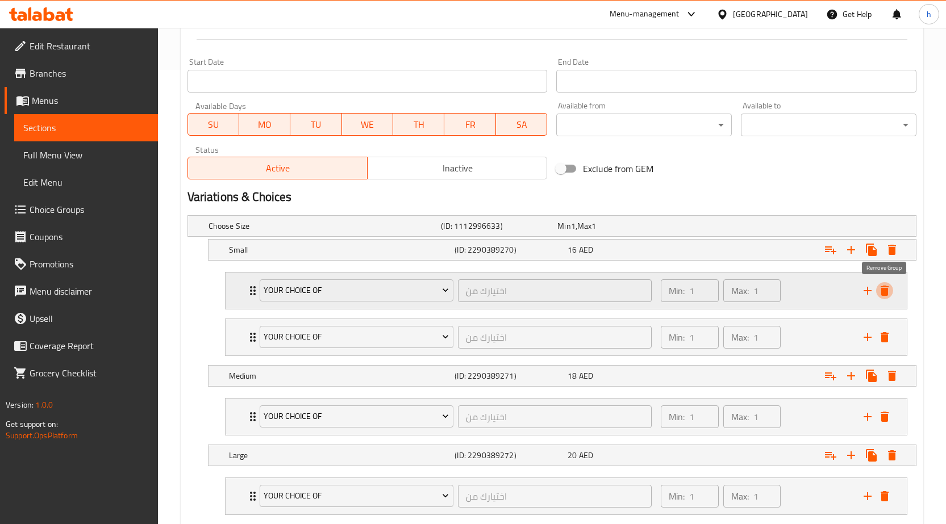
click at [886, 298] on button "delete" at bounding box center [884, 290] width 17 height 17
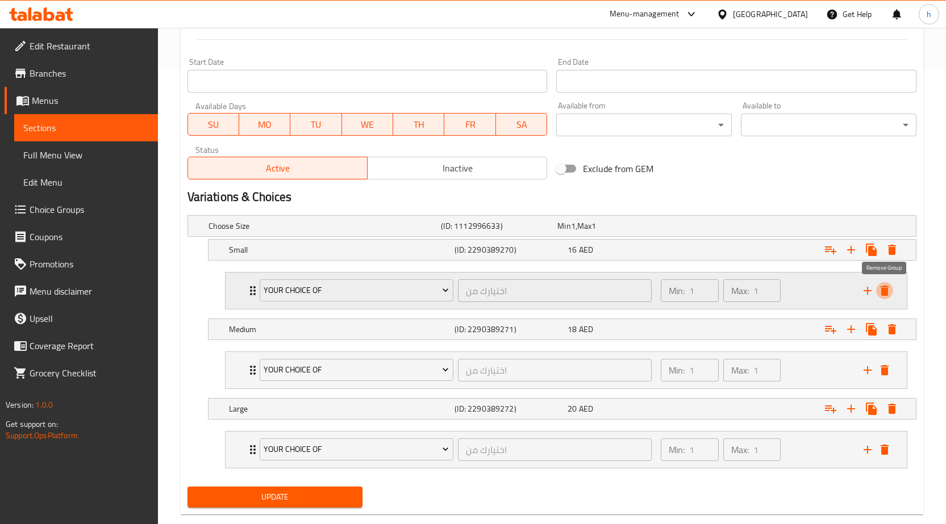
click at [885, 293] on icon "delete" at bounding box center [885, 291] width 8 height 10
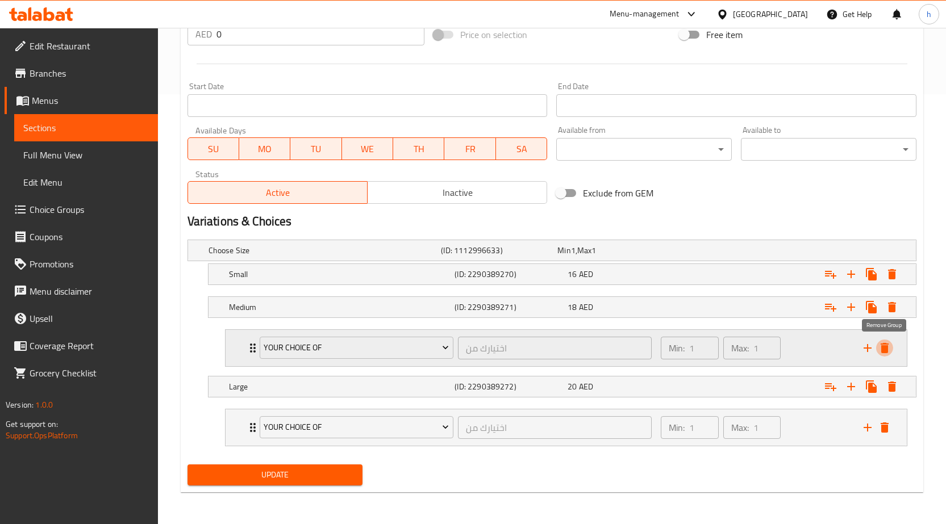
click at [887, 345] on icon "delete" at bounding box center [885, 348] width 8 height 10
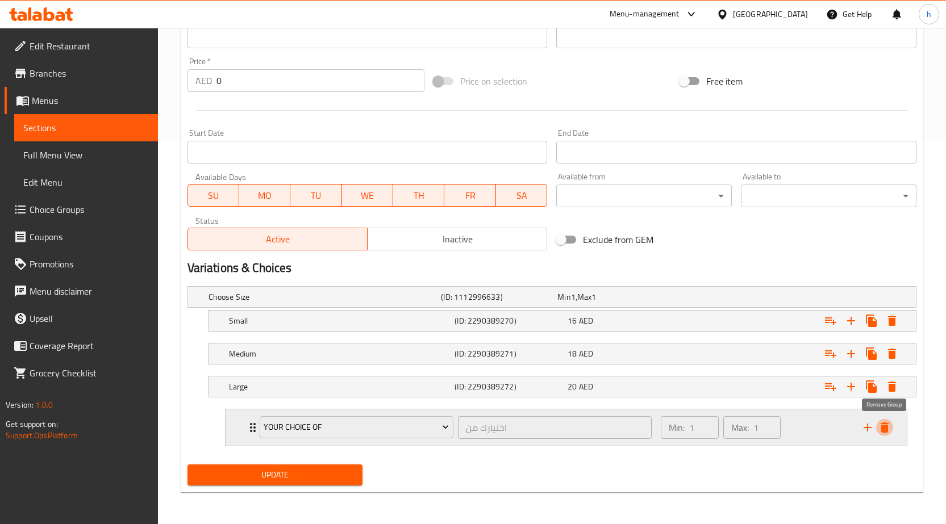
click at [891, 428] on button "delete" at bounding box center [884, 427] width 17 height 17
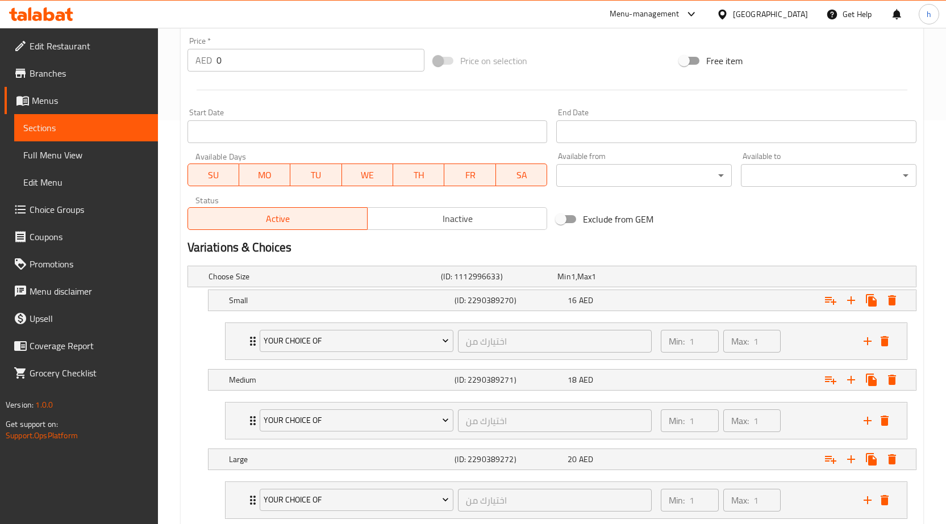
scroll to position [477, 0]
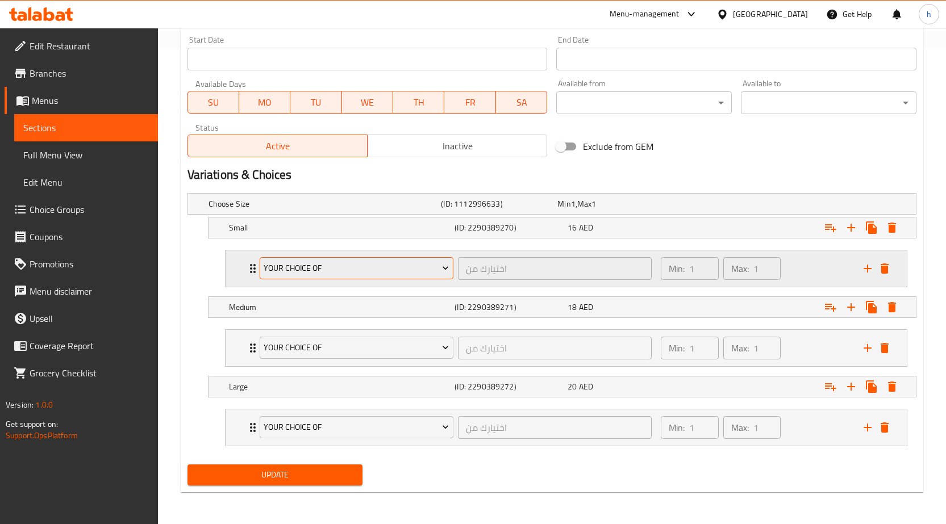
click at [445, 267] on icon "Expand" at bounding box center [445, 267] width 11 height 11
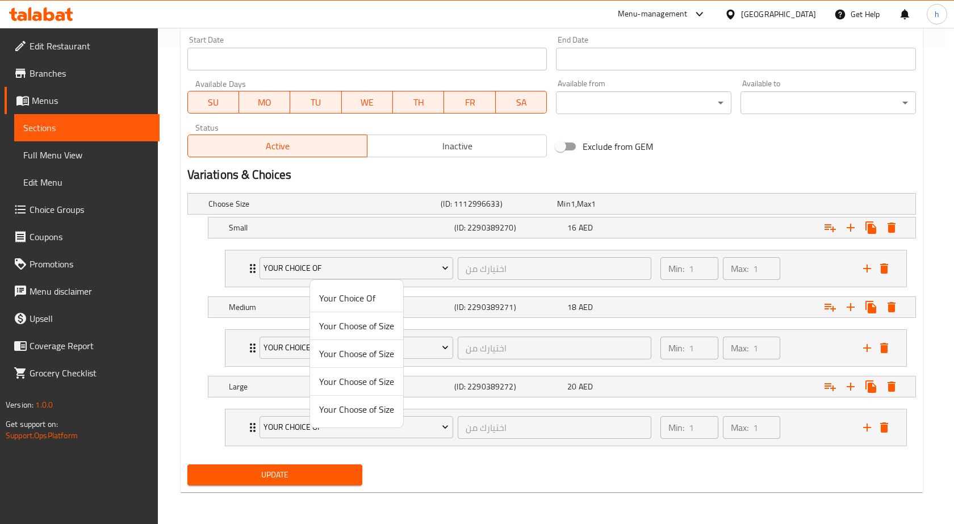
click at [477, 311] on div at bounding box center [477, 262] width 954 height 524
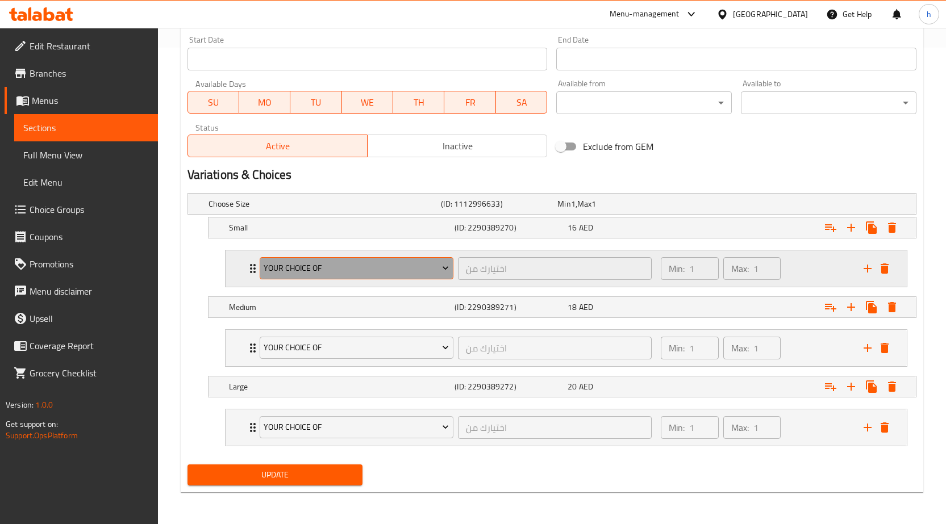
click at [445, 264] on icon "Expand" at bounding box center [445, 267] width 11 height 11
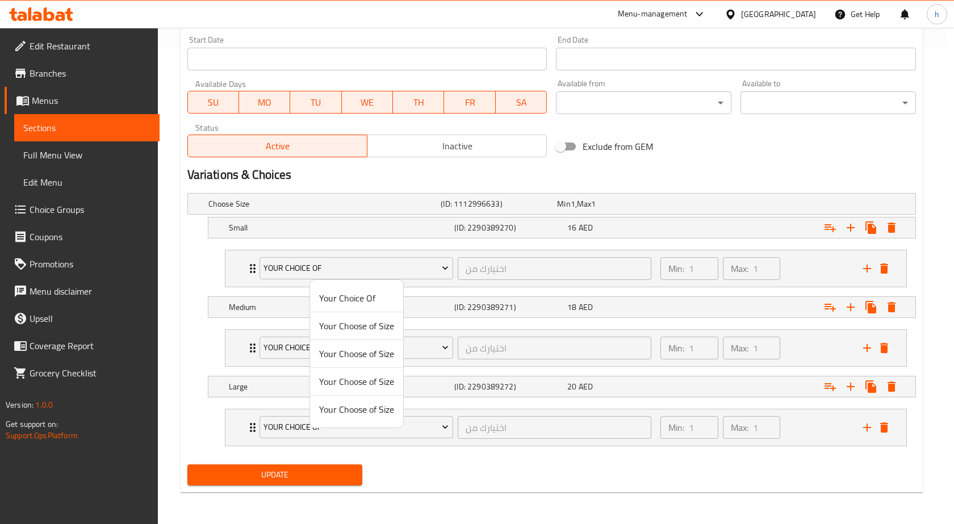
click at [255, 265] on div at bounding box center [477, 262] width 954 height 524
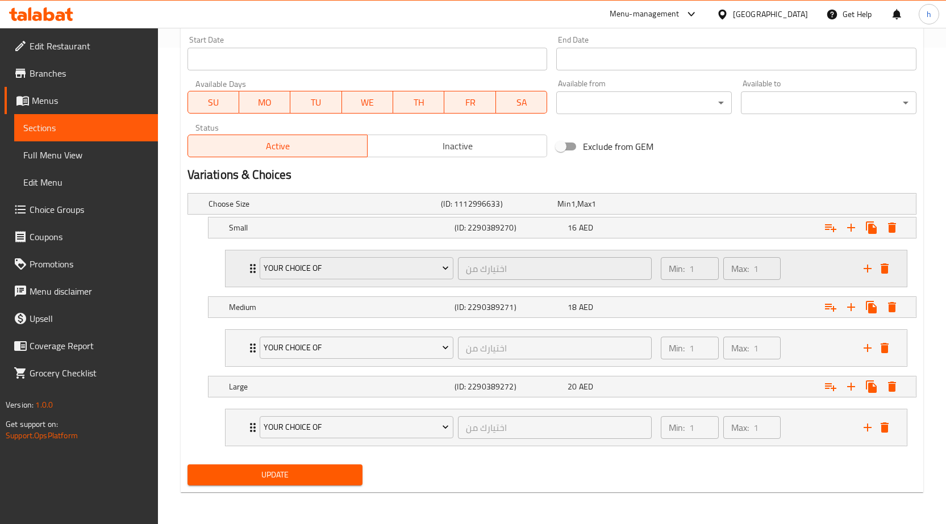
click at [255, 268] on div "Your Choice Of اختيارك من ​" at bounding box center [456, 269] width 406 height 36
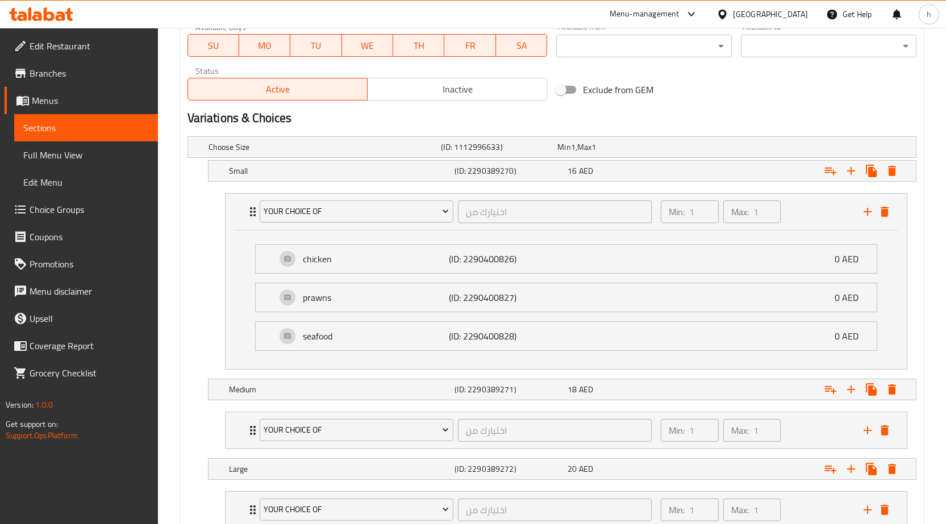
scroll to position [616, 0]
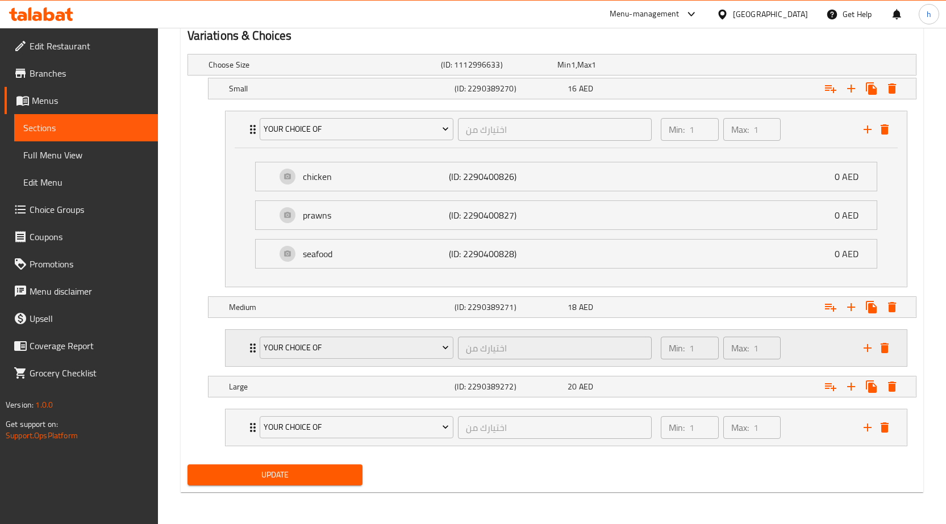
click at [252, 352] on icon "Expand" at bounding box center [253, 348] width 14 height 14
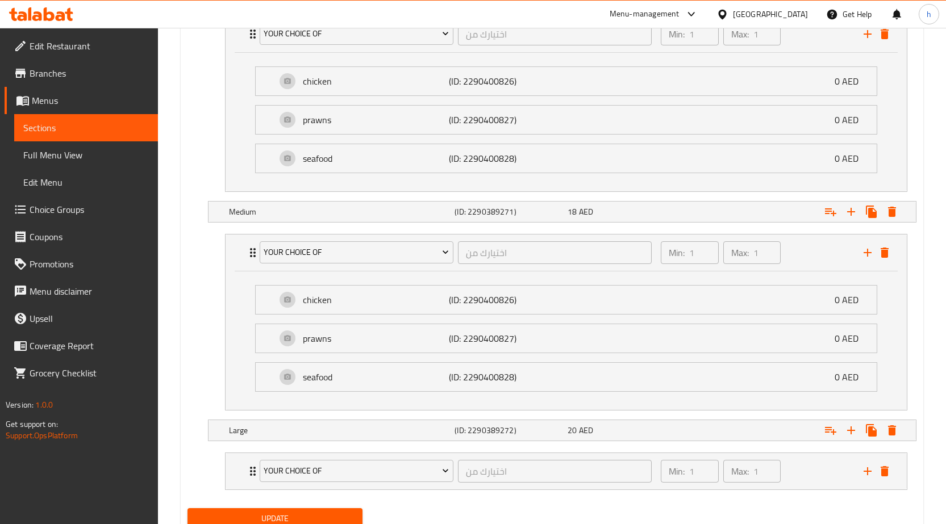
scroll to position [755, 0]
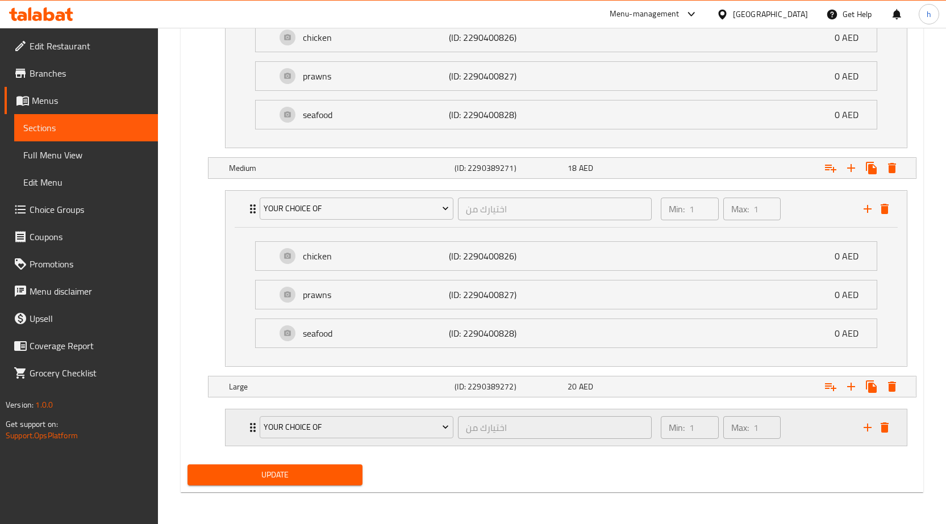
click at [248, 427] on icon "Expand" at bounding box center [253, 428] width 14 height 14
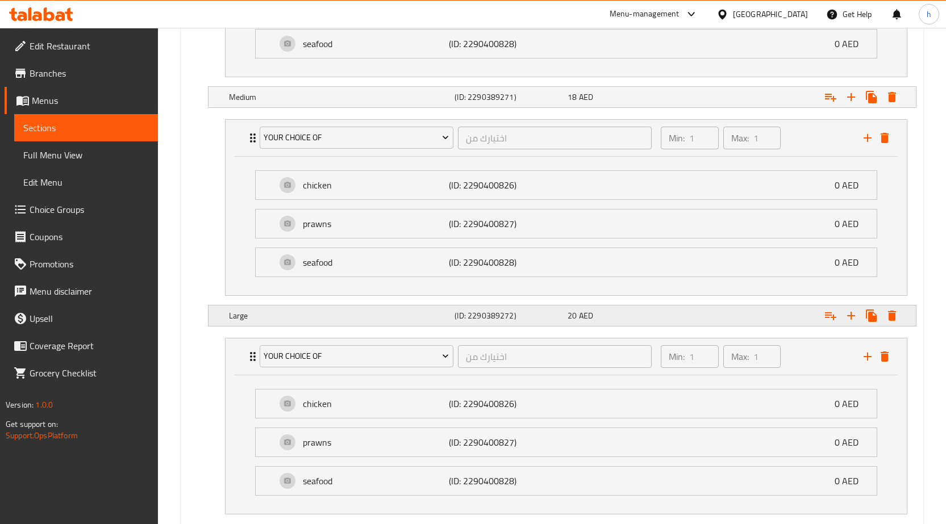
scroll to position [894, 0]
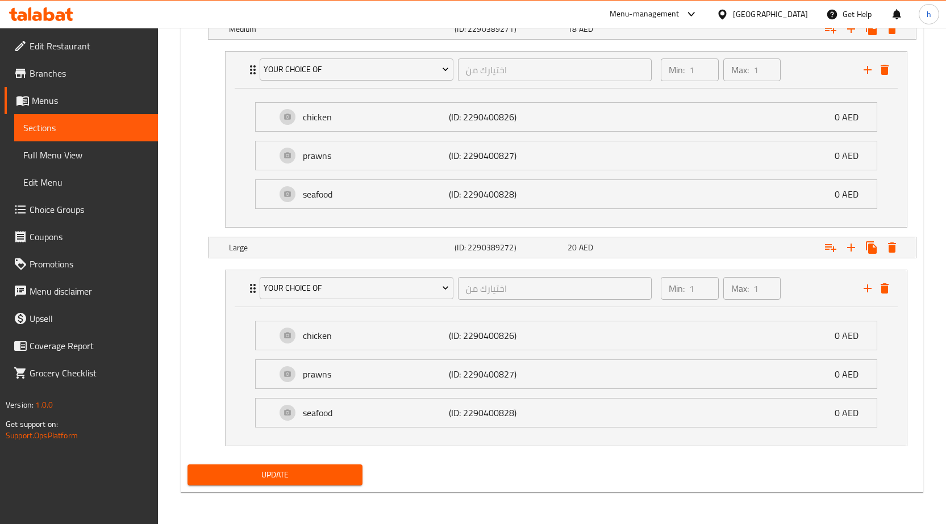
click at [333, 472] on span "Update" at bounding box center [275, 475] width 157 height 14
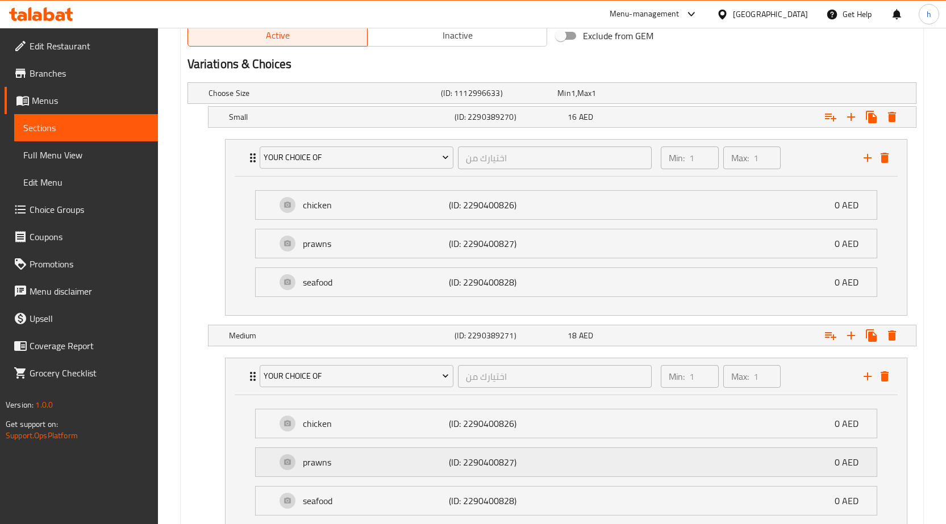
scroll to position [568, 0]
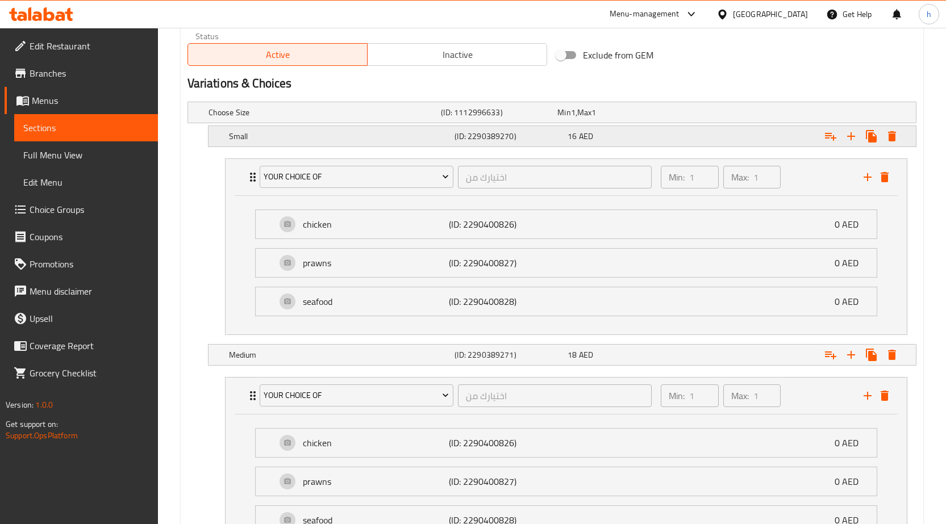
click at [569, 132] on span "16" at bounding box center [572, 136] width 9 height 15
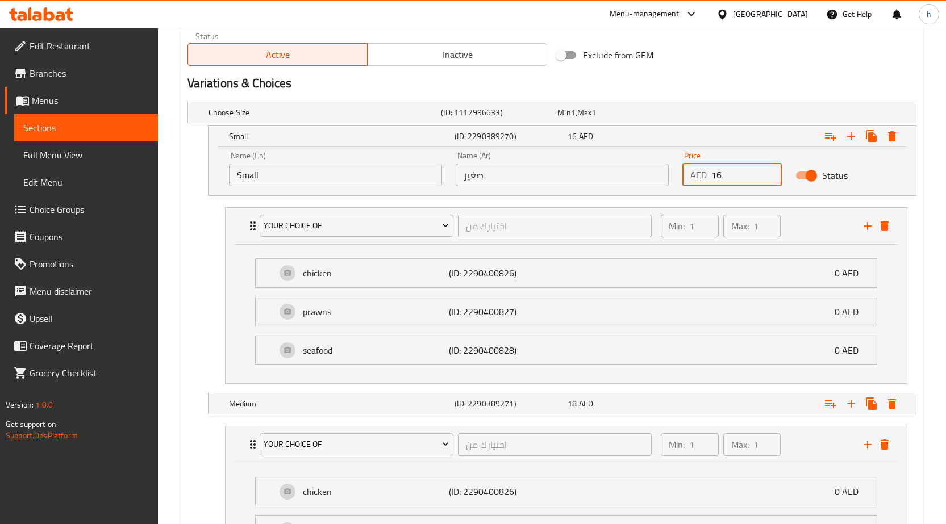
drag, startPoint x: 724, startPoint y: 180, endPoint x: 719, endPoint y: 176, distance: 6.1
click at [719, 176] on input "16" at bounding box center [746, 175] width 71 height 23
click at [771, 181] on input "15" at bounding box center [746, 175] width 71 height 23
click at [771, 181] on input "14" at bounding box center [746, 175] width 71 height 23
click at [768, 172] on input "15" at bounding box center [746, 175] width 71 height 23
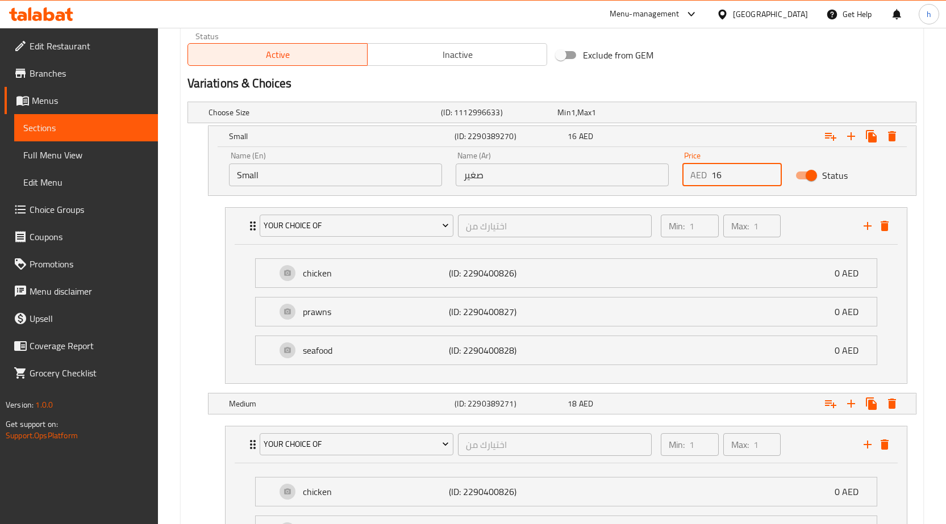
click at [768, 172] on input "16" at bounding box center [746, 175] width 71 height 23
click at [768, 172] on input "17" at bounding box center [746, 175] width 71 height 23
type input "18"
click at [768, 172] on input "18" at bounding box center [746, 175] width 71 height 23
click at [615, 403] on div "18 AED" at bounding box center [622, 403] width 109 height 11
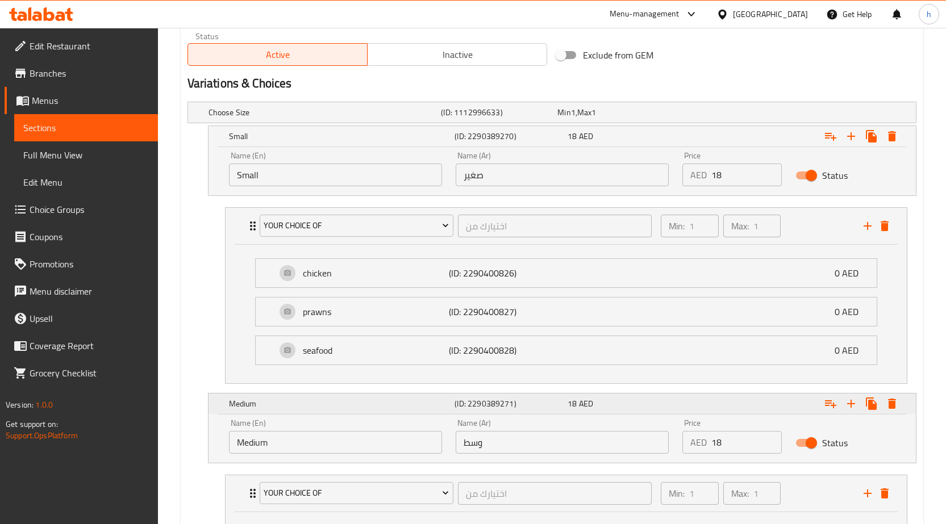
click at [589, 401] on span "AED" at bounding box center [586, 404] width 14 height 15
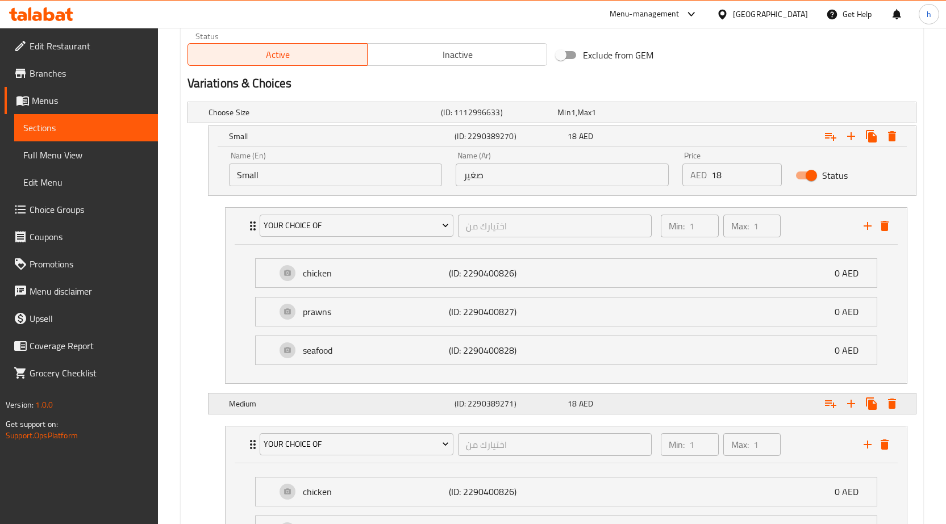
click at [590, 401] on span "AED" at bounding box center [586, 404] width 14 height 15
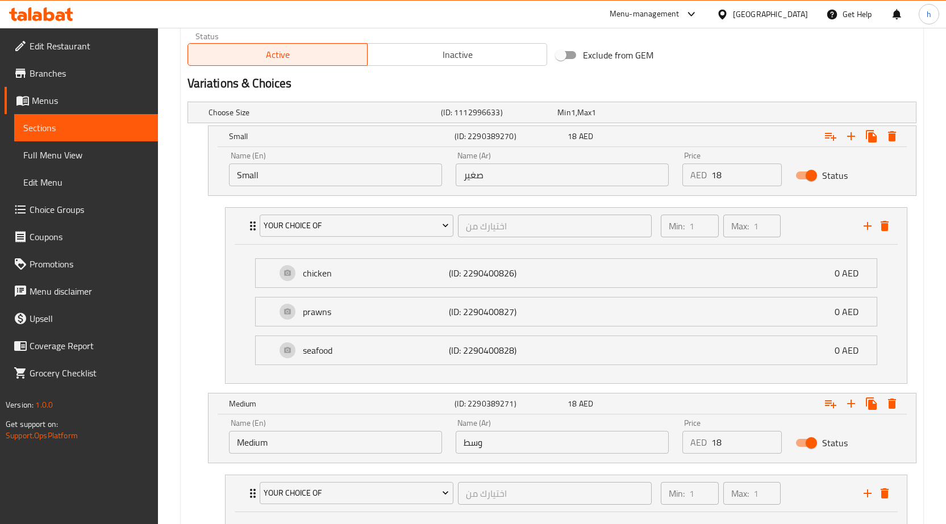
click at [760, 436] on input "18" at bounding box center [746, 442] width 71 height 23
type input "19"
click at [772, 440] on input "19" at bounding box center [746, 442] width 71 height 23
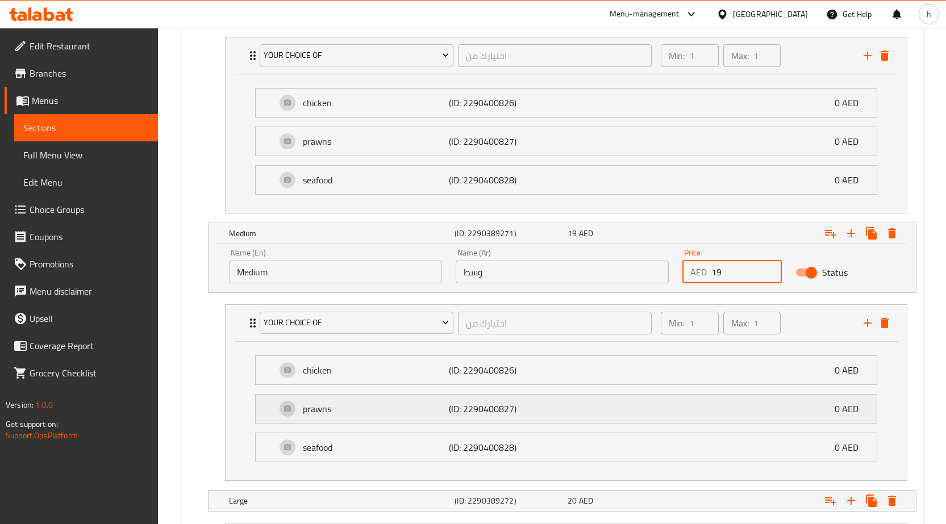
scroll to position [909, 0]
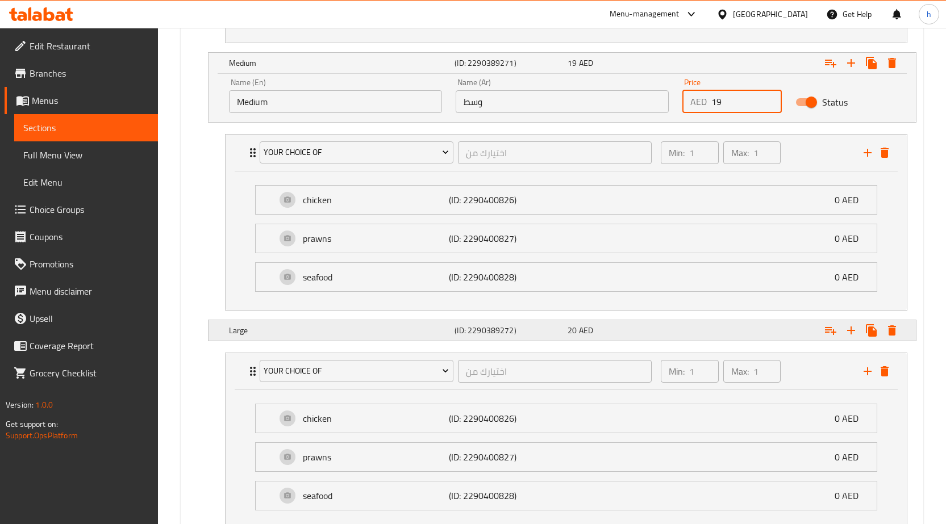
click at [738, 333] on div "Expand" at bounding box center [791, 330] width 226 height 25
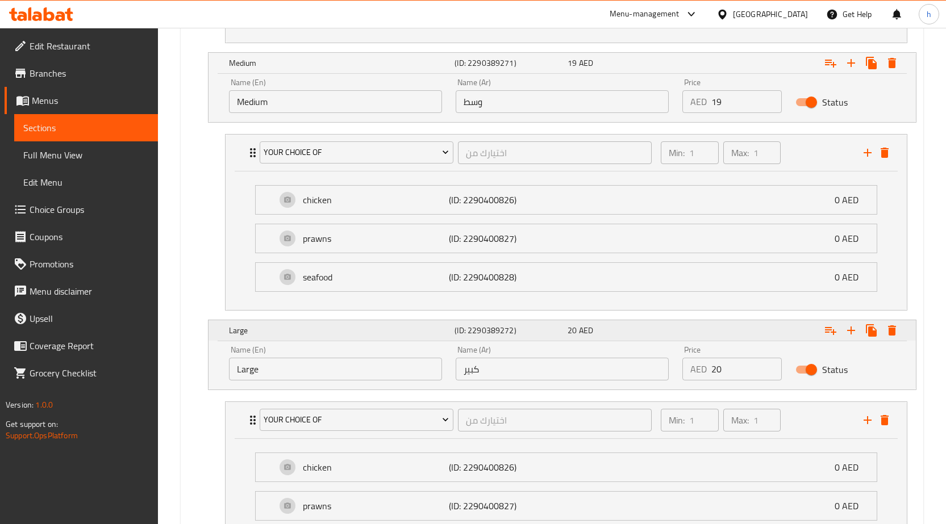
click at [576, 328] on span "20" at bounding box center [572, 330] width 9 height 15
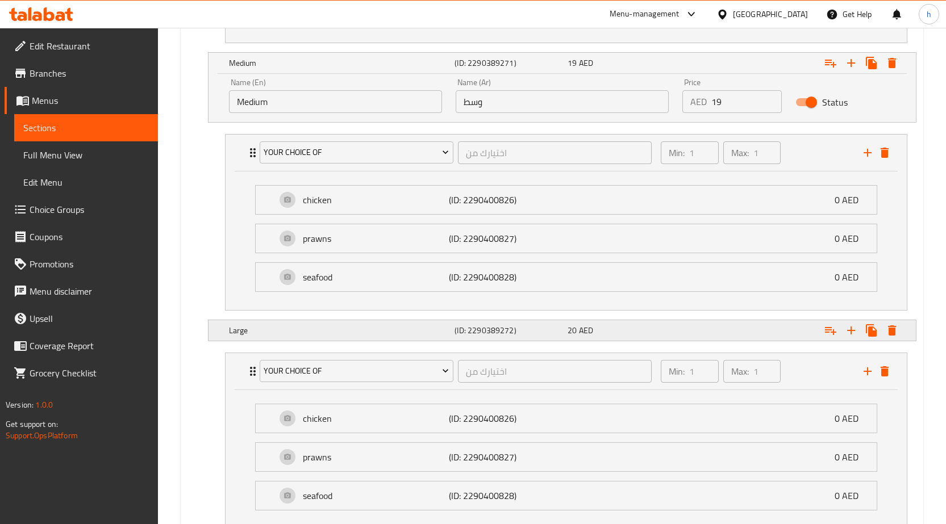
click at [575, 333] on span "20" at bounding box center [572, 330] width 9 height 15
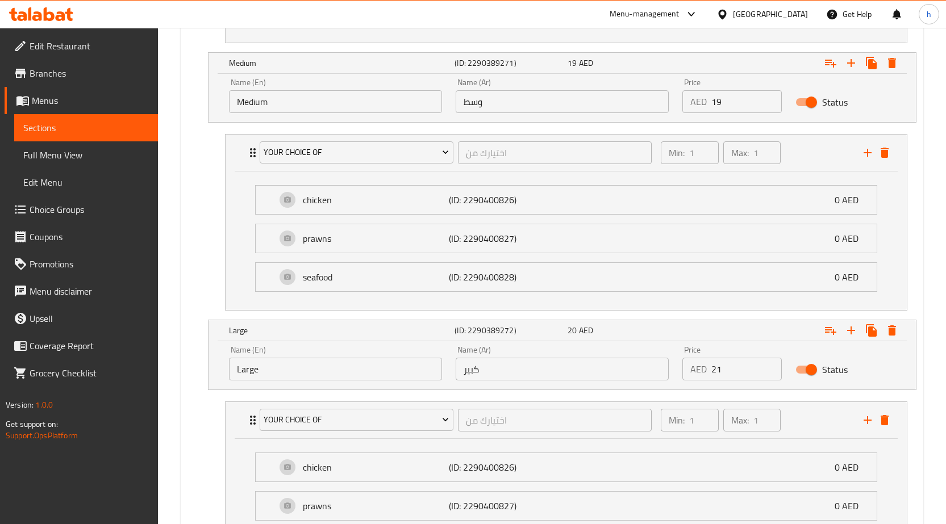
type input "21"
click at [771, 365] on input "21" at bounding box center [746, 369] width 71 height 23
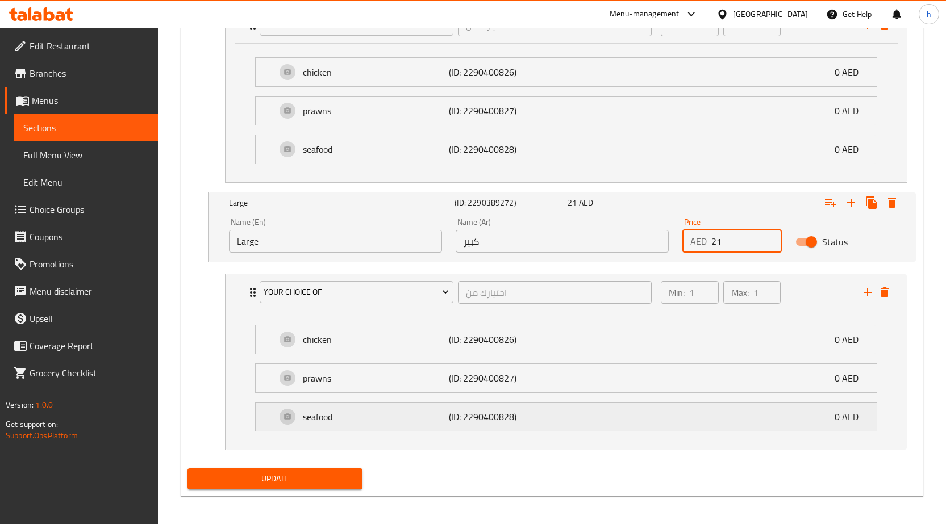
scroll to position [1041, 0]
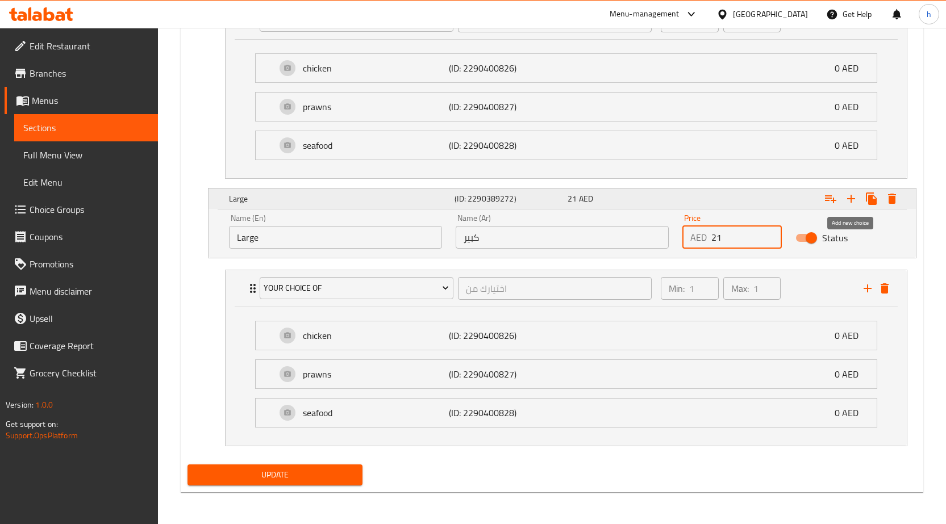
click at [848, 199] on icon "Expand" at bounding box center [851, 199] width 8 height 8
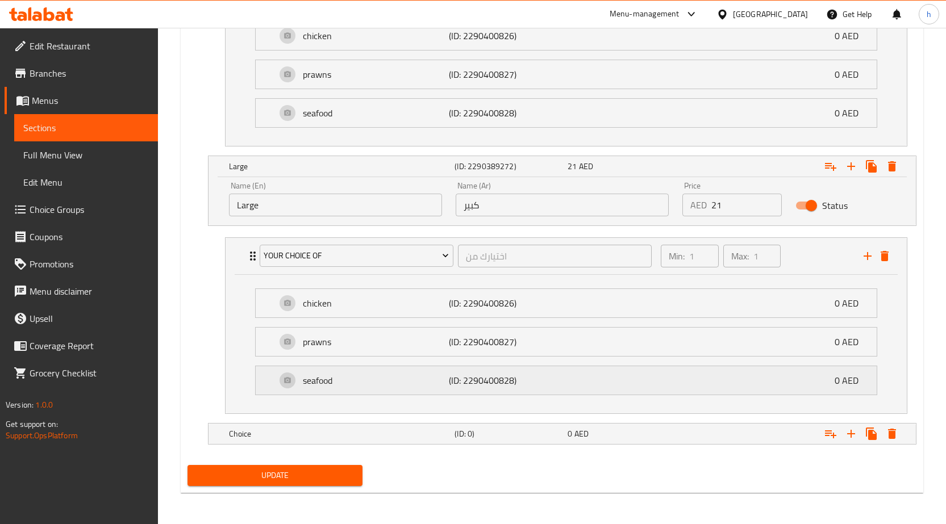
scroll to position [1074, 0]
click at [256, 434] on h5 "Choice" at bounding box center [340, 433] width 222 height 11
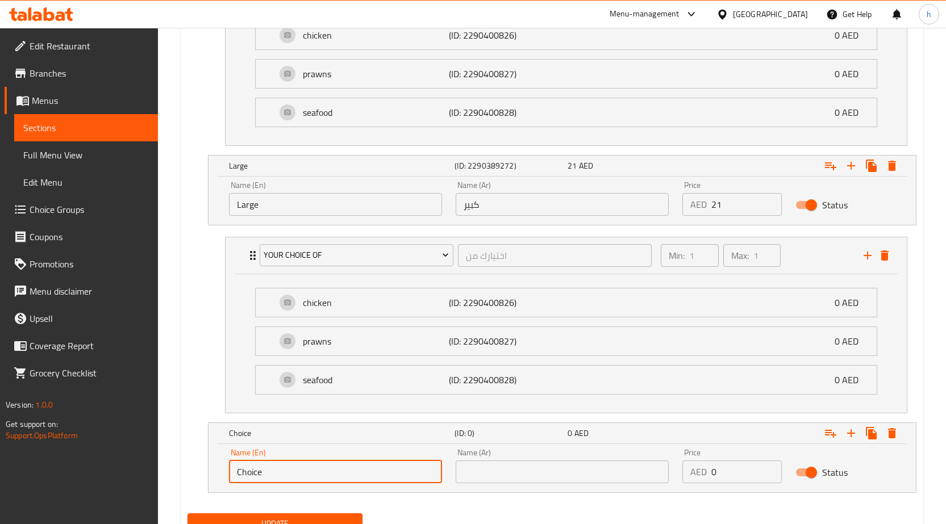
drag, startPoint x: 275, startPoint y: 471, endPoint x: 227, endPoint y: 477, distance: 48.1
click at [227, 477] on div "Name (En) Choice Name (En)" at bounding box center [335, 466] width 227 height 48
click at [199, 312] on nav "Your Choice Of اختيارك من ​ Min: 1 ​ Max: 1 ​ chicken (ID: 2290400826) 0 AED Na…" at bounding box center [551, 325] width 729 height 195
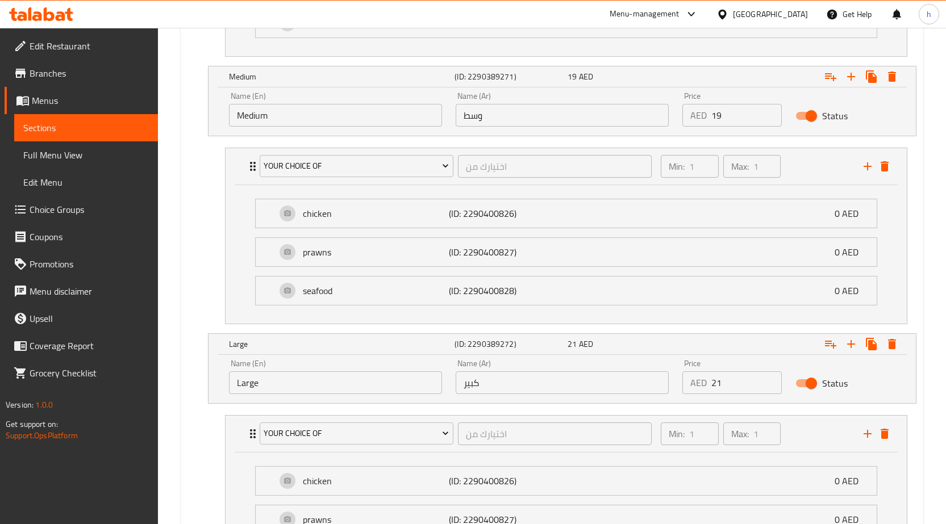
scroll to position [1123, 0]
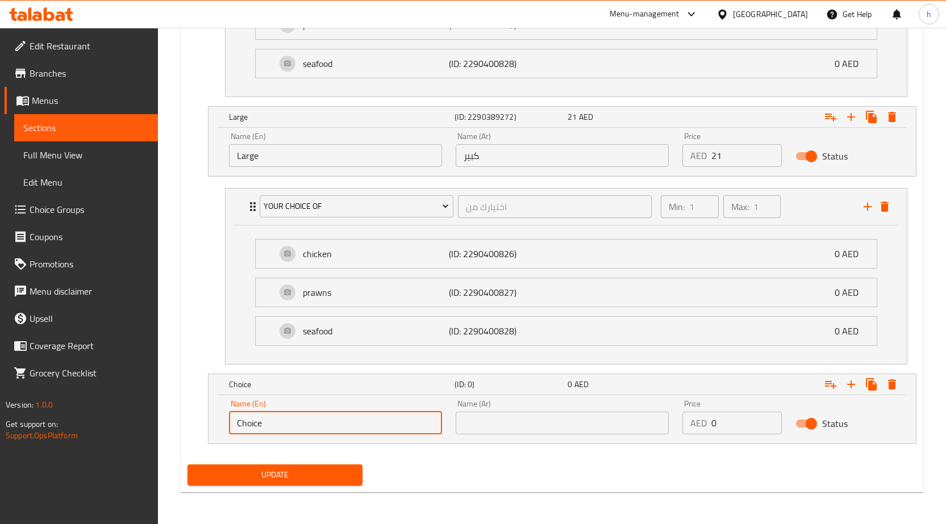
click at [356, 416] on input "Choice" at bounding box center [335, 423] width 213 height 23
click at [337, 432] on input "text" at bounding box center [335, 423] width 213 height 23
paste input "Extra Large"
type input "Extra Large"
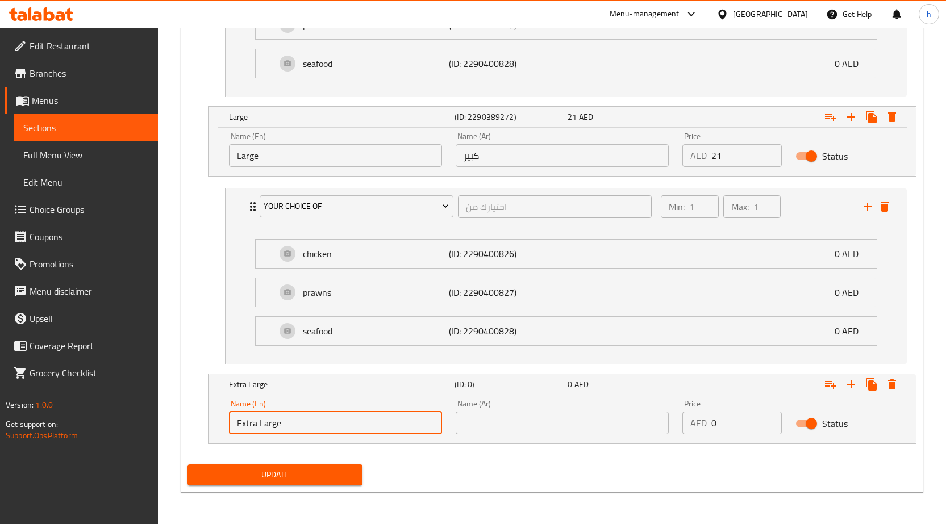
click at [501, 416] on input "text" at bounding box center [562, 423] width 213 height 23
paste input "إكسترا لارج"
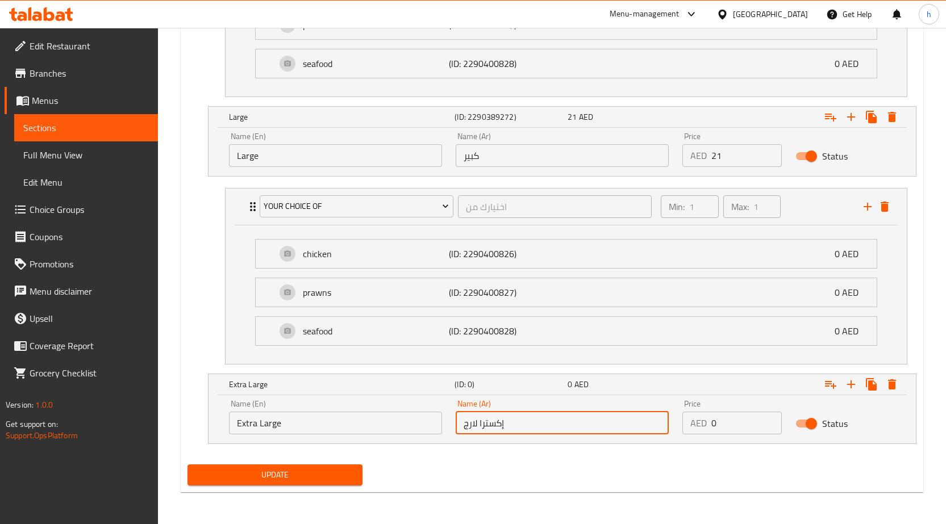
type input "إكسترا لارج"
click at [720, 422] on input "0" at bounding box center [746, 423] width 71 height 23
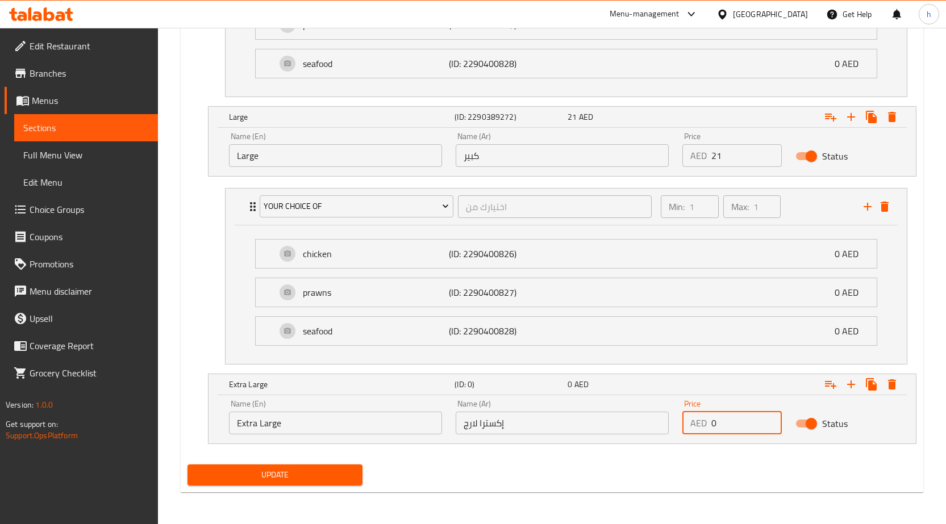
click at [720, 422] on input "0" at bounding box center [746, 423] width 71 height 23
type input "22"
click at [830, 381] on icon "Expand" at bounding box center [831, 385] width 14 height 14
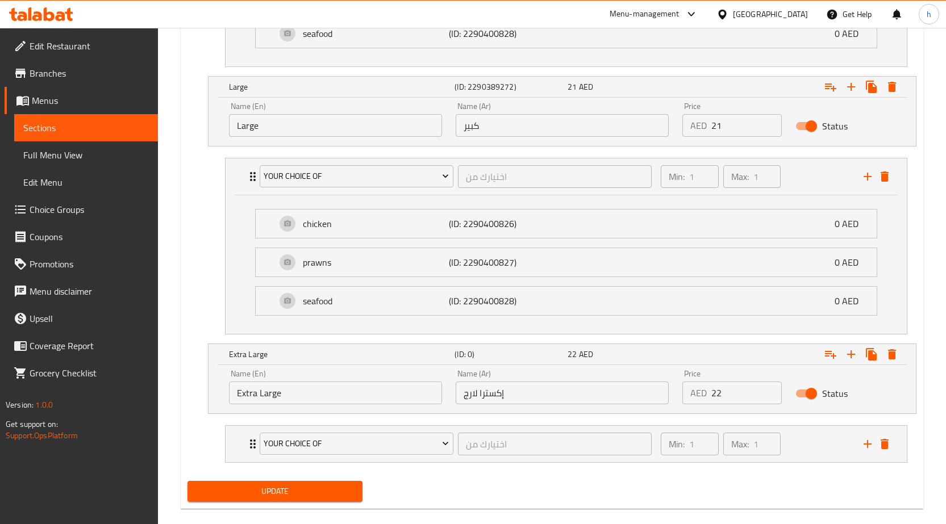
scroll to position [1169, 0]
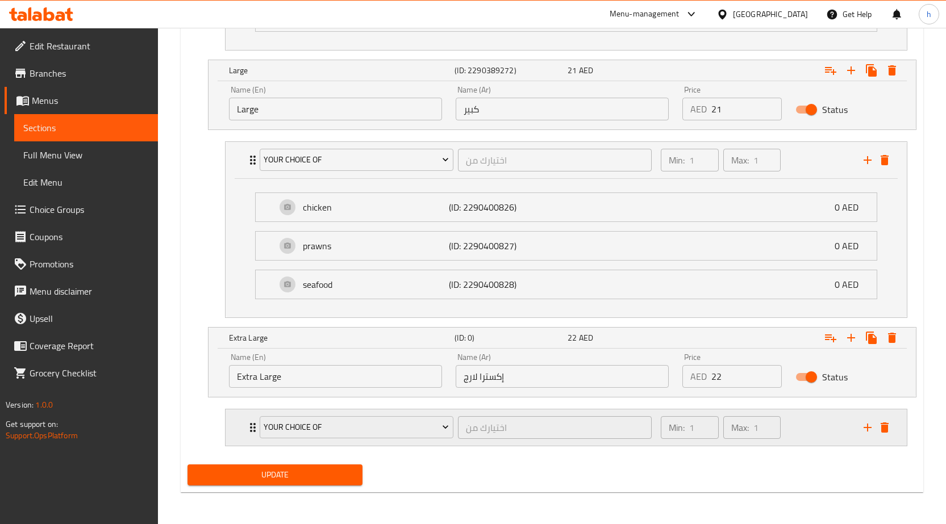
click at [259, 426] on div "Your Choice Of" at bounding box center [356, 427] width 198 height 27
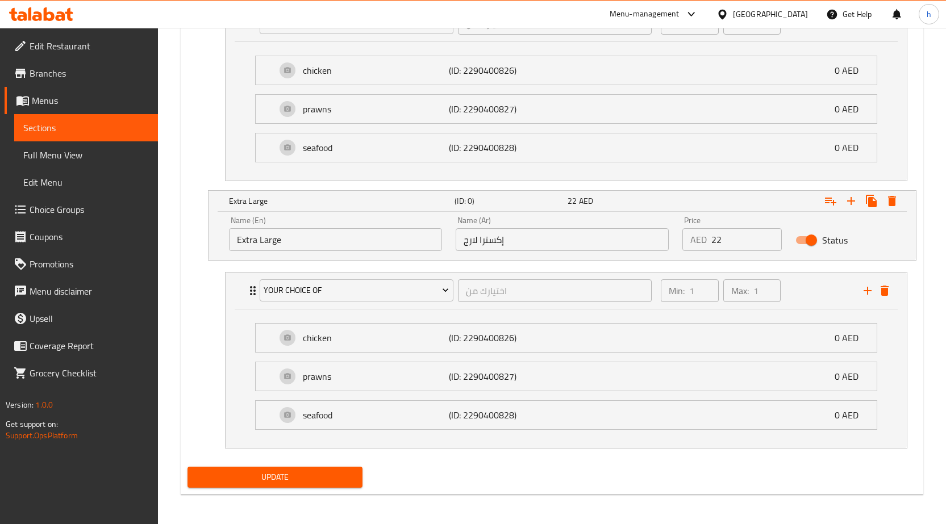
scroll to position [1308, 0]
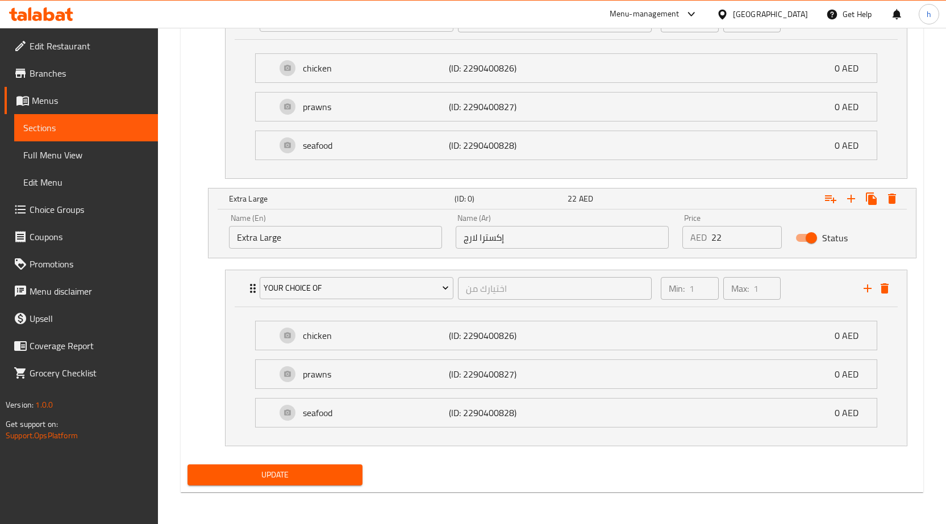
click at [320, 470] on span "Update" at bounding box center [275, 475] width 157 height 14
click at [72, 125] on span "Sections" at bounding box center [86, 128] width 126 height 14
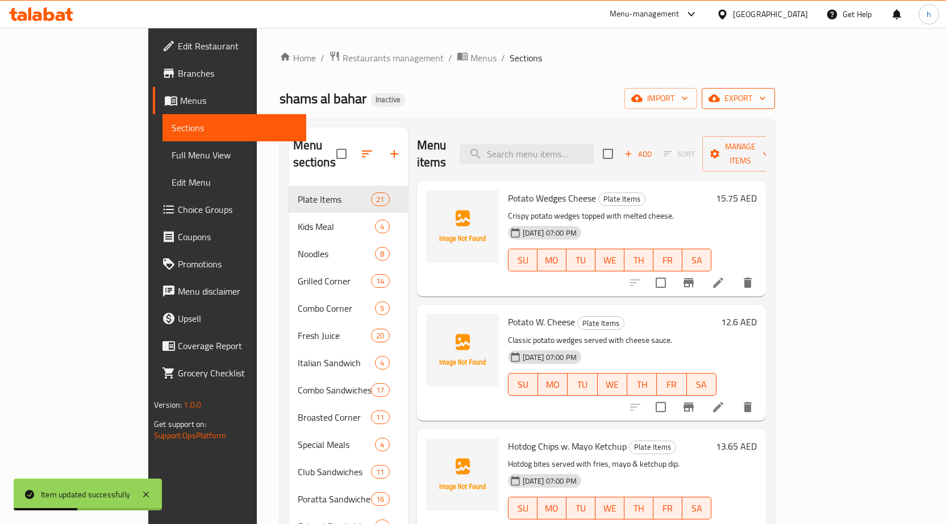
click at [766, 104] on span "export" at bounding box center [738, 98] width 55 height 14
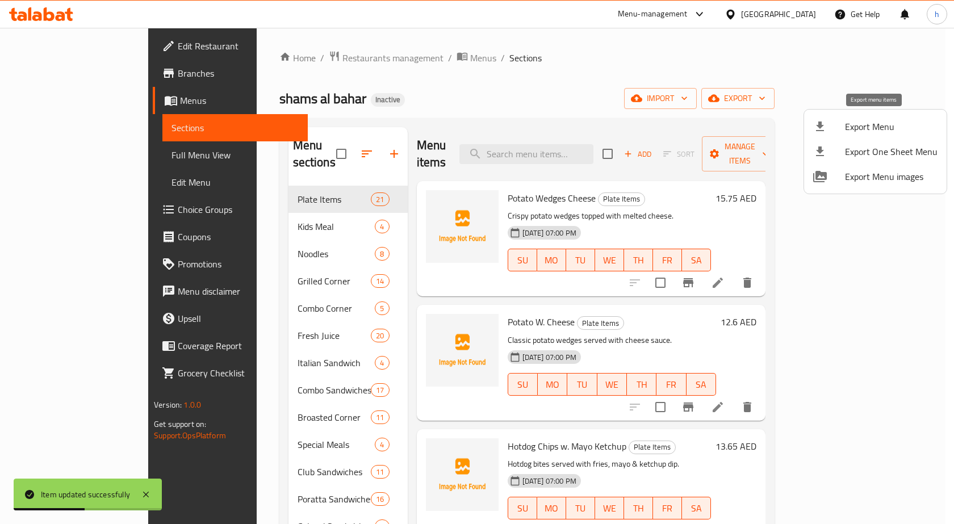
click at [839, 123] on div at bounding box center [830, 127] width 32 height 14
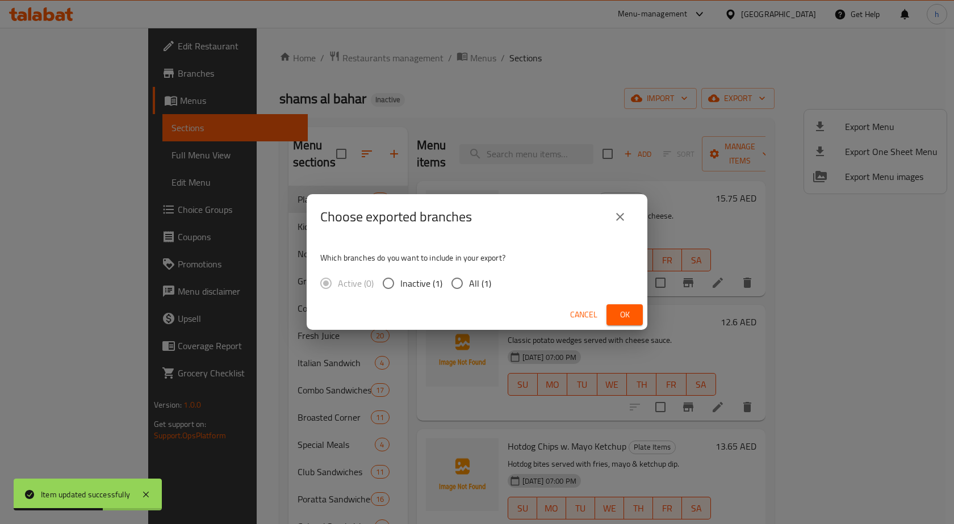
click at [451, 285] on input "All (1)" at bounding box center [457, 284] width 24 height 24
radio input "true"
click at [627, 314] on span "Ok" at bounding box center [625, 315] width 18 height 14
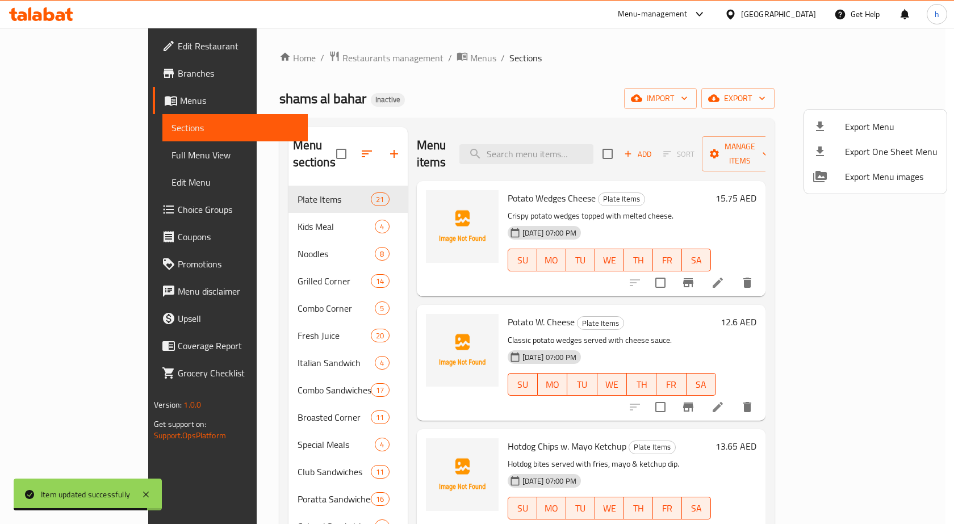
click at [55, 158] on div at bounding box center [477, 262] width 954 height 524
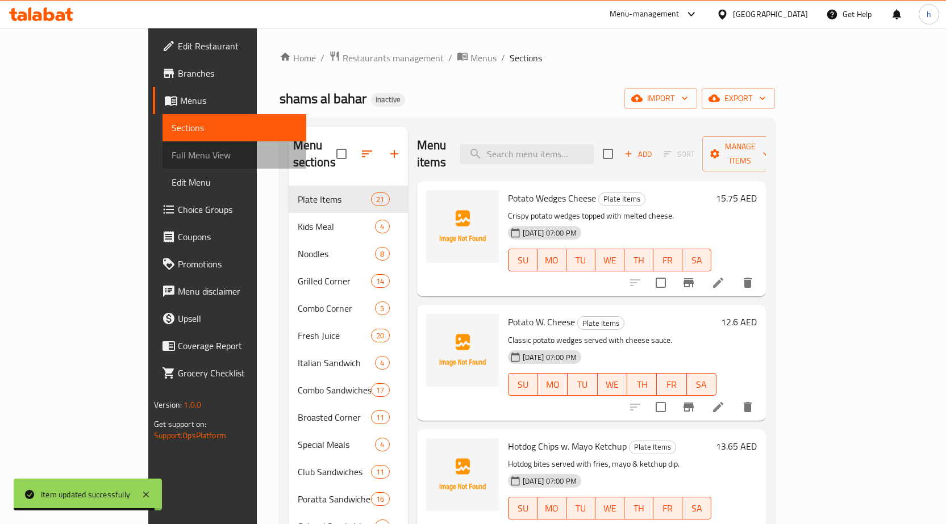
click at [172, 158] on span "Full Menu View" at bounding box center [235, 155] width 126 height 14
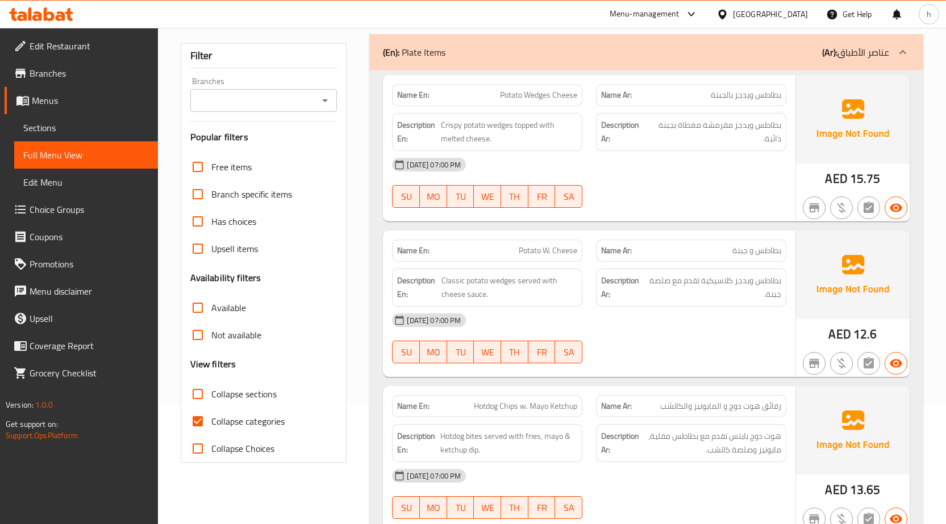
scroll to position [170, 0]
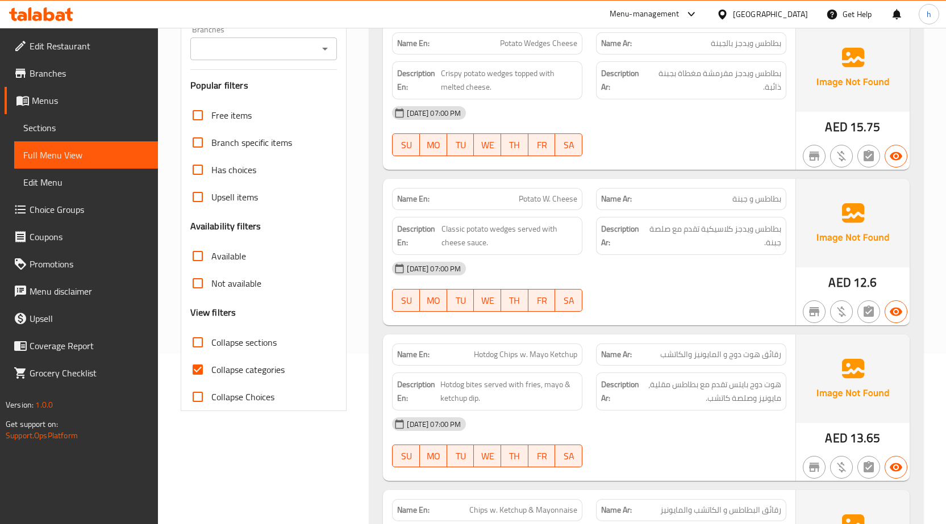
click at [201, 365] on input "Collapse categories" at bounding box center [197, 369] width 27 height 27
checkbox input "false"
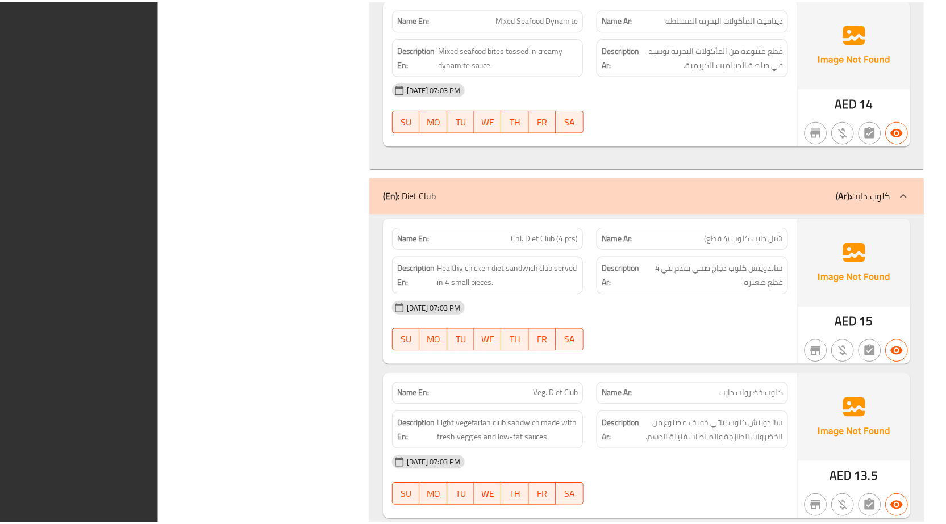
scroll to position [35312, 0]
